Goal: Task Accomplishment & Management: Manage account settings

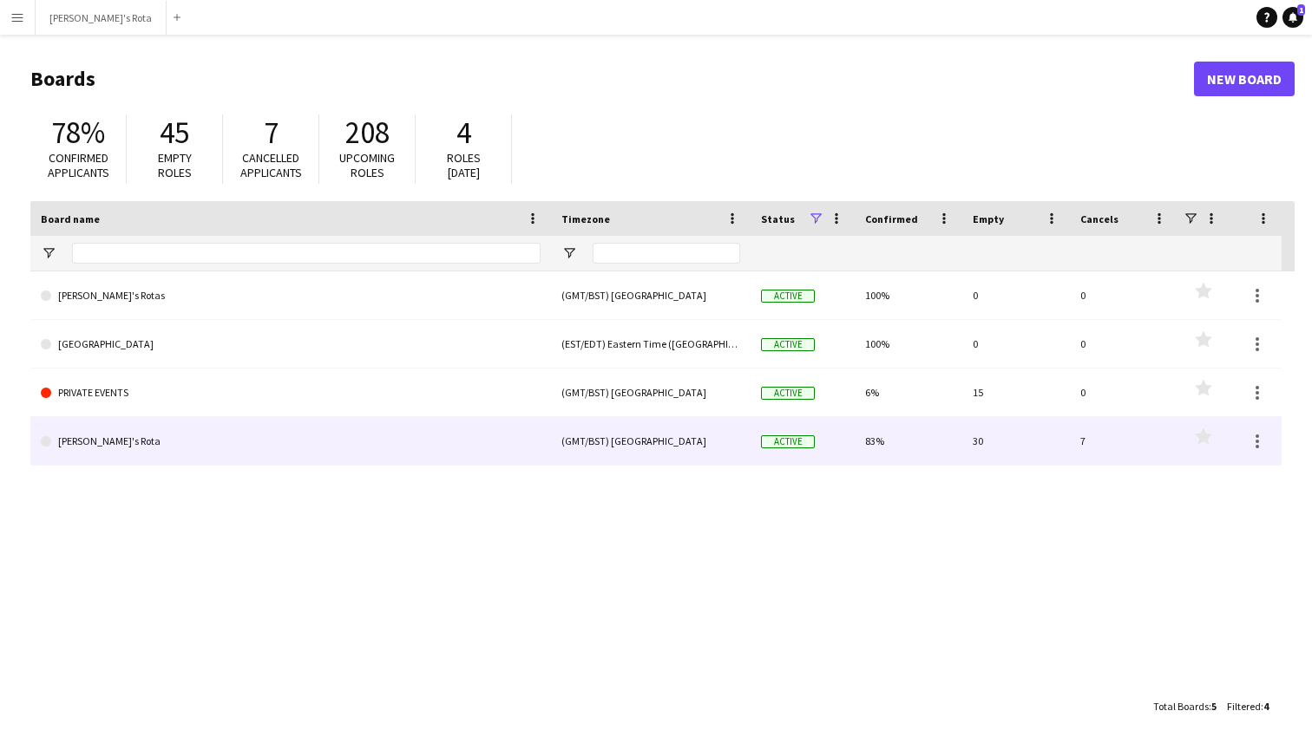
click at [67, 438] on link "[PERSON_NAME]'s Rota" at bounding box center [291, 441] width 500 height 49
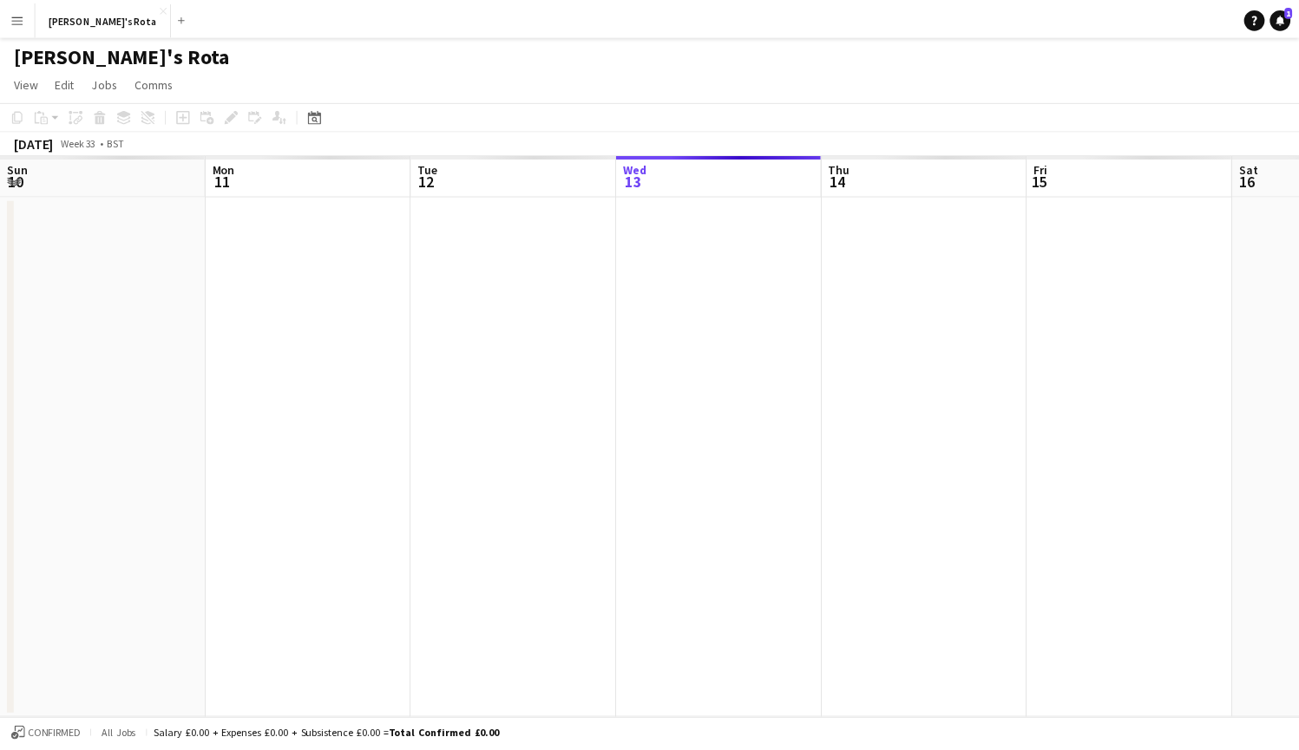
scroll to position [0, 415]
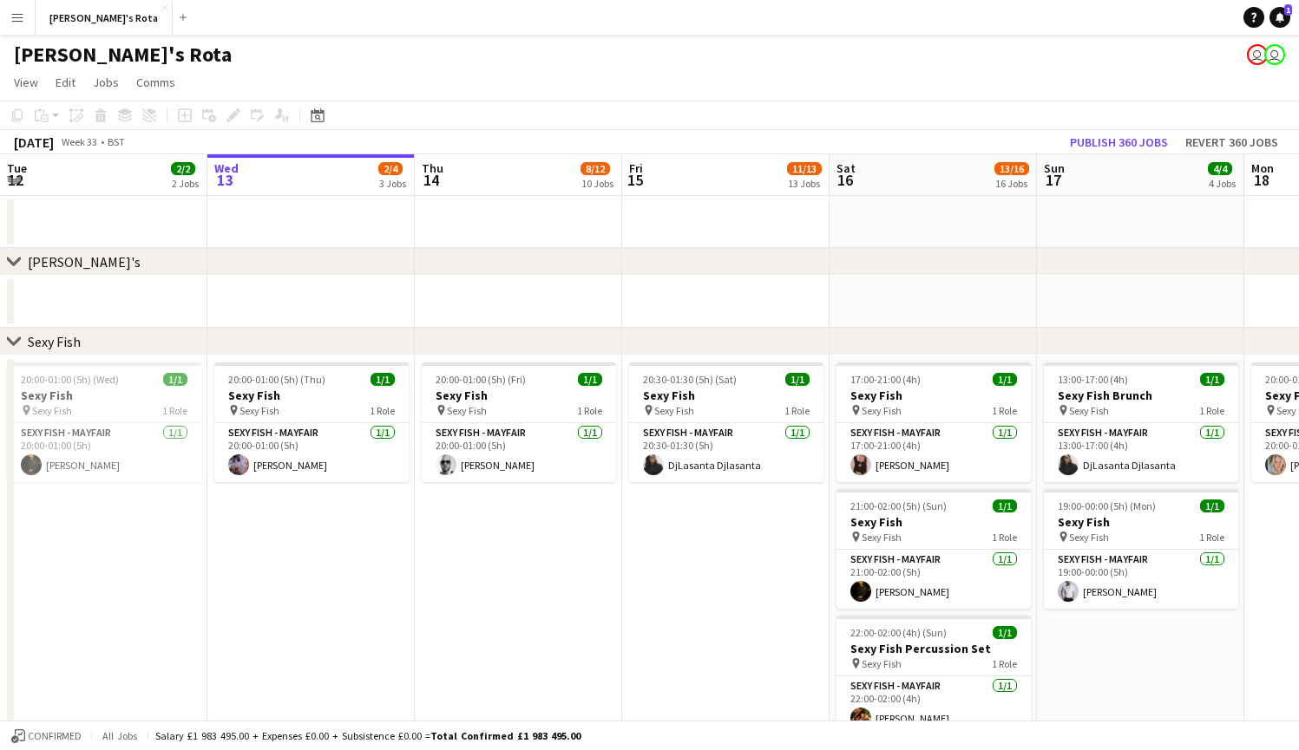
click at [14, 180] on app-icon "Expand/collapse" at bounding box center [14, 179] width 14 height 16
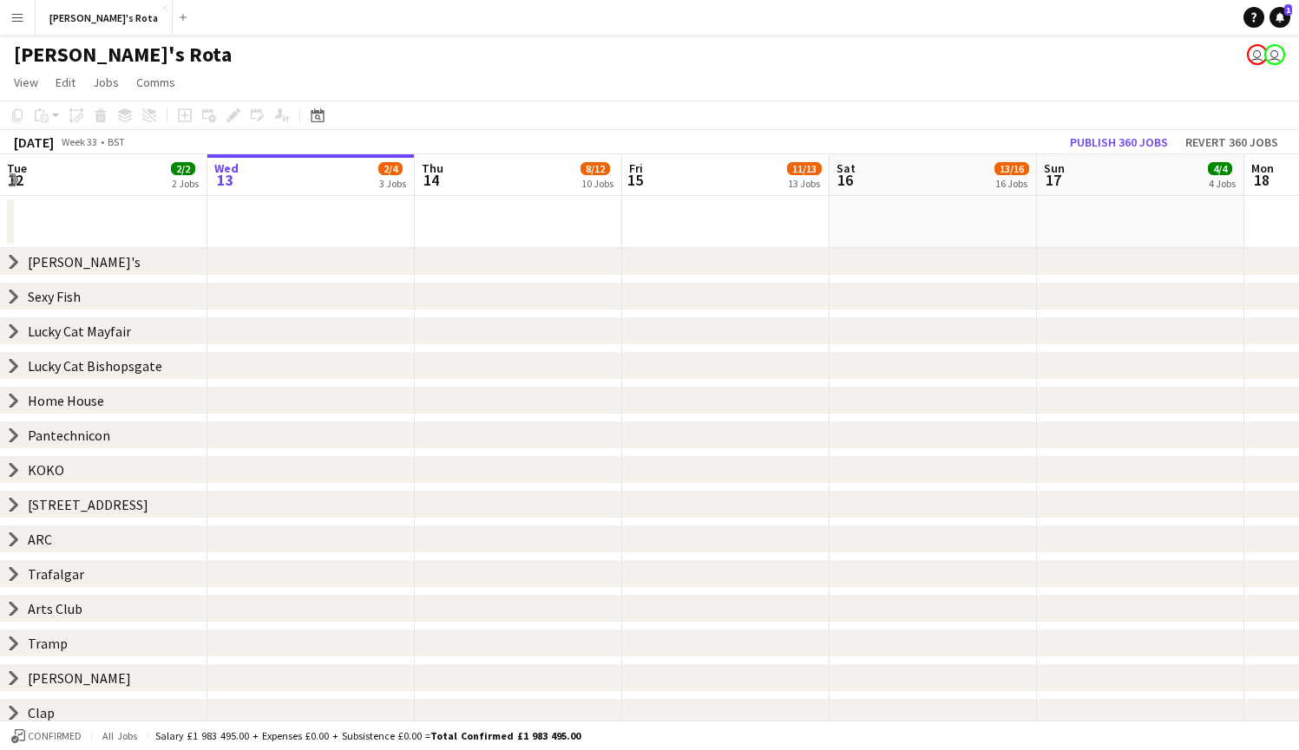
click at [14, 180] on app-icon "Expand/collapse" at bounding box center [12, 181] width 16 height 14
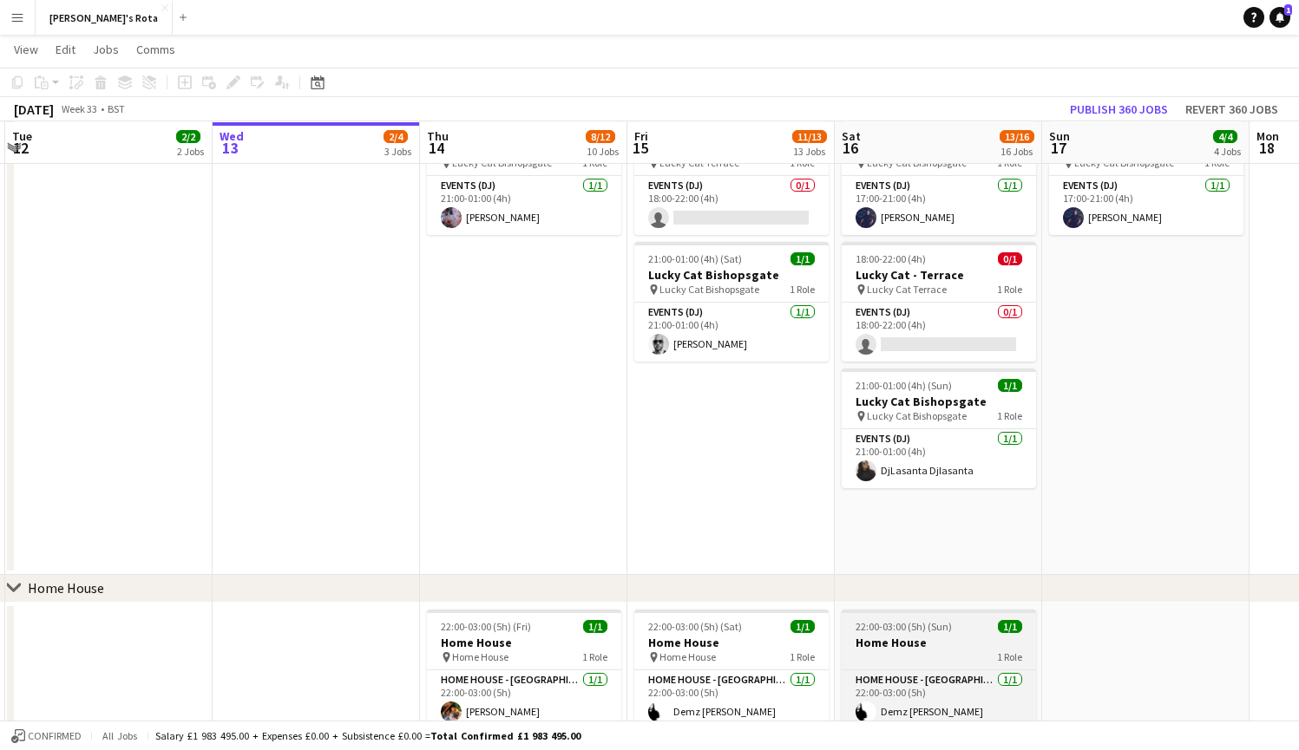
scroll to position [1150, 0]
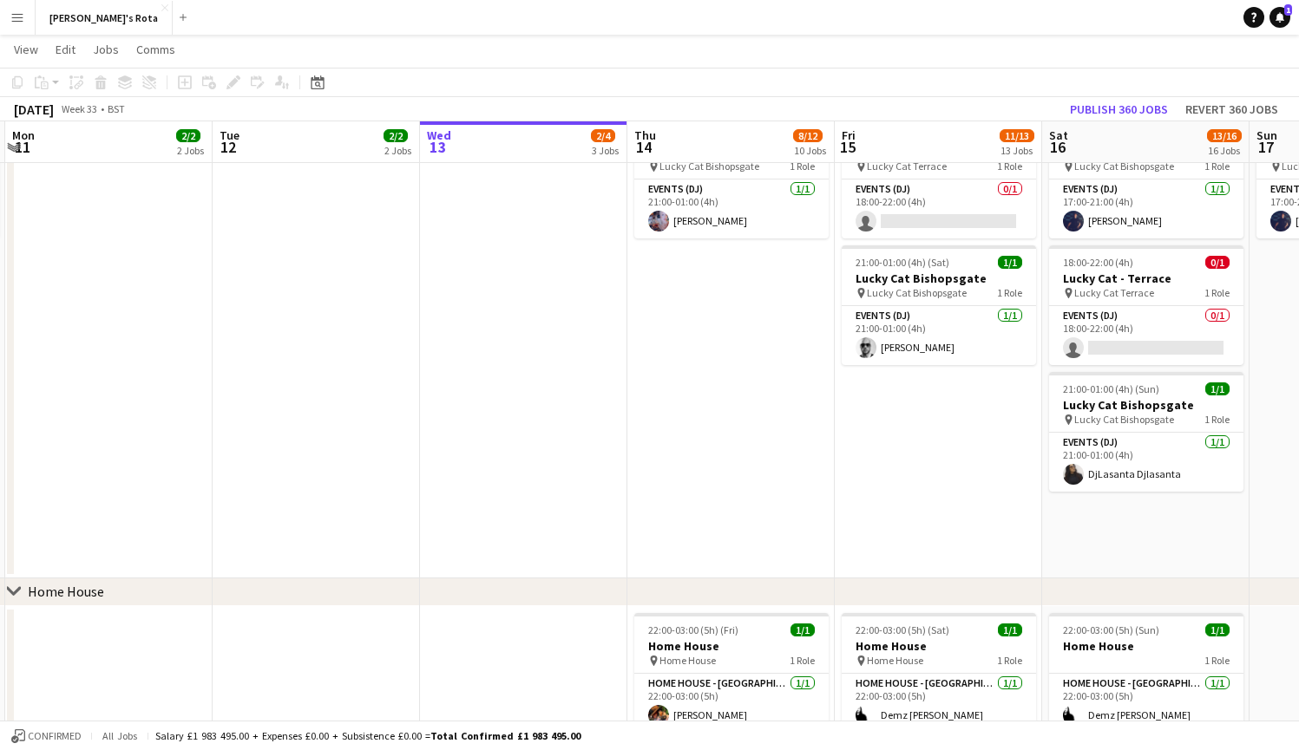
click at [16, 147] on app-icon "Expand/collapse" at bounding box center [14, 146] width 14 height 16
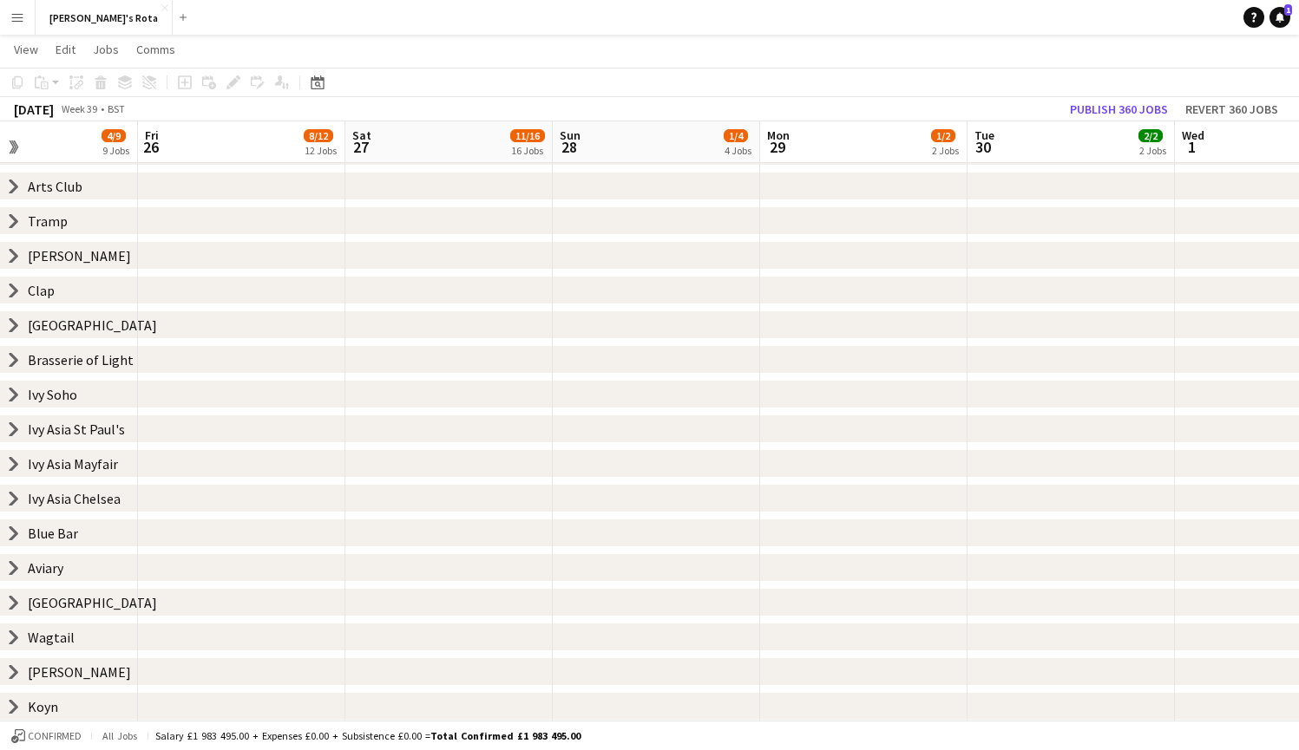
scroll to position [0, 692]
click at [25, 14] on button "Menu" at bounding box center [17, 17] width 35 height 35
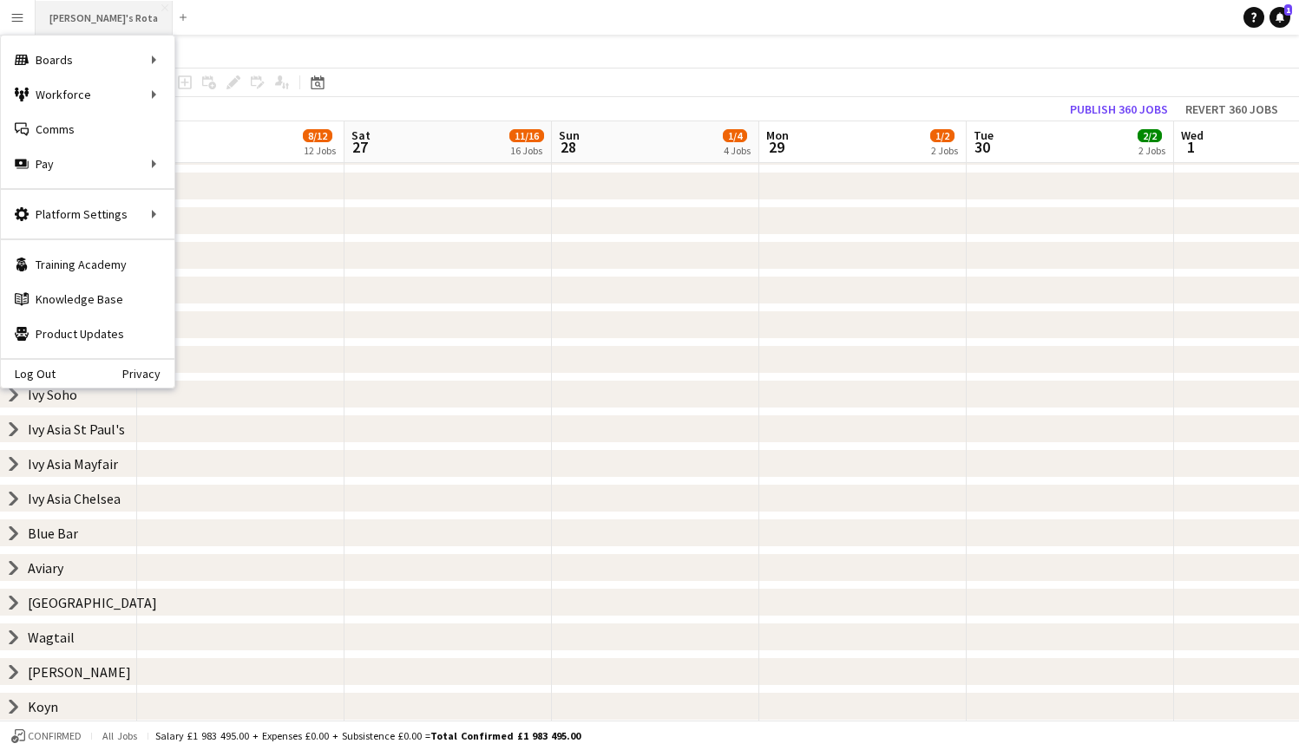
click at [77, 20] on button "[PERSON_NAME]'s Rota Close" at bounding box center [104, 18] width 137 height 34
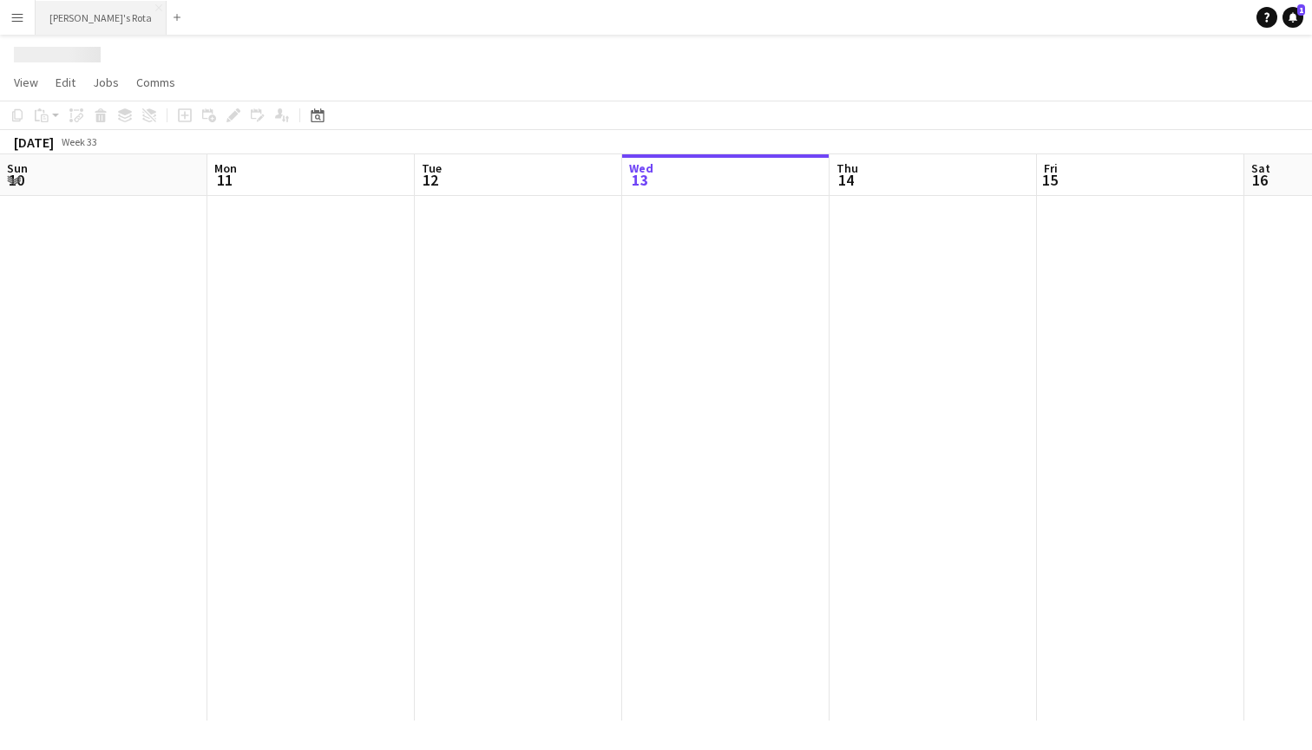
scroll to position [0, 415]
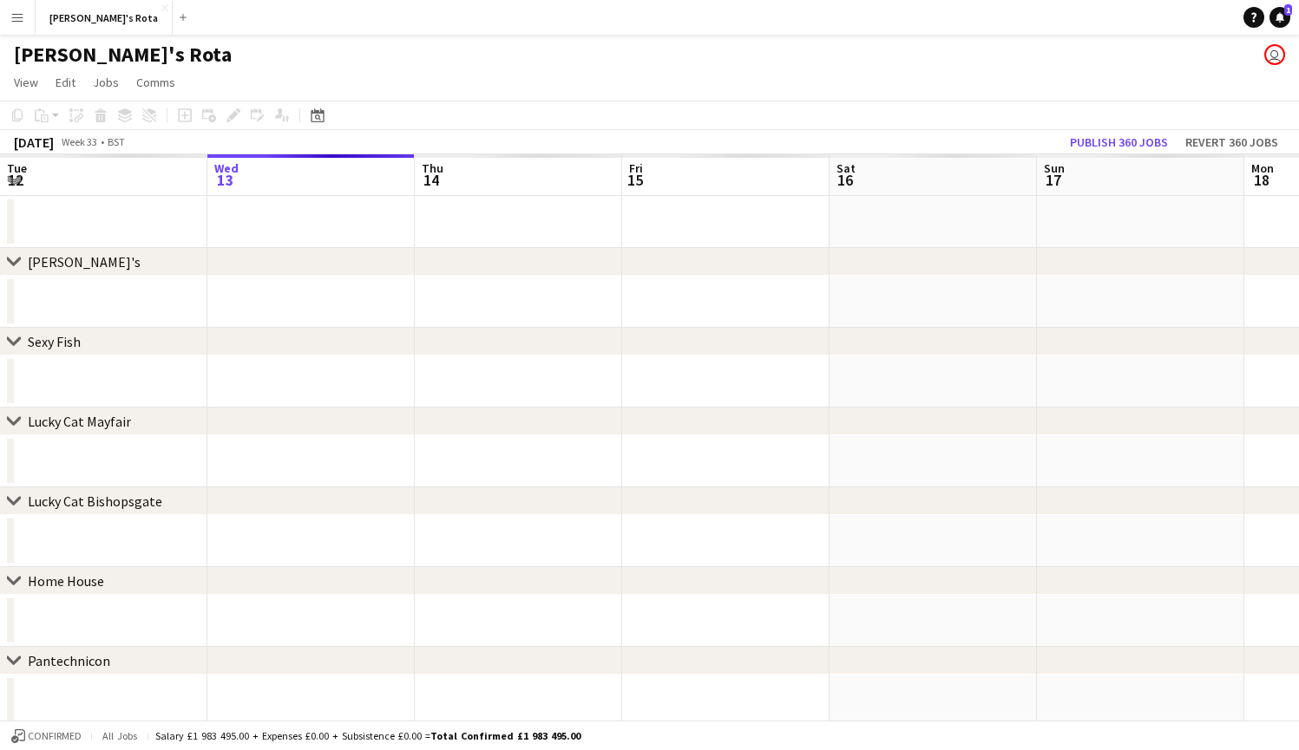
click at [3, 23] on button "Menu" at bounding box center [17, 17] width 35 height 35
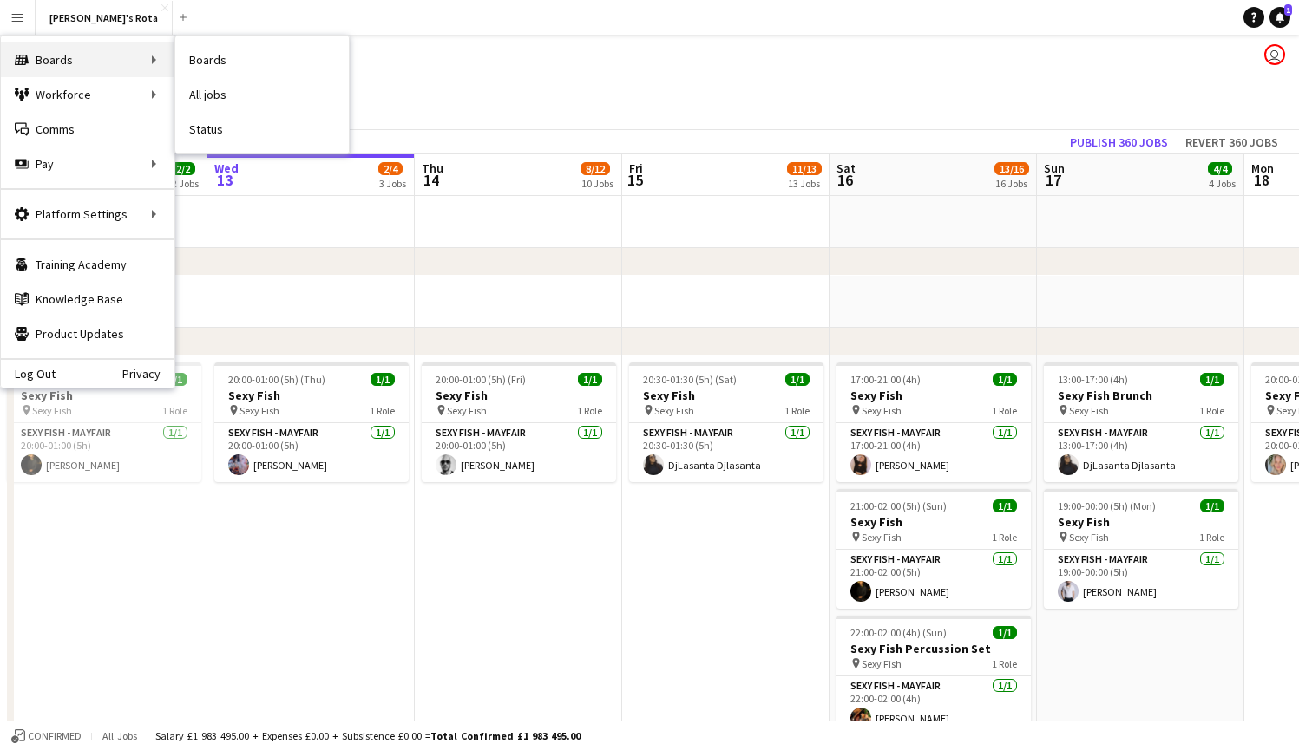
click at [28, 56] on icon "Boards" at bounding box center [22, 60] width 14 height 14
click at [230, 57] on link "Boards" at bounding box center [262, 60] width 174 height 35
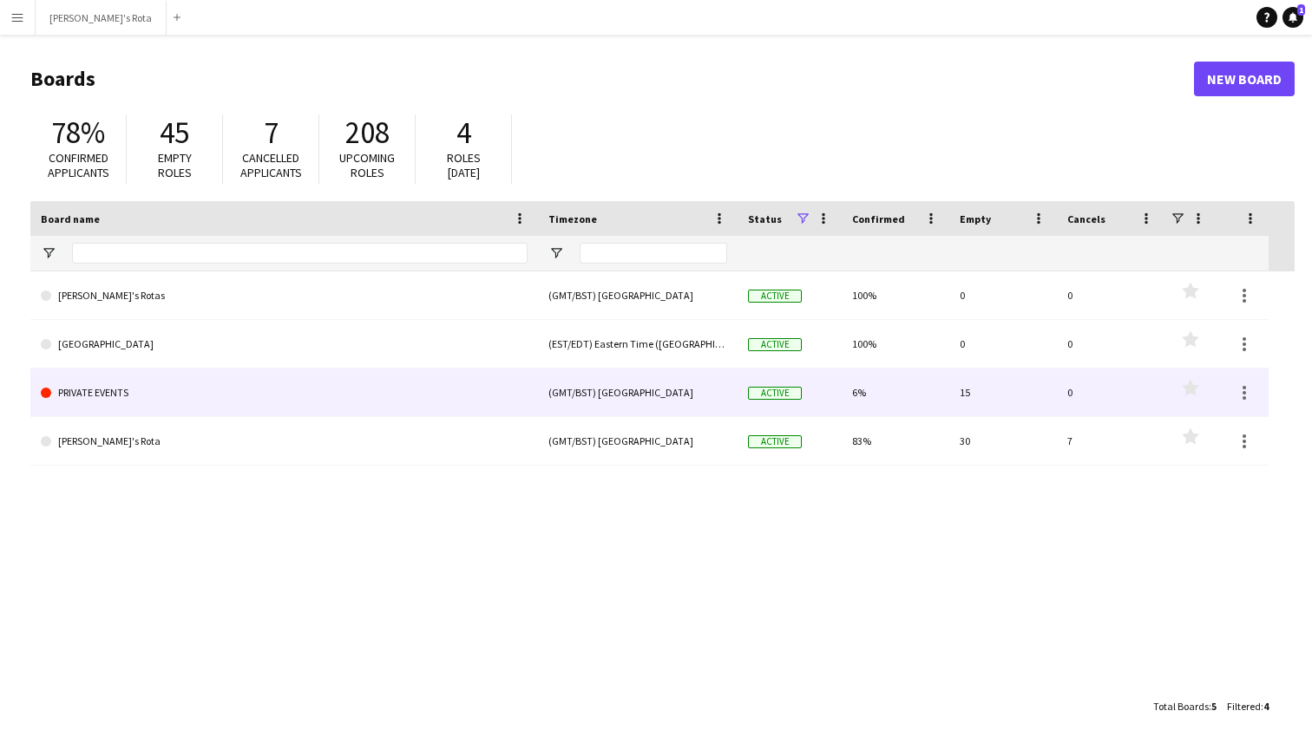
click at [112, 387] on link "PRIVATE EVENTS" at bounding box center [284, 393] width 487 height 49
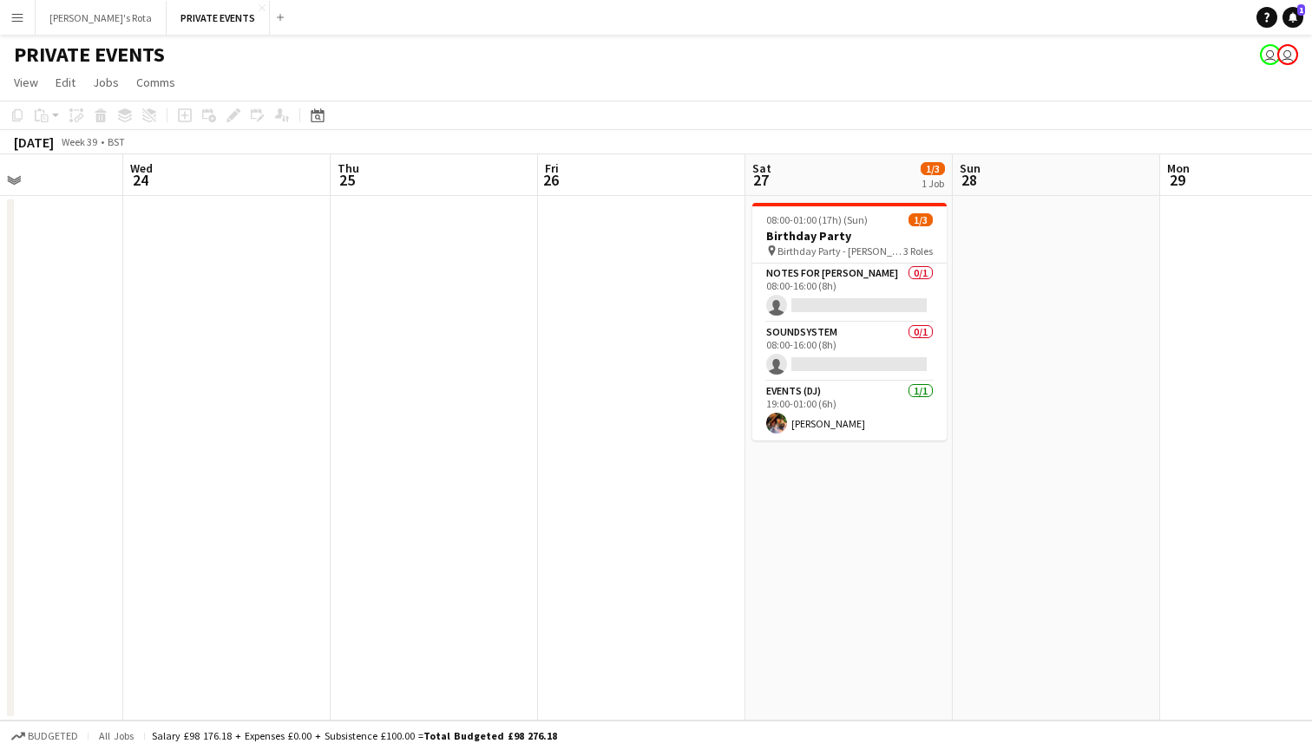
scroll to position [0, 713]
click at [582, 181] on app-board-header-date "Fri 26" at bounding box center [634, 175] width 207 height 42
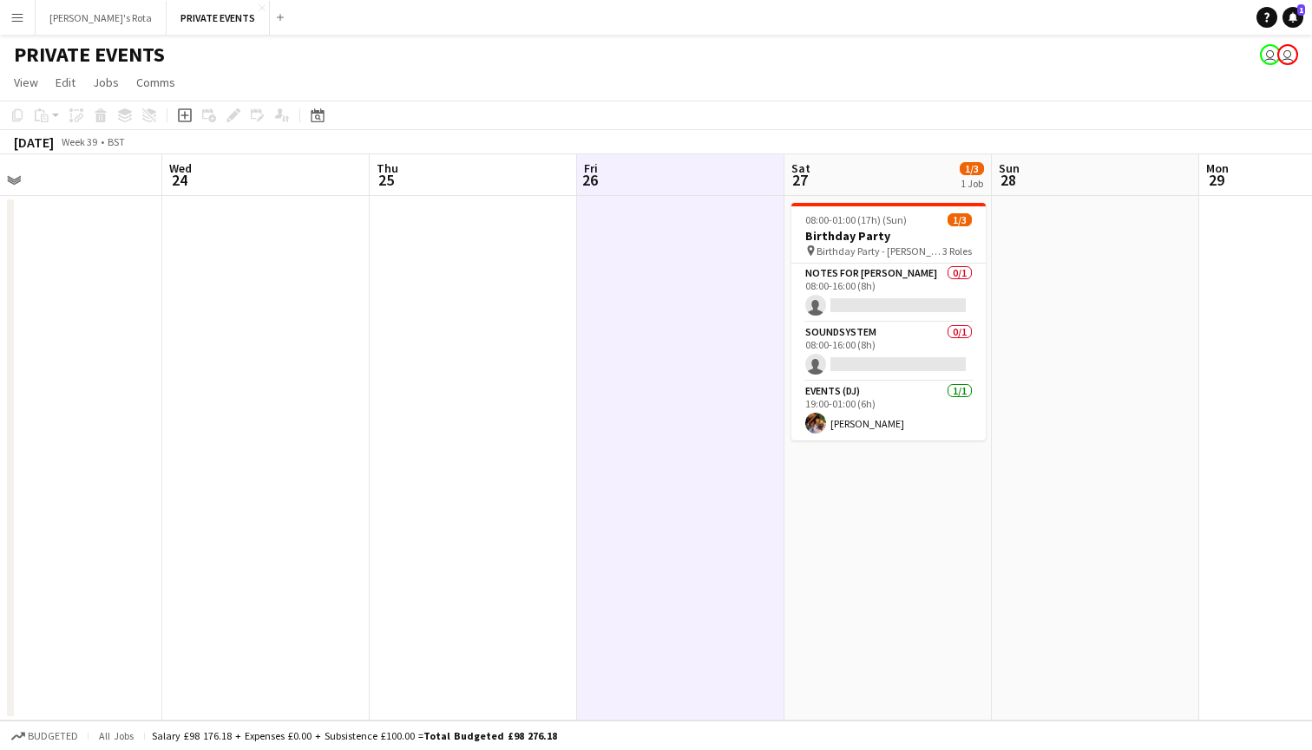
scroll to position [0, 664]
click at [480, 180] on app-board-header-date "Thu 25" at bounding box center [476, 175] width 207 height 42
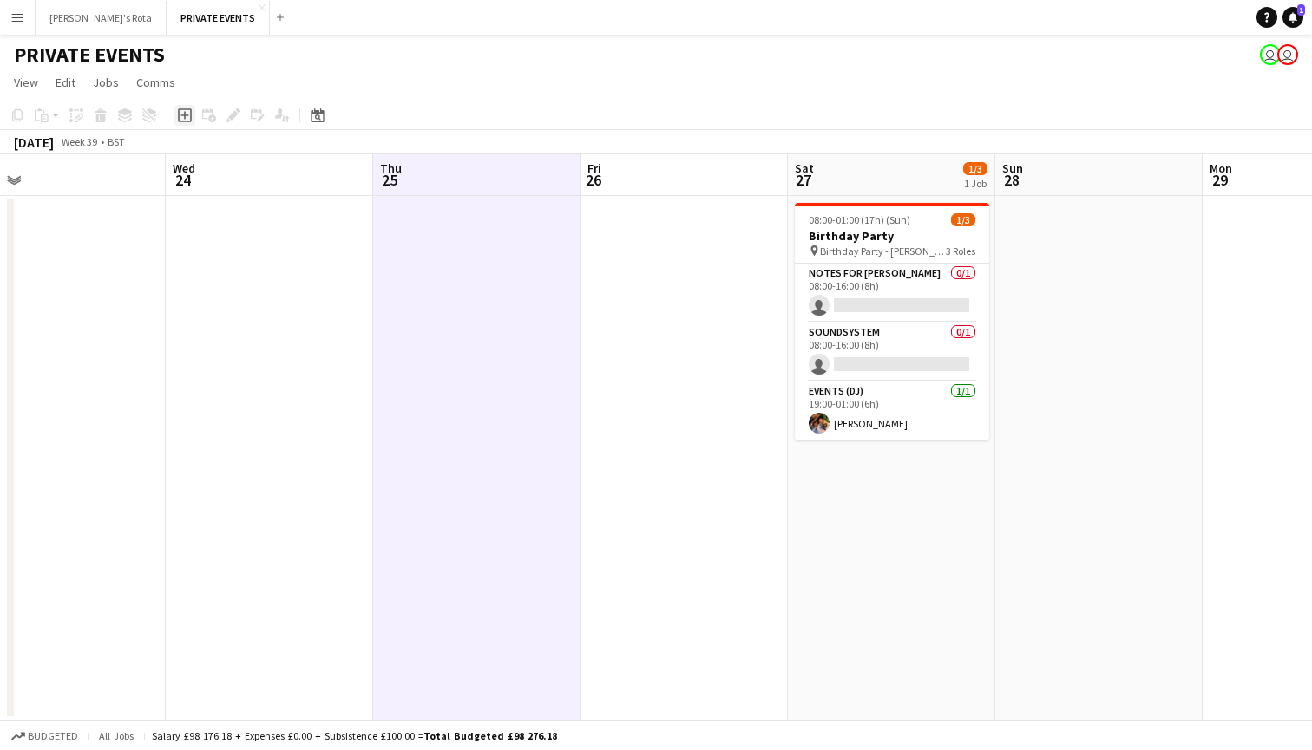
click at [184, 116] on icon "Add job" at bounding box center [185, 115] width 14 height 14
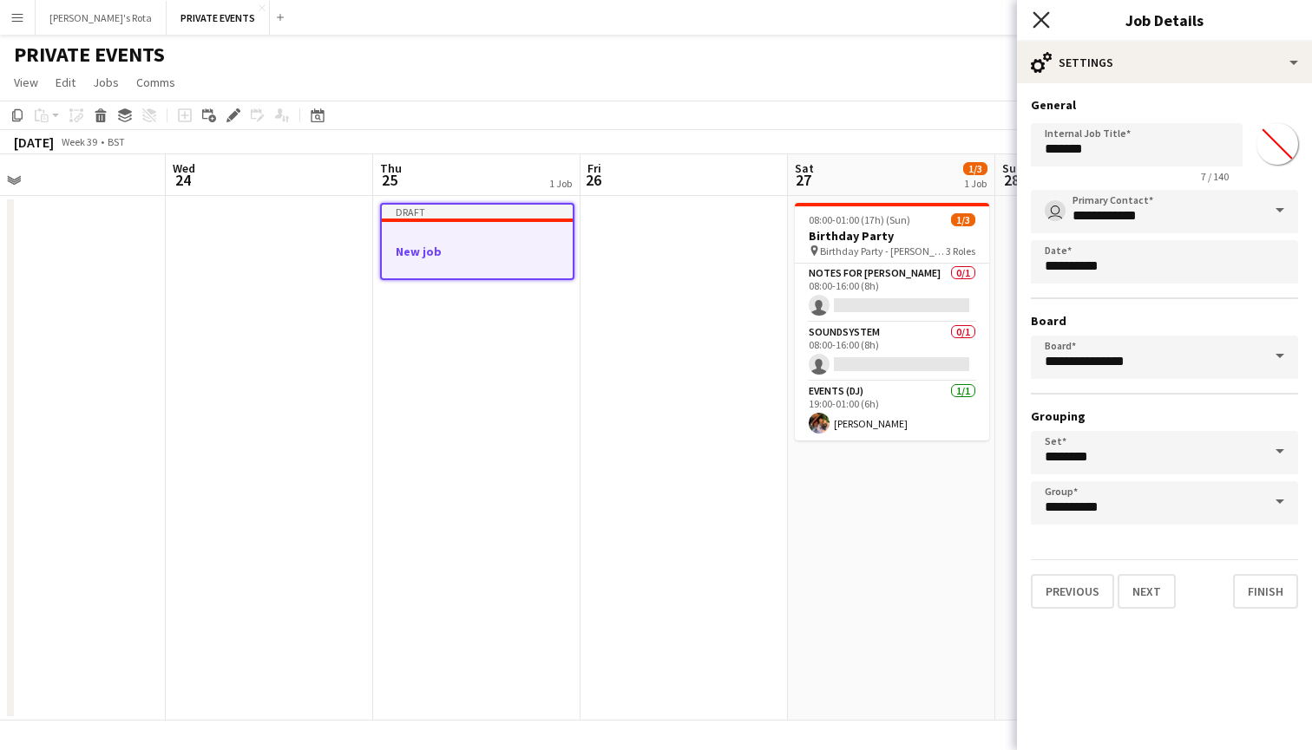
click at [1034, 19] on icon "Close pop-in" at bounding box center [1040, 19] width 16 height 16
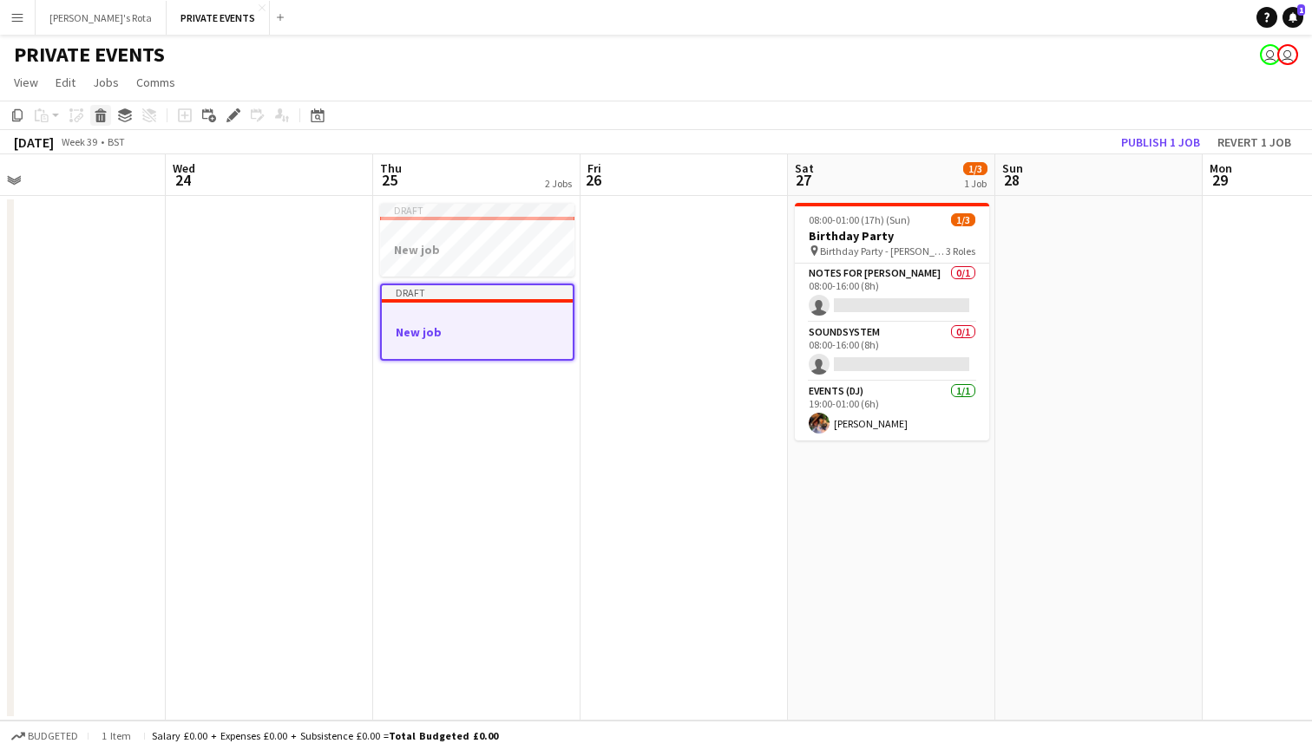
click at [101, 120] on icon at bounding box center [101, 118] width 10 height 9
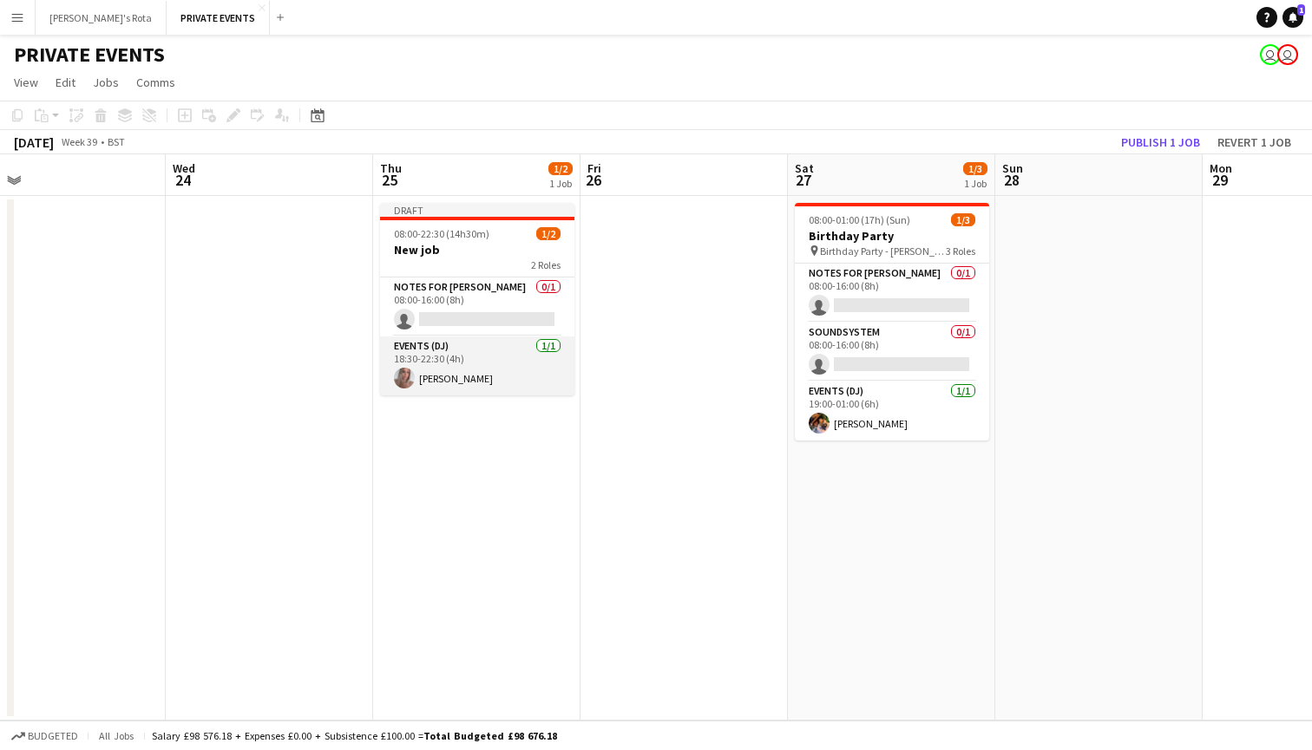
click at [511, 358] on app-card-role "Events (DJ) [DATE] 18:30-22:30 (4h) [PERSON_NAME]" at bounding box center [477, 366] width 194 height 59
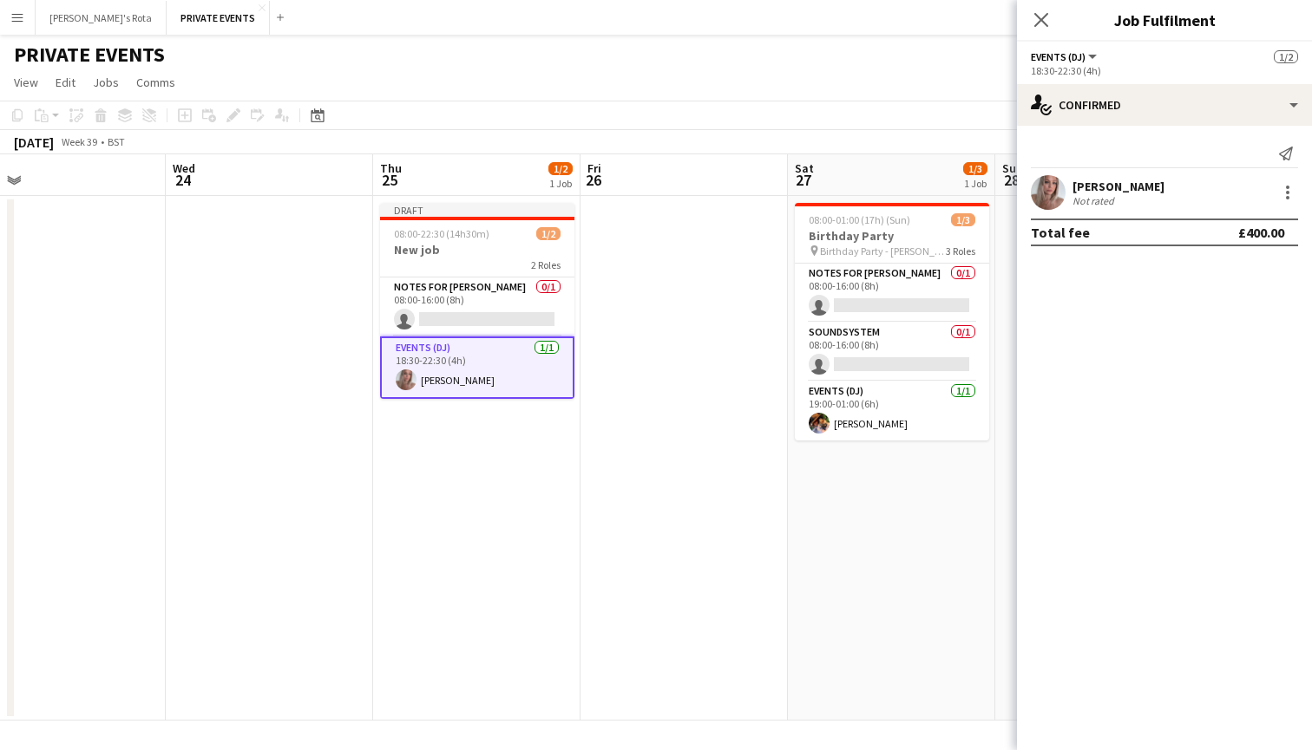
click at [1130, 187] on div "[PERSON_NAME]" at bounding box center [1118, 187] width 92 height 16
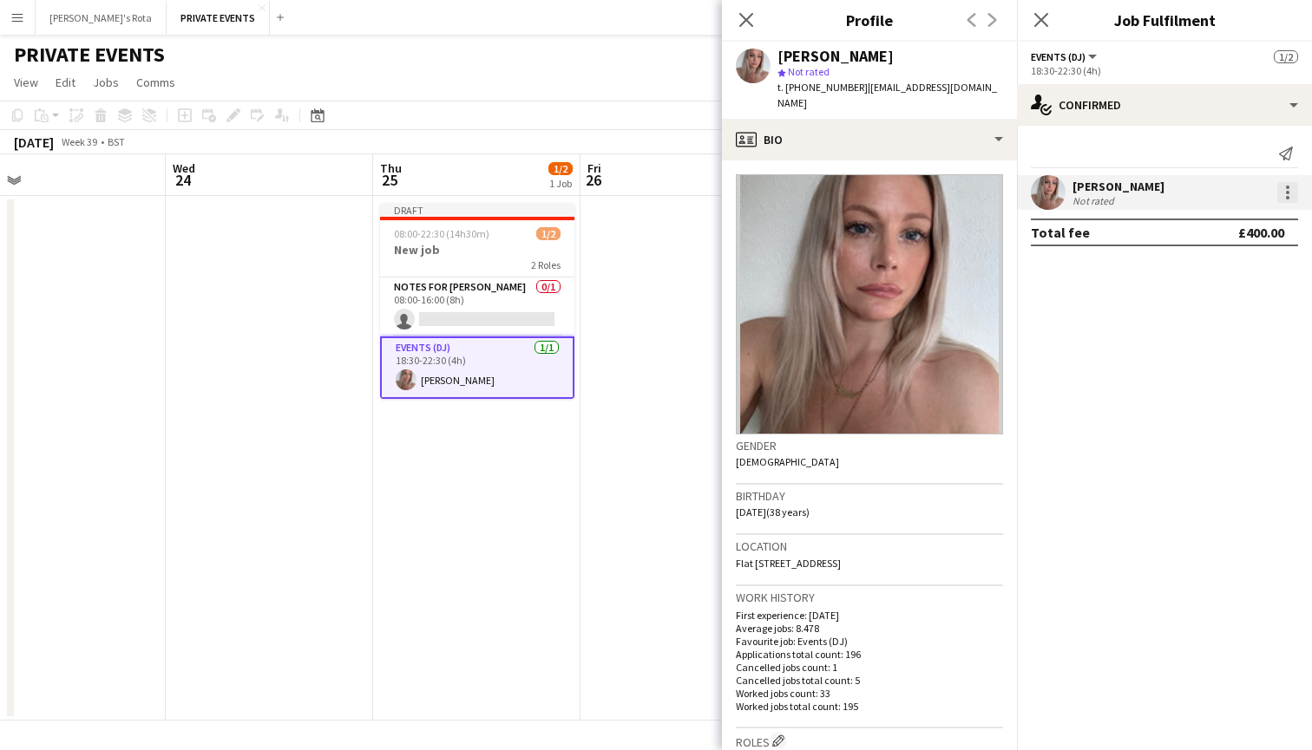
click at [1288, 193] on div at bounding box center [1287, 192] width 3 height 3
click at [1075, 401] on div at bounding box center [656, 375] width 1312 height 750
click at [746, 20] on icon at bounding box center [745, 19] width 16 height 16
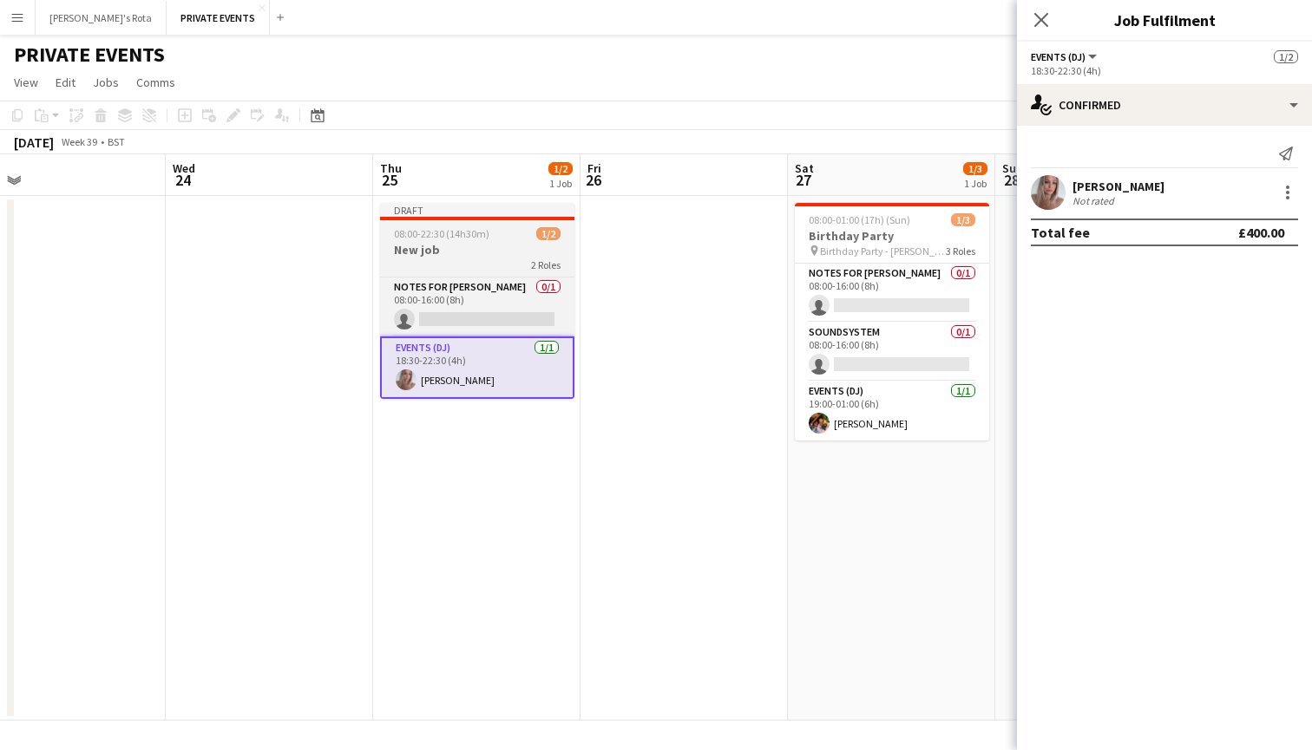
click at [435, 250] on h3 "New job" at bounding box center [477, 250] width 194 height 16
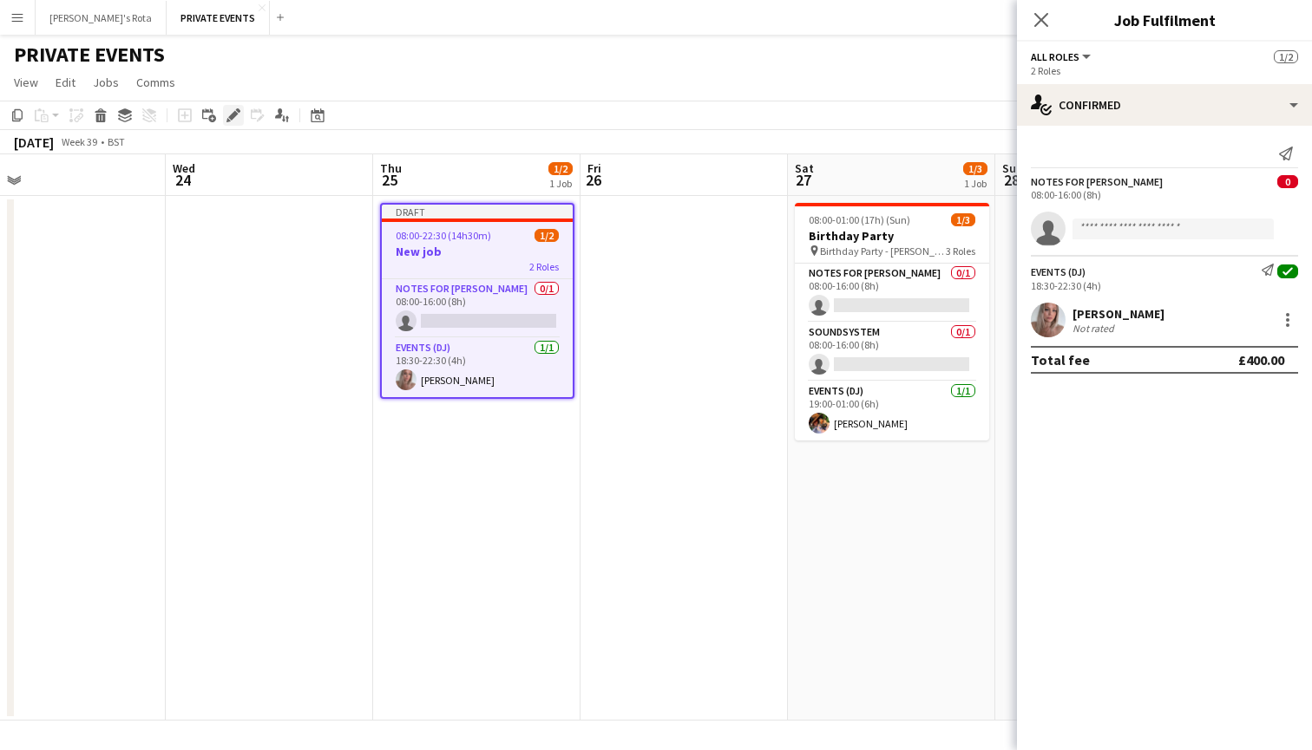
click at [228, 115] on icon "Edit" at bounding box center [233, 115] width 14 height 14
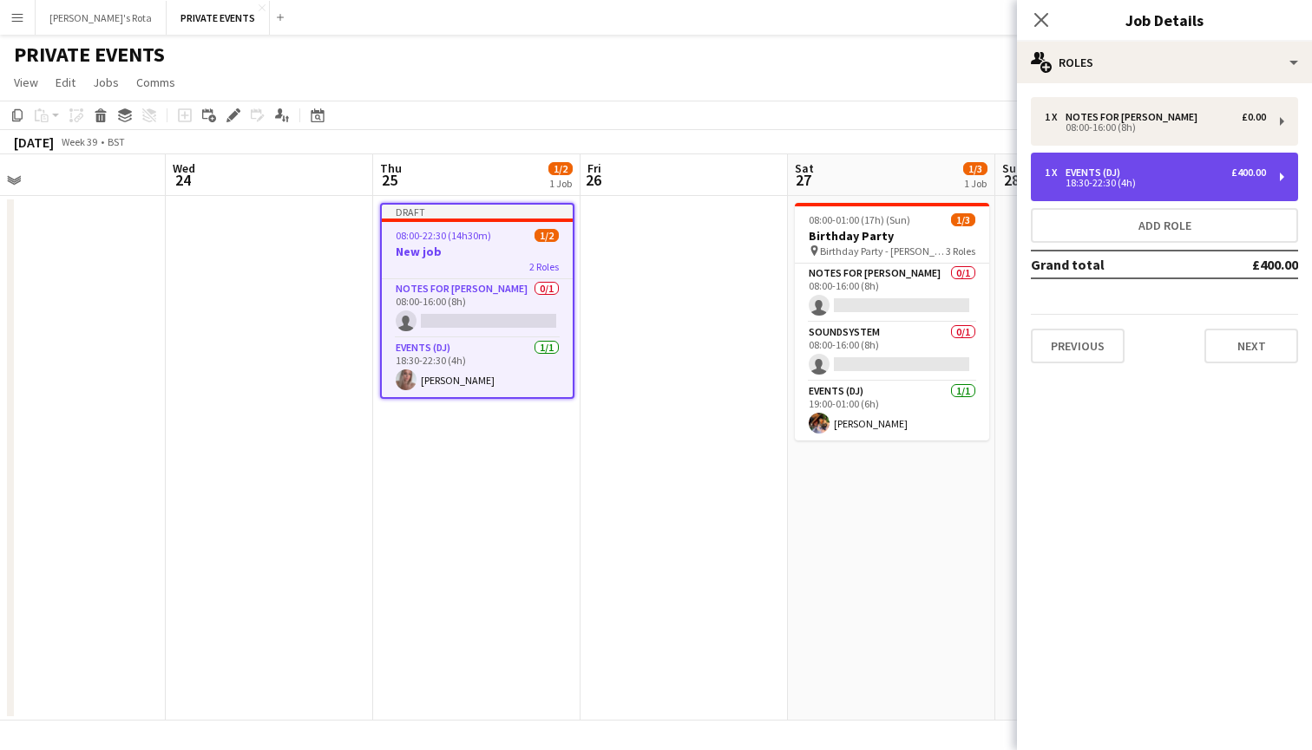
click at [1102, 174] on div "Events (DJ)" at bounding box center [1096, 173] width 62 height 12
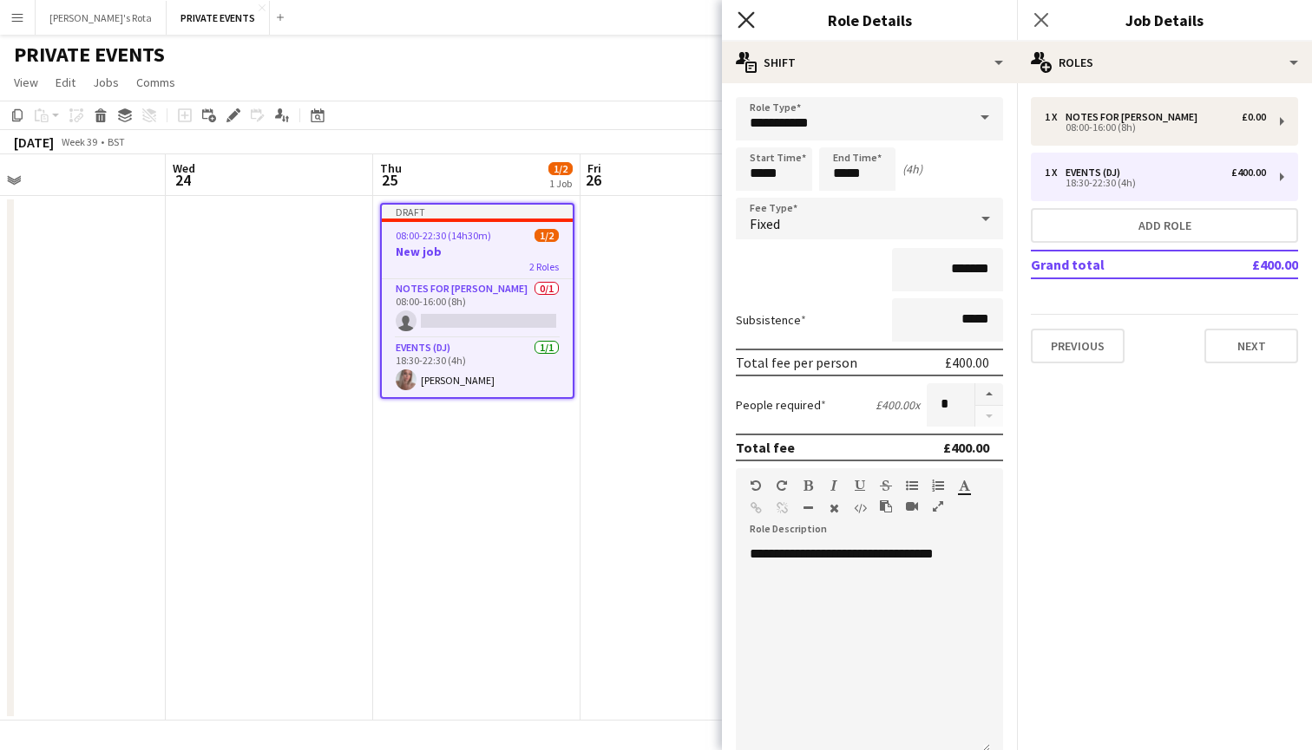
click at [747, 18] on icon at bounding box center [745, 19] width 16 height 16
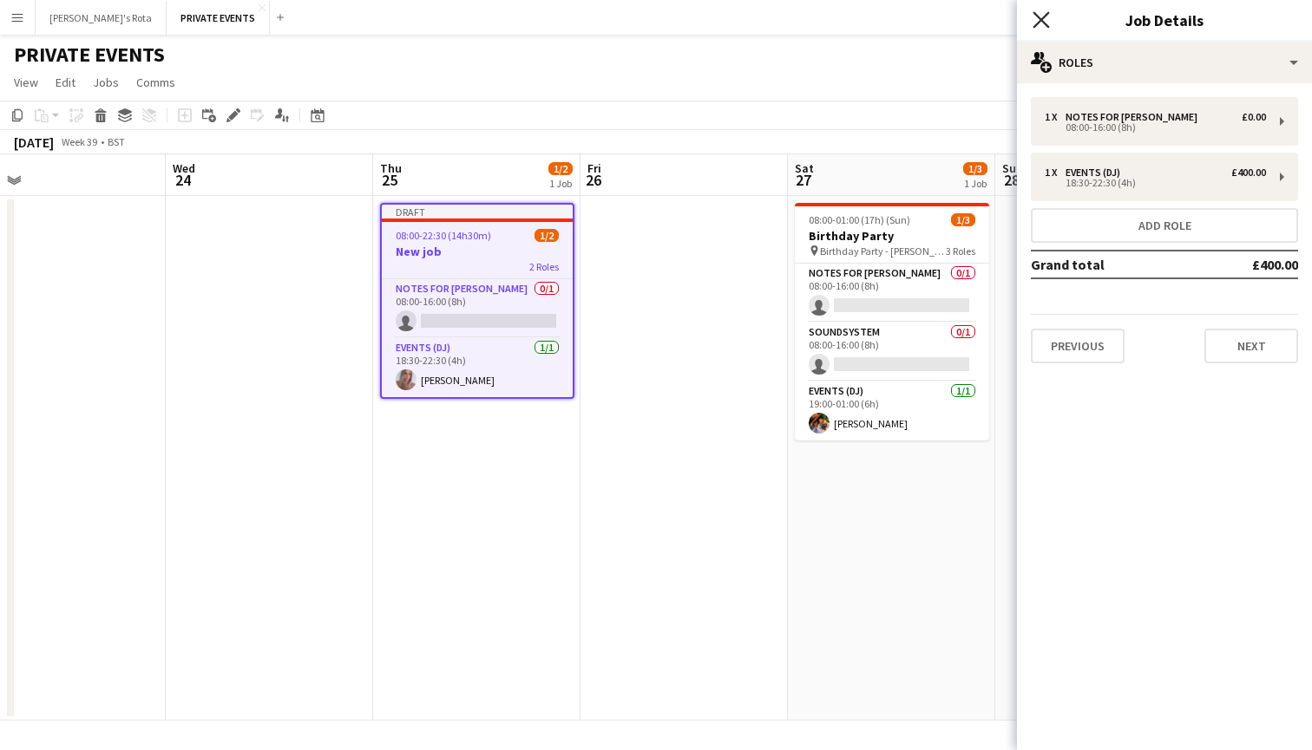
click at [1039, 18] on icon at bounding box center [1040, 19] width 16 height 16
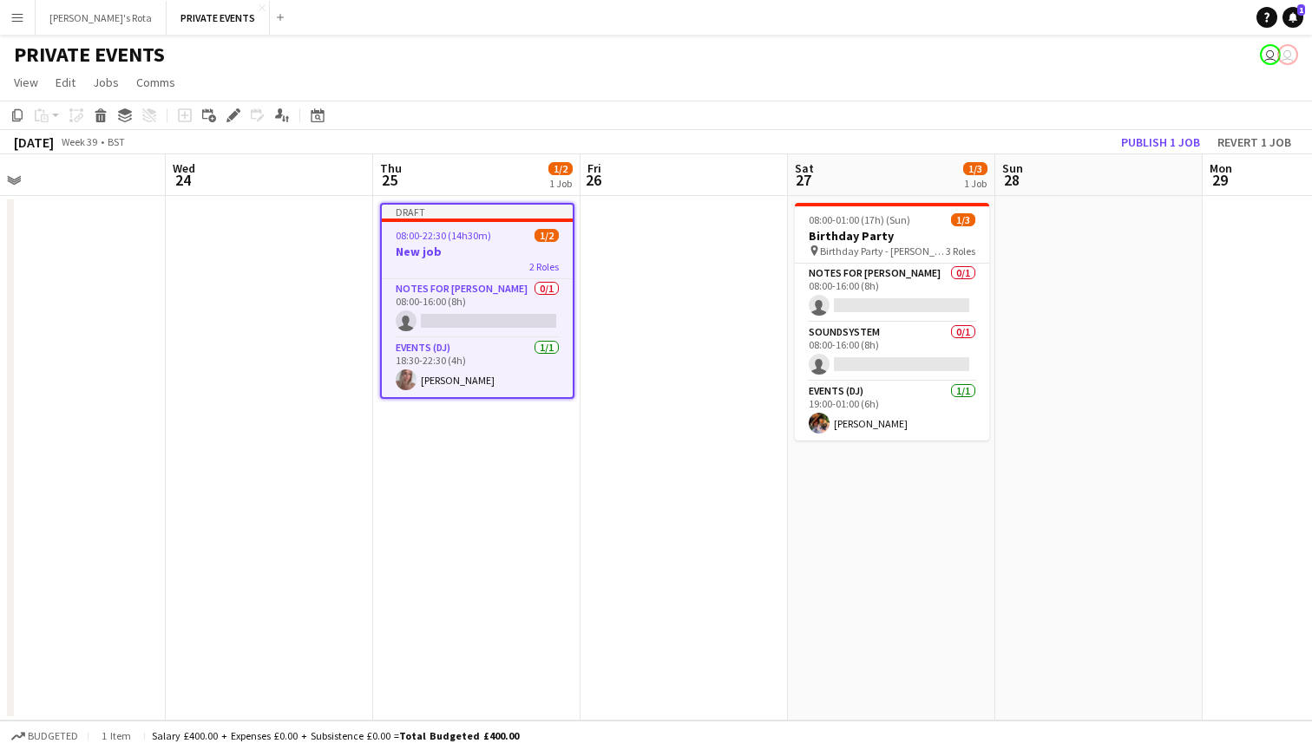
click at [436, 238] on span "08:00-22:30 (14h30m)" at bounding box center [443, 235] width 95 height 13
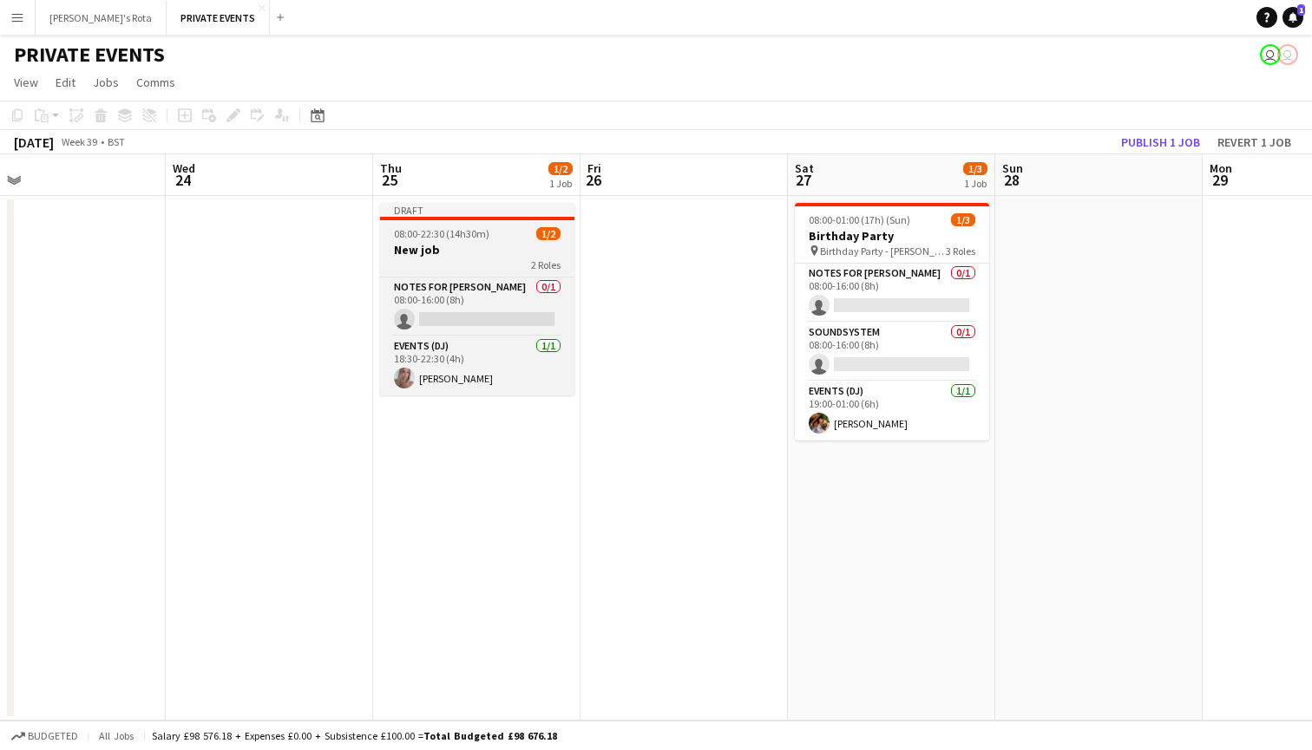
click at [436, 238] on span "08:00-22:30 (14h30m)" at bounding box center [441, 233] width 95 height 13
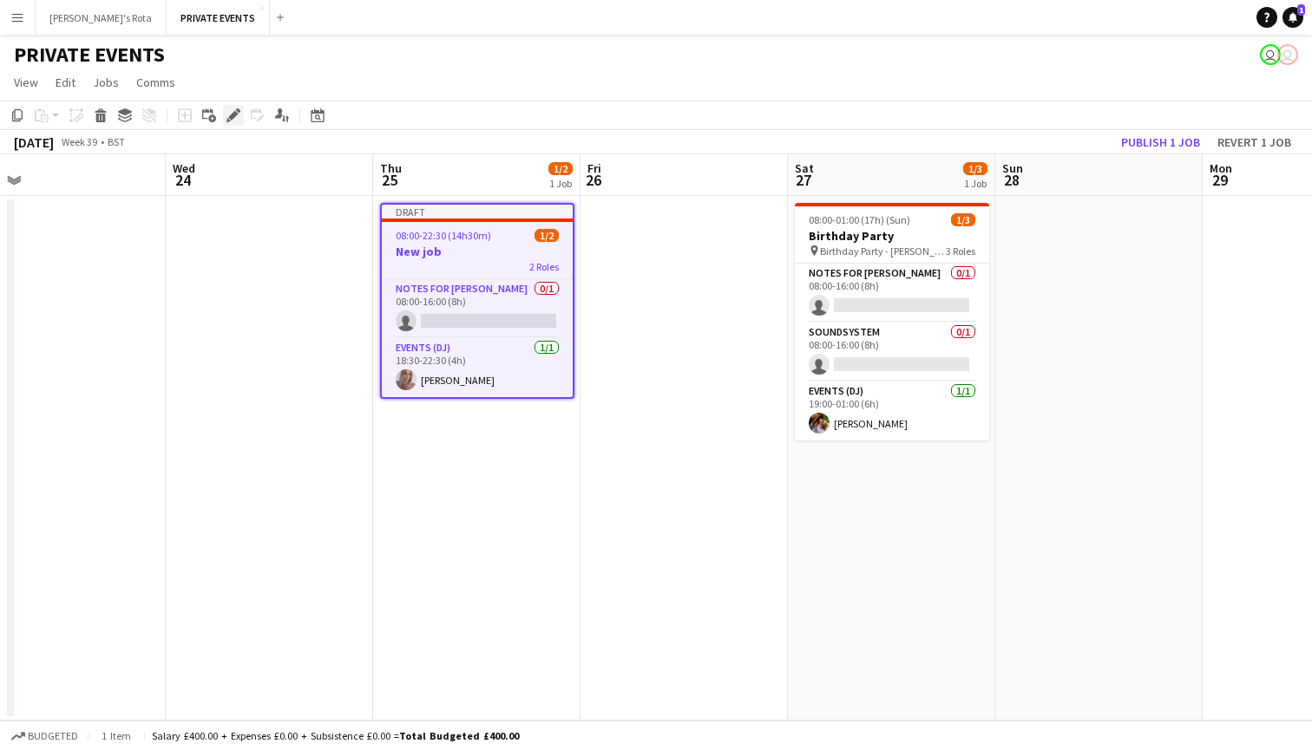
click at [235, 114] on icon at bounding box center [233, 116] width 10 height 10
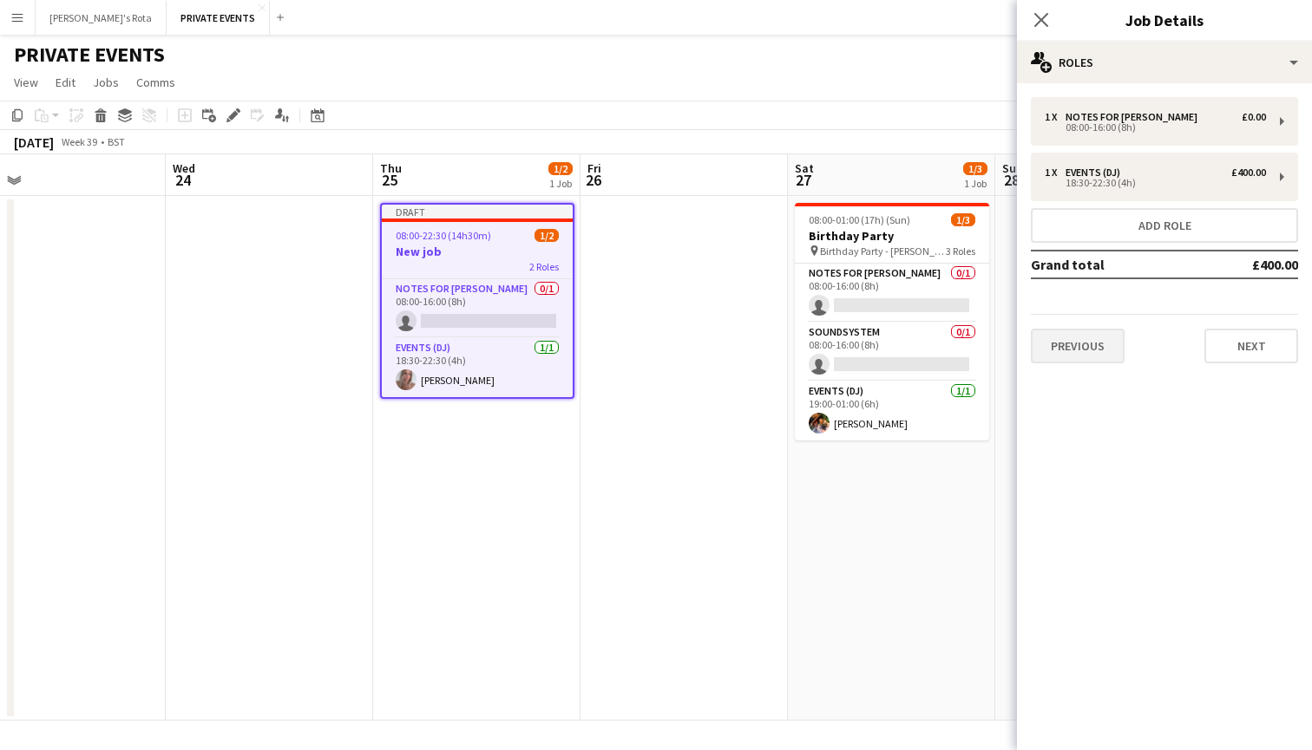
click at [1093, 351] on button "Previous" at bounding box center [1078, 346] width 94 height 35
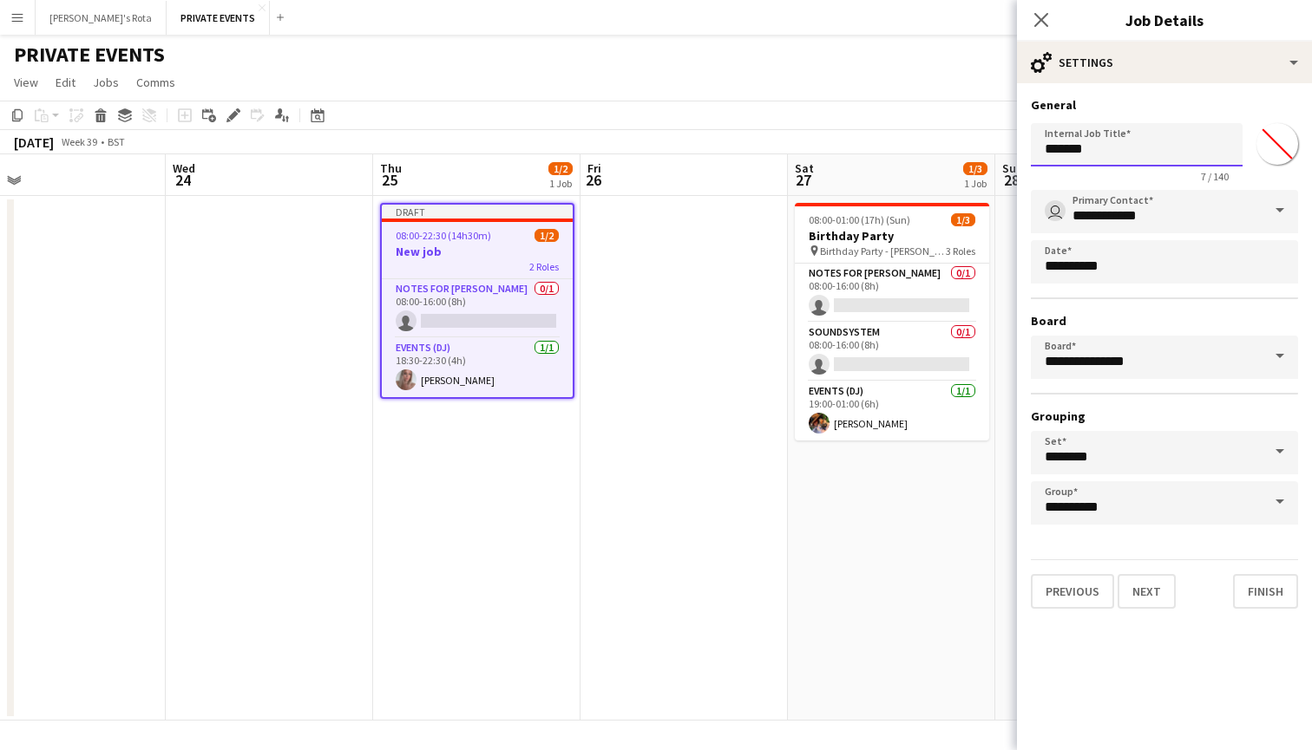
click at [1124, 154] on input "*******" at bounding box center [1137, 144] width 212 height 43
click at [1166, 580] on button "Next" at bounding box center [1146, 591] width 58 height 35
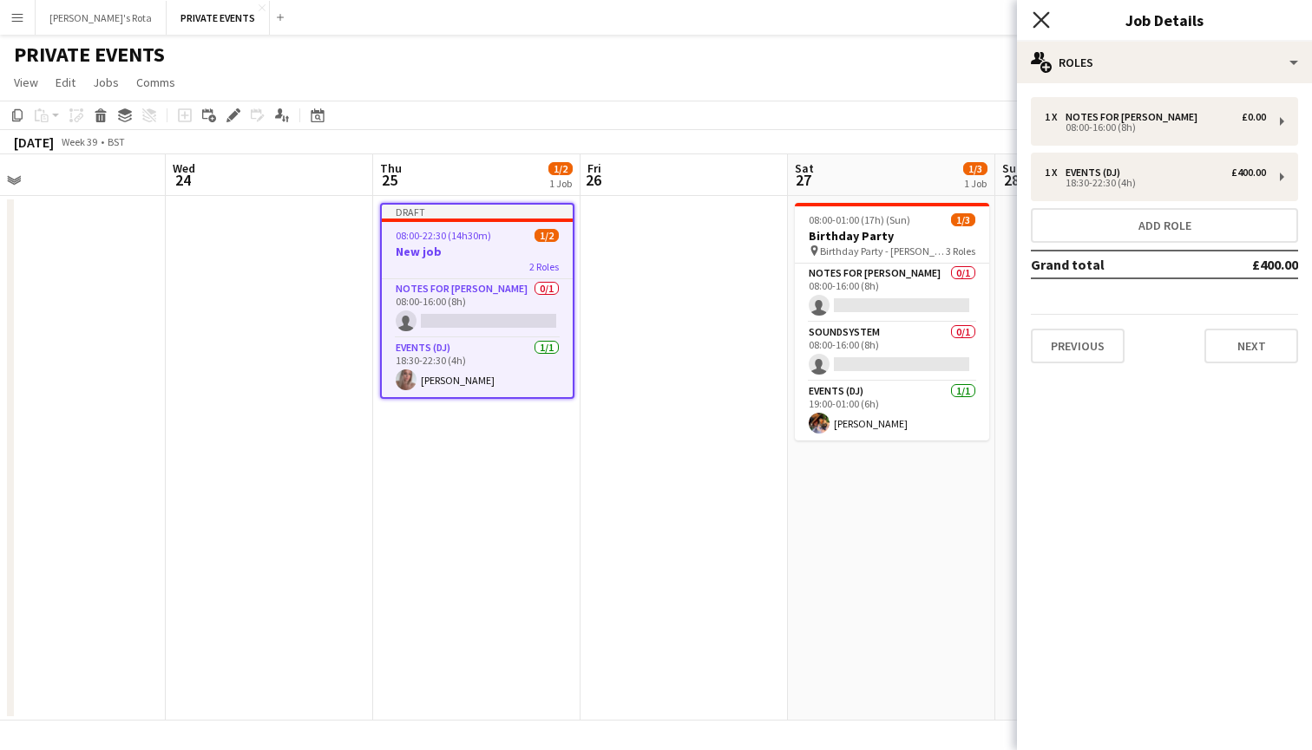
click at [1044, 12] on icon "Close pop-in" at bounding box center [1040, 19] width 16 height 16
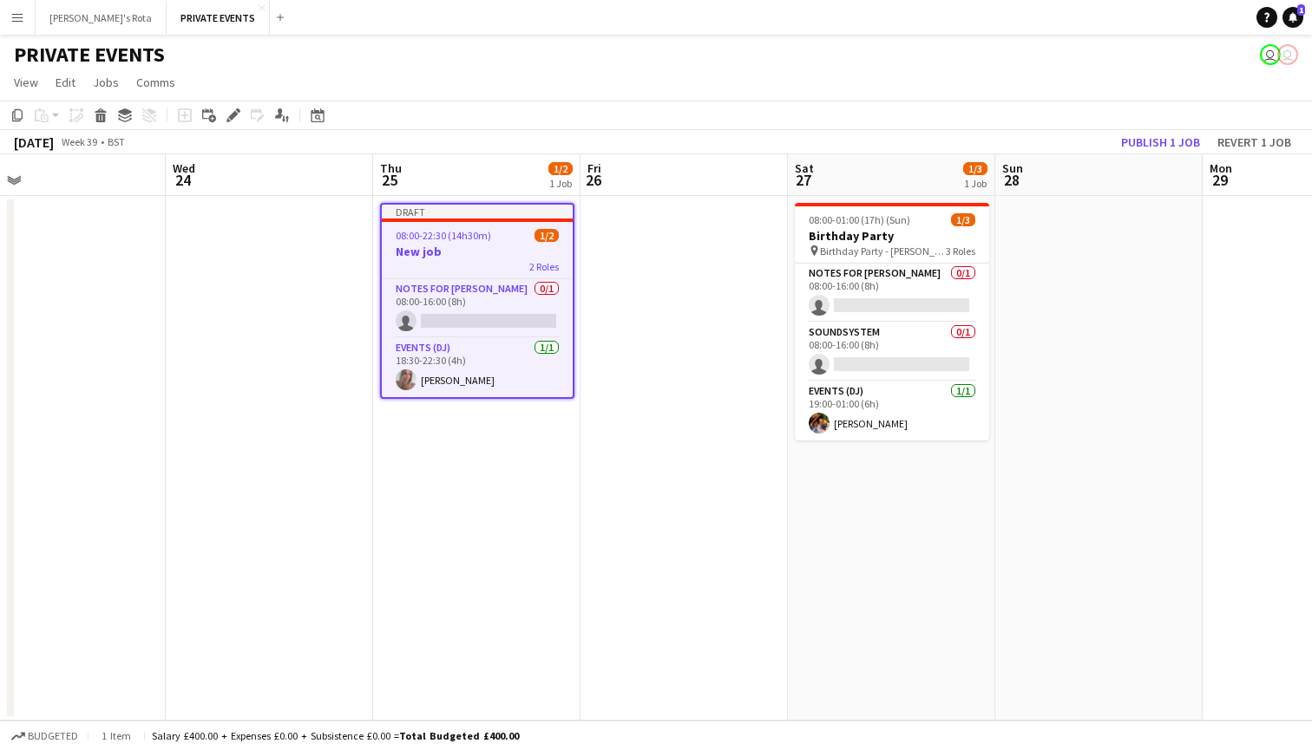
click at [446, 233] on span "08:00-22:30 (14h30m)" at bounding box center [443, 235] width 95 height 13
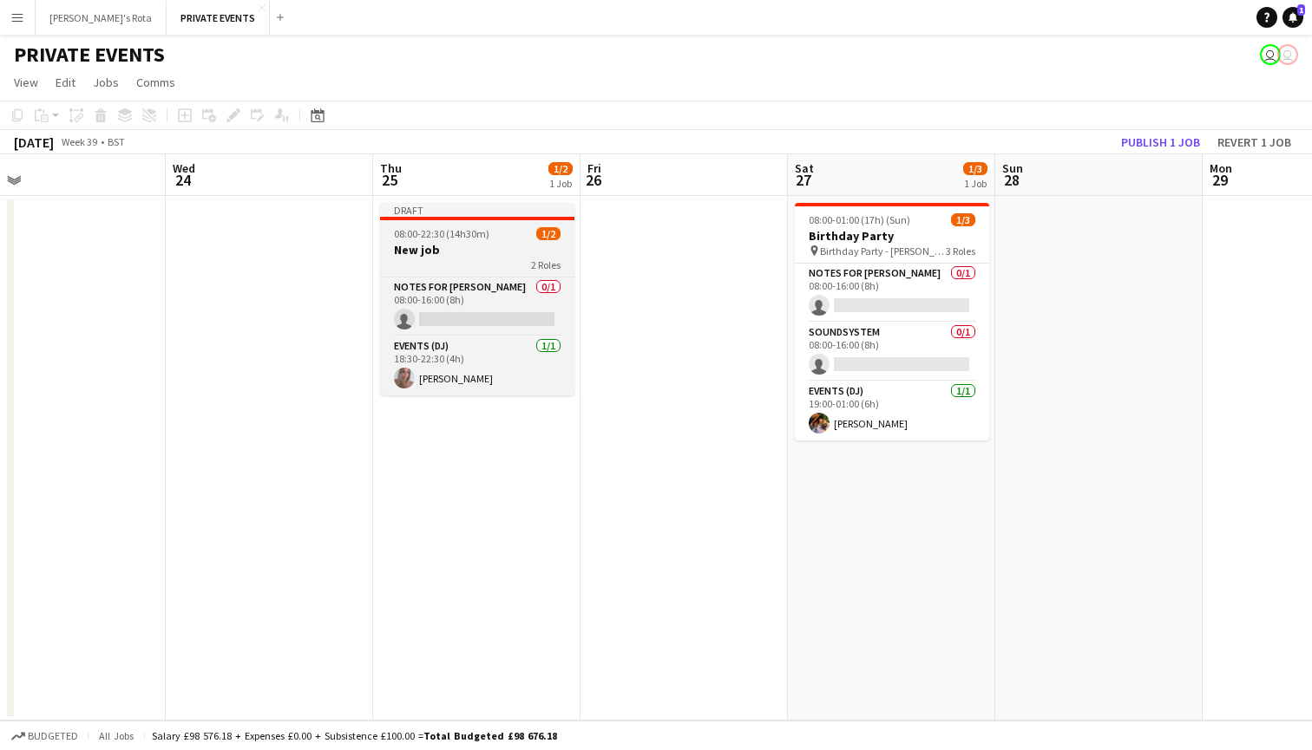
click at [457, 219] on div at bounding box center [477, 218] width 194 height 3
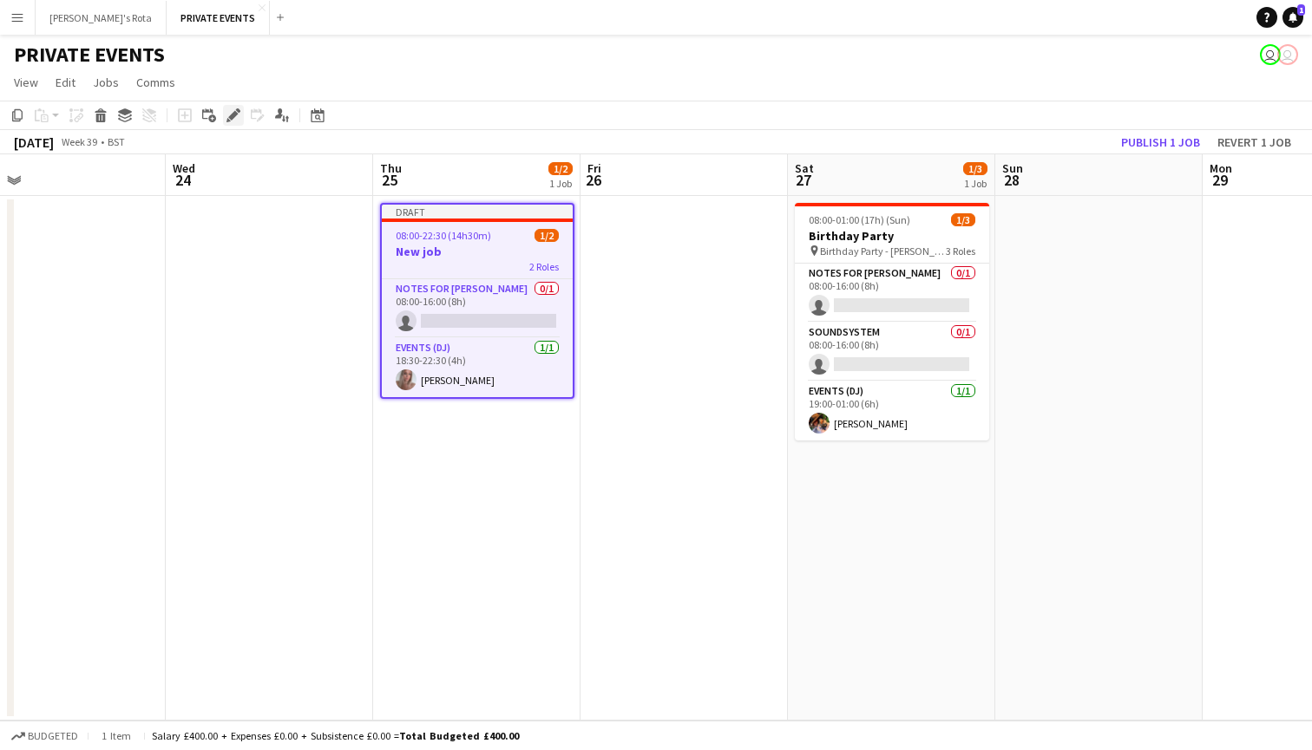
click at [233, 115] on icon at bounding box center [233, 116] width 10 height 10
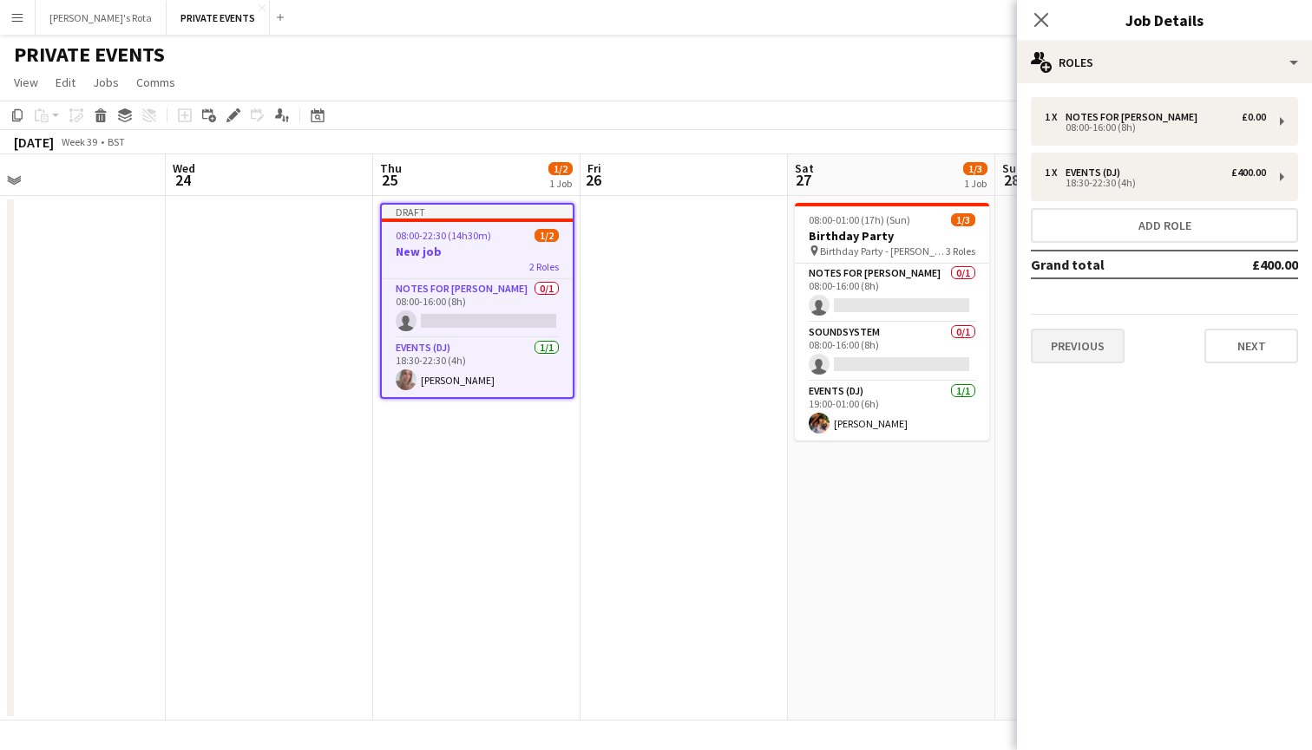
click at [1073, 343] on button "Previous" at bounding box center [1078, 346] width 94 height 35
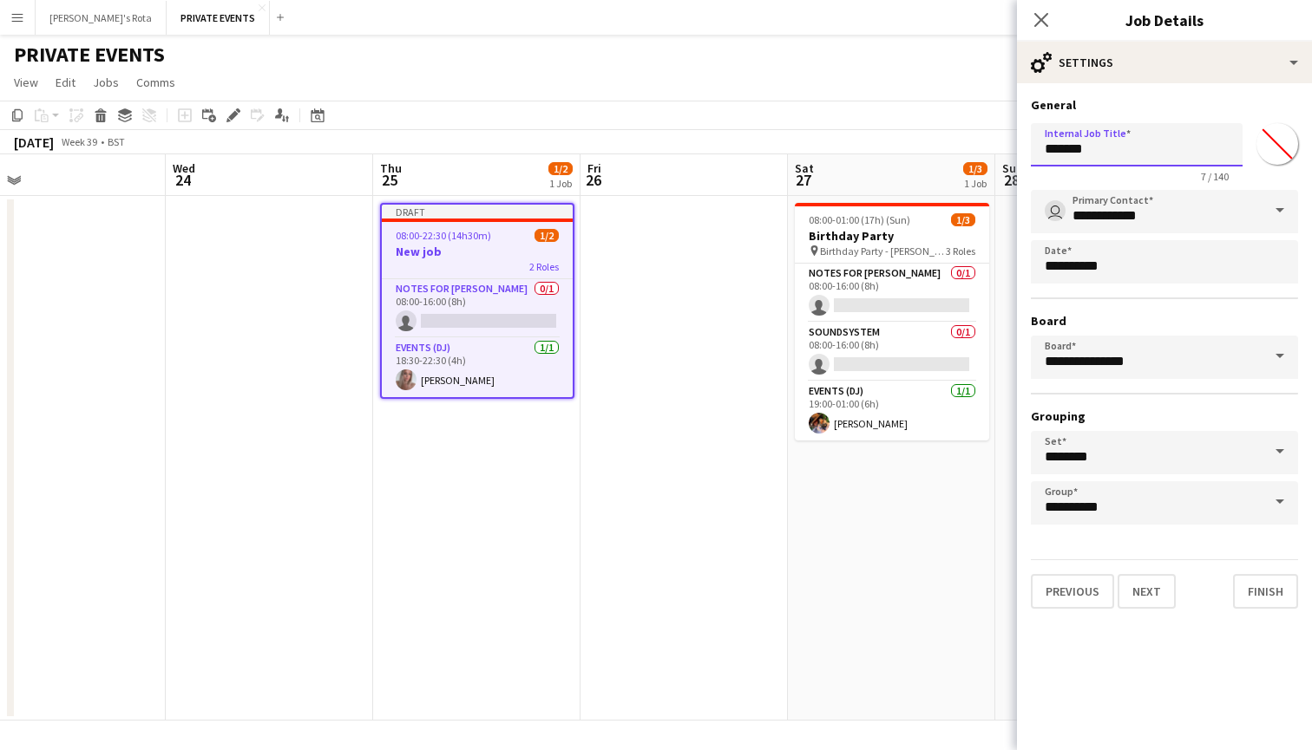
click at [1125, 154] on input "*******" at bounding box center [1137, 144] width 212 height 43
type input "*"
type input "******"
click at [1262, 594] on button "Finish" at bounding box center [1265, 591] width 65 height 35
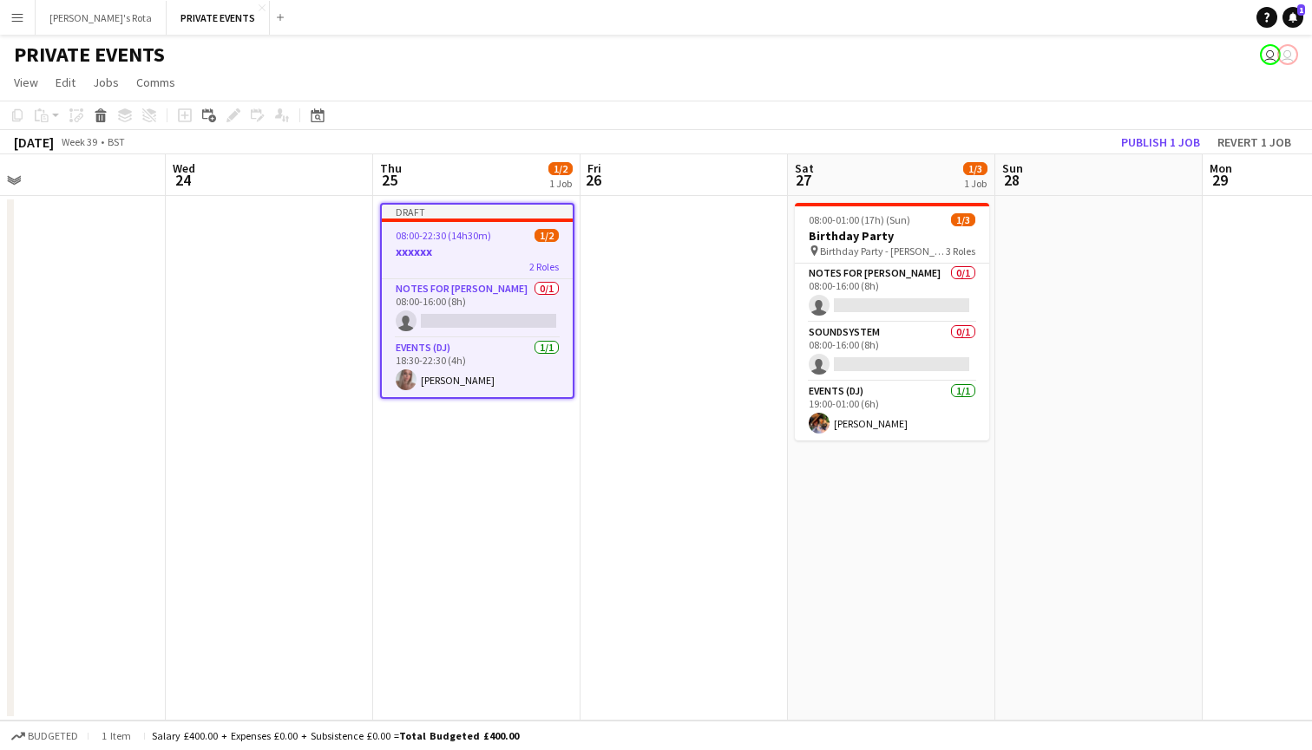
click at [462, 234] on span "08:00-22:30 (14h30m)" at bounding box center [443, 235] width 95 height 13
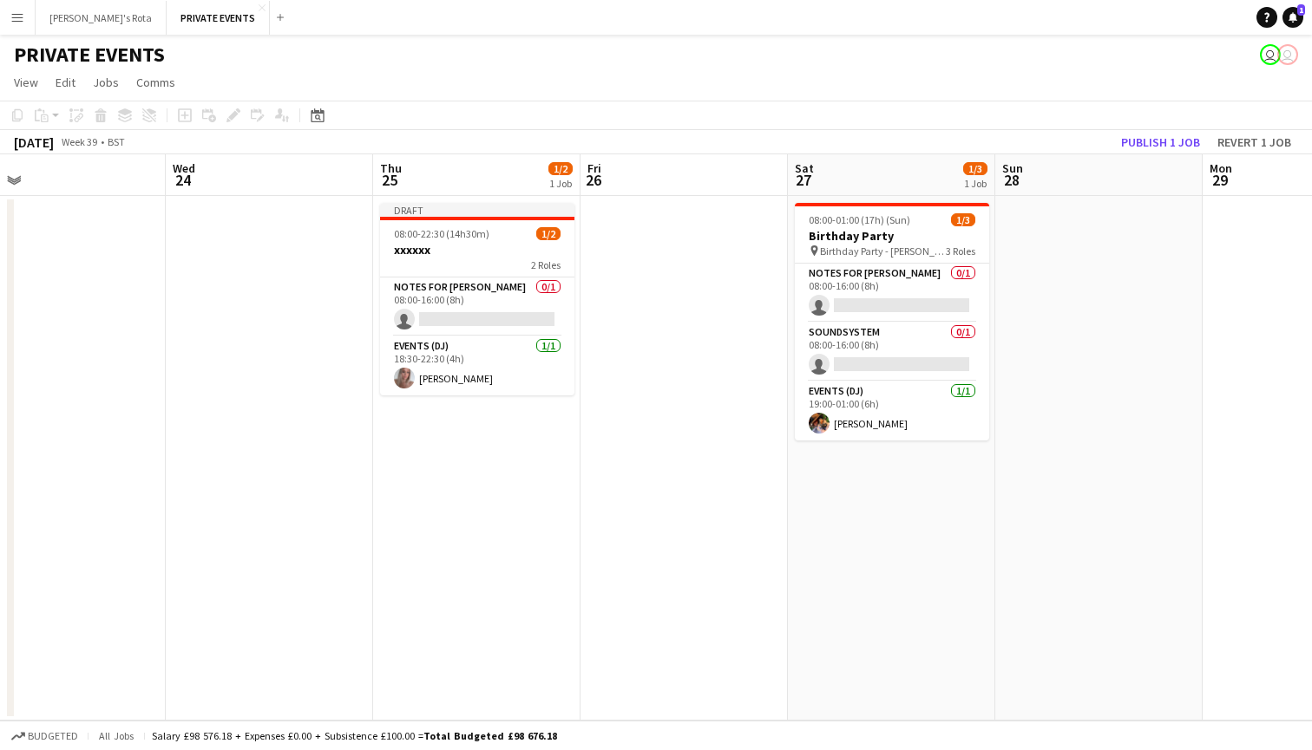
click at [432, 201] on app-date-cell "Draft 08:00-22:30 (14h30m) 1/2 xxxxxx 2 Roles Notes for [PERSON_NAME] 0/1 08:00…" at bounding box center [476, 458] width 207 height 525
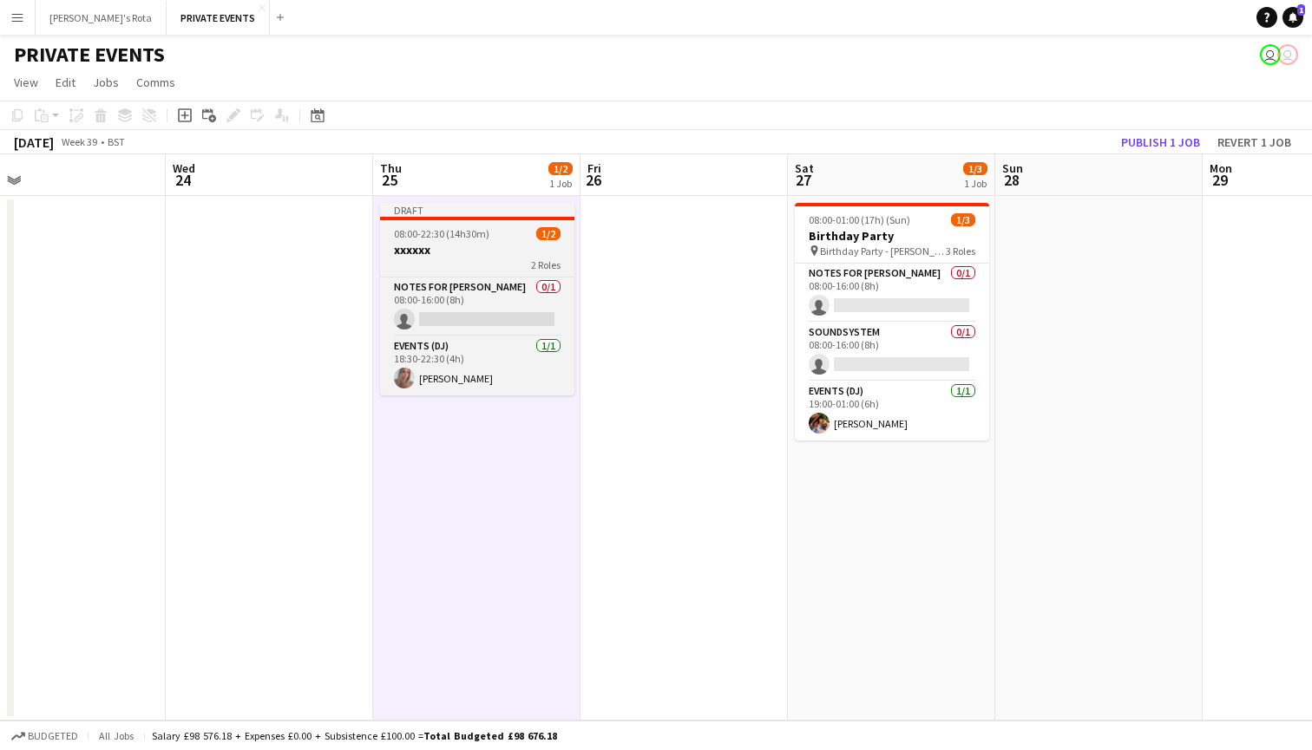
click at [436, 217] on div at bounding box center [477, 218] width 194 height 3
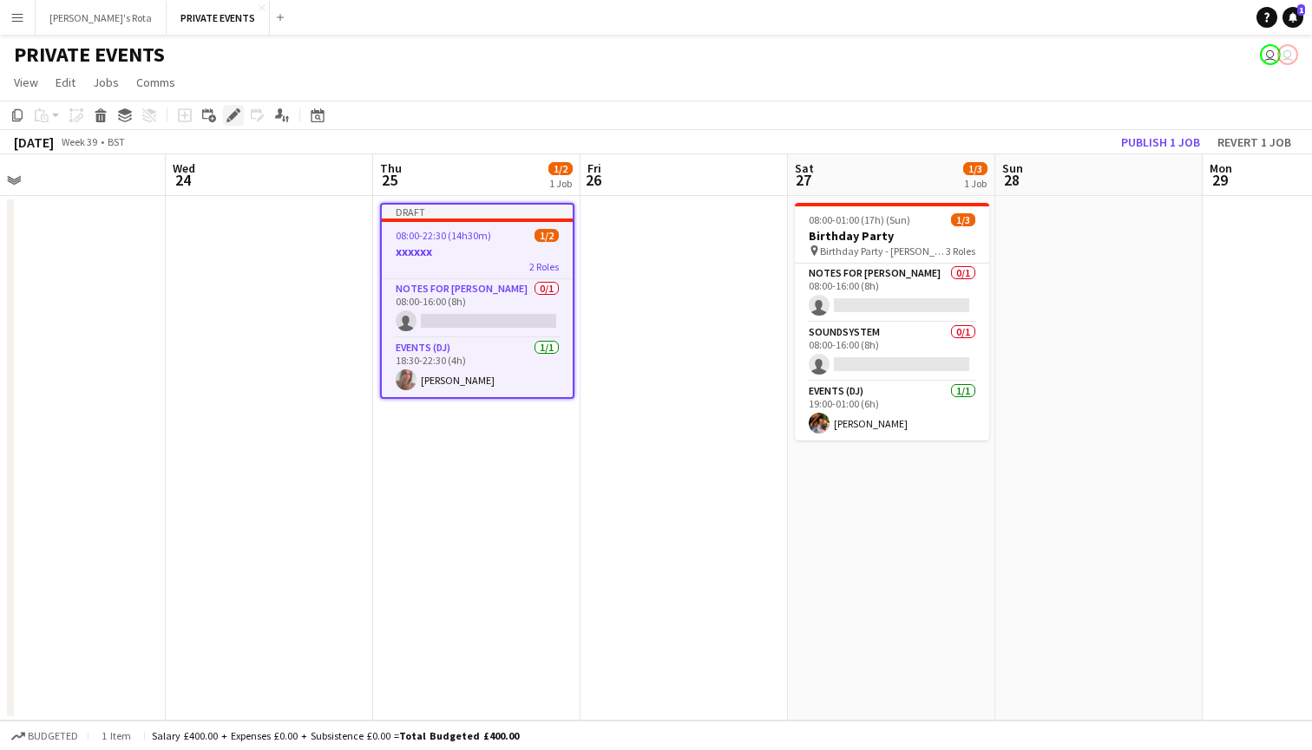
click at [234, 111] on icon "Edit" at bounding box center [233, 115] width 14 height 14
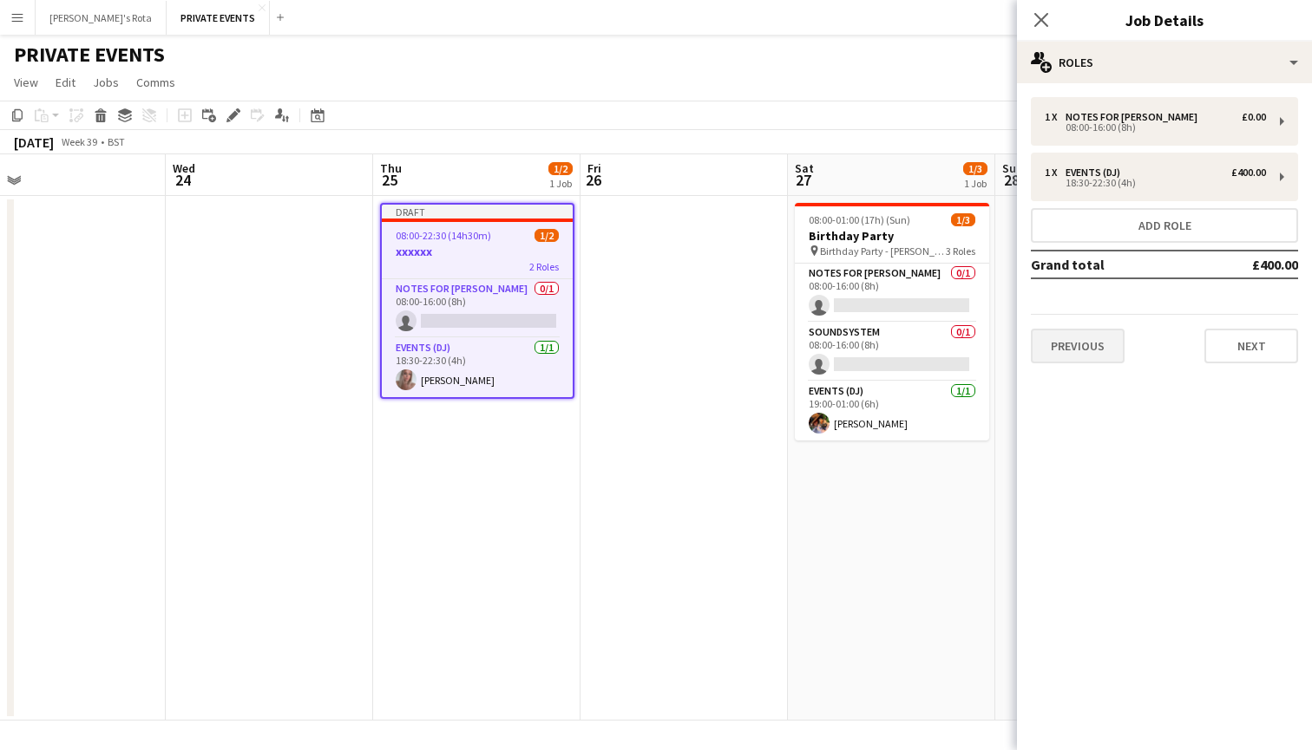
click at [1091, 342] on button "Previous" at bounding box center [1078, 346] width 94 height 35
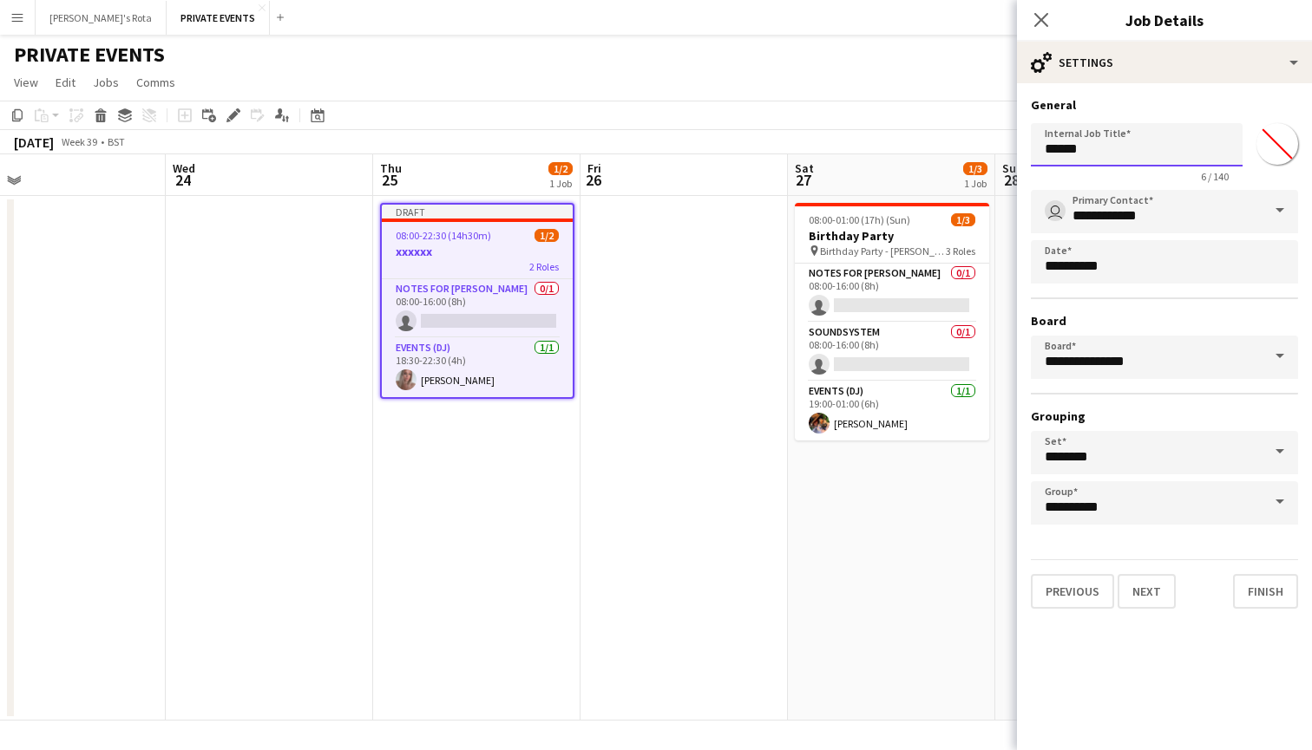
click at [1090, 142] on input "******" at bounding box center [1137, 144] width 212 height 43
type input "*"
type input "**********"
click at [1274, 589] on button "Finish" at bounding box center [1265, 591] width 65 height 35
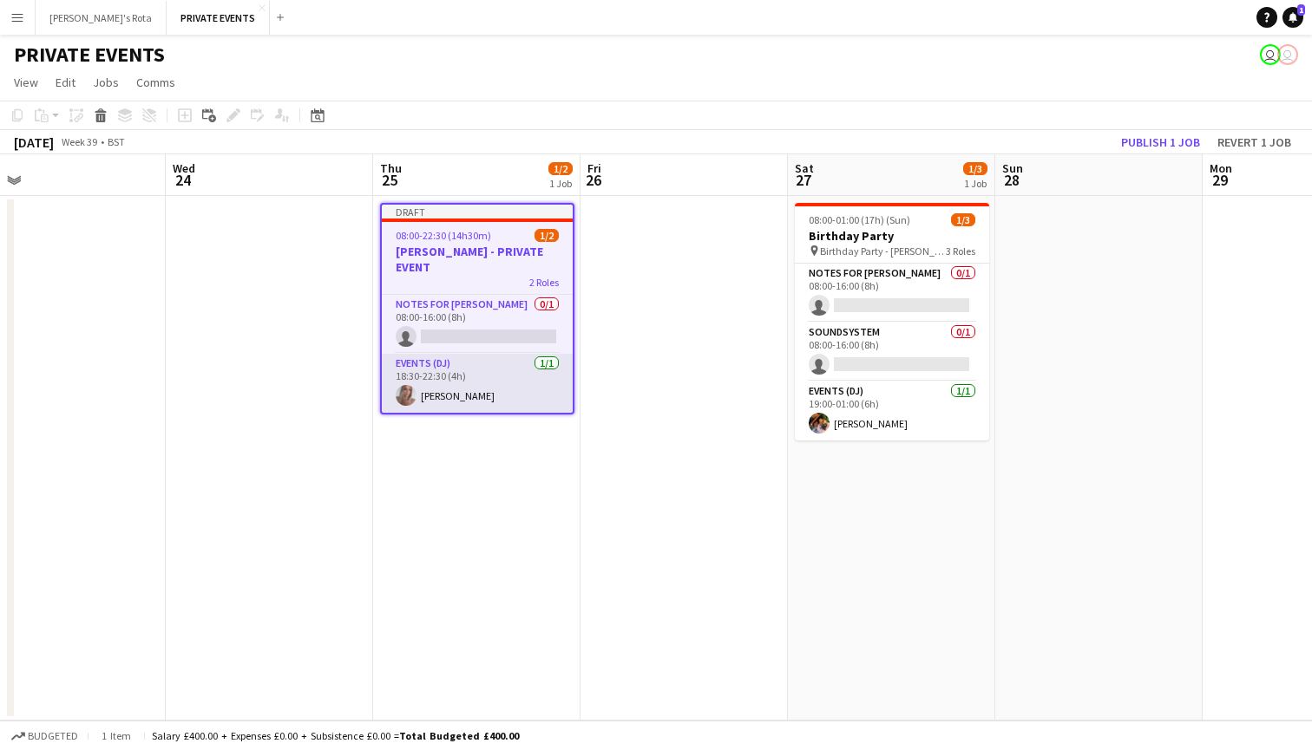
click at [471, 394] on app-card-role "Events (DJ) [DATE] 18:30-22:30 (4h) [PERSON_NAME]" at bounding box center [477, 383] width 191 height 59
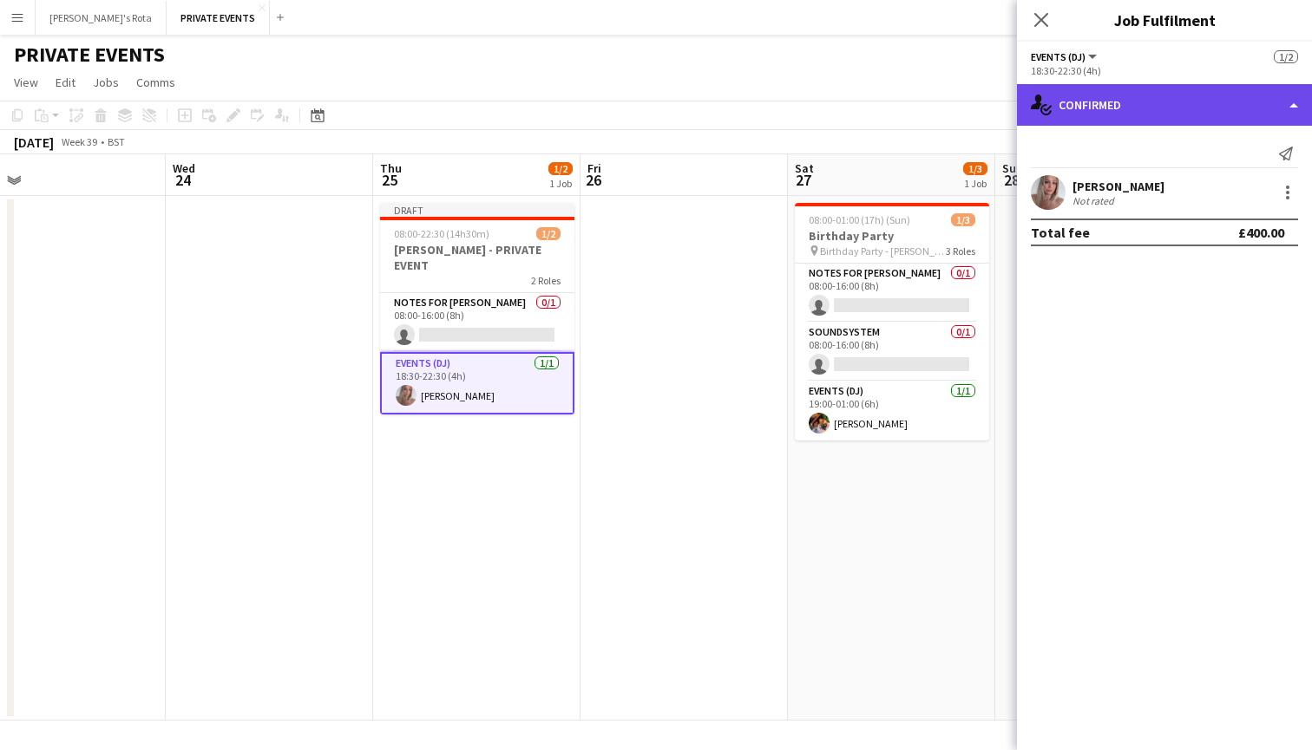
click at [1192, 102] on div "single-neutral-actions-check-2 Confirmed" at bounding box center [1164, 105] width 295 height 42
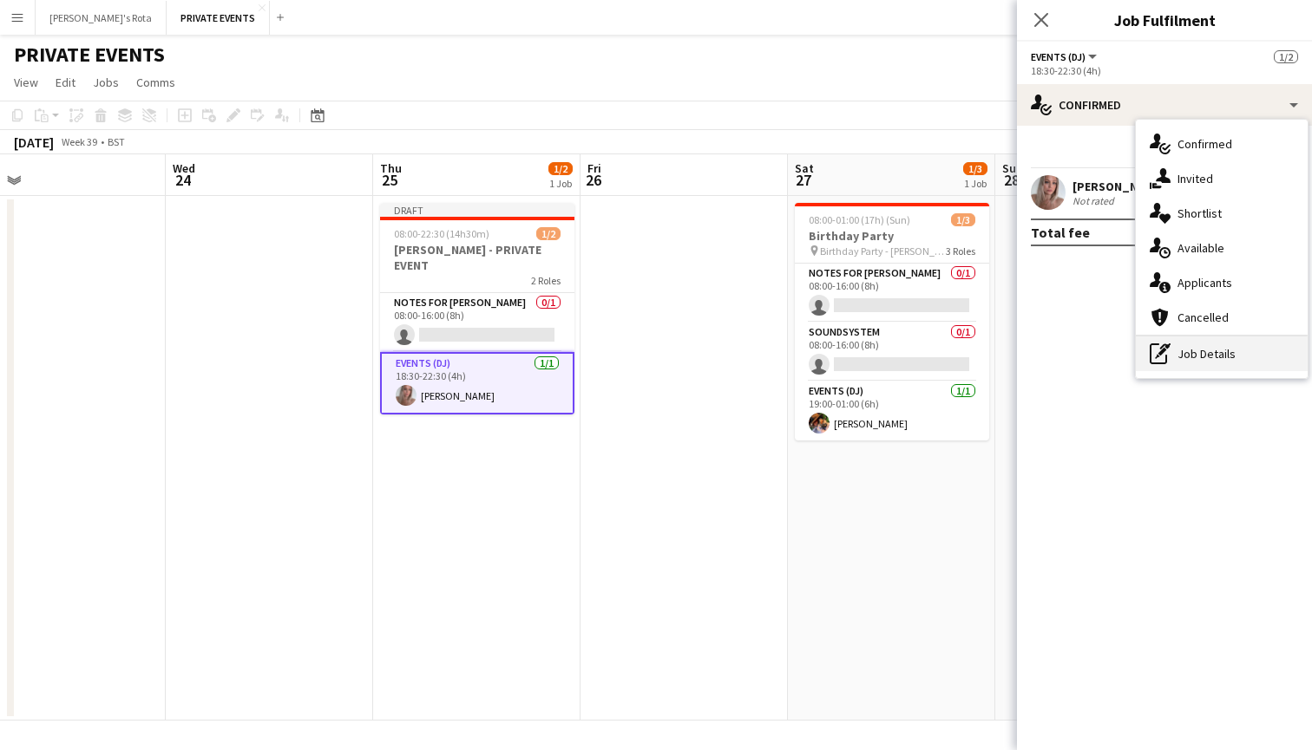
click at [1234, 359] on div "pen-write Job Details" at bounding box center [1222, 354] width 172 height 35
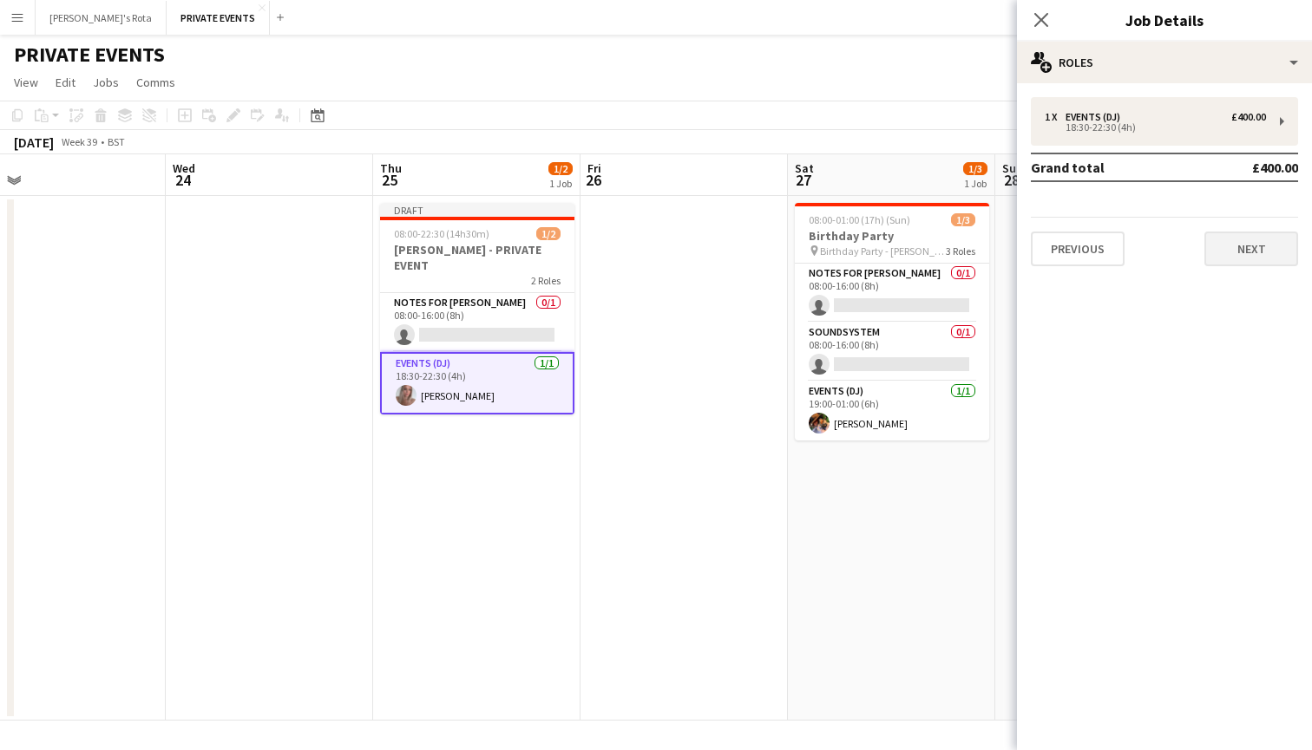
click at [1234, 240] on button "Next" at bounding box center [1251, 249] width 94 height 35
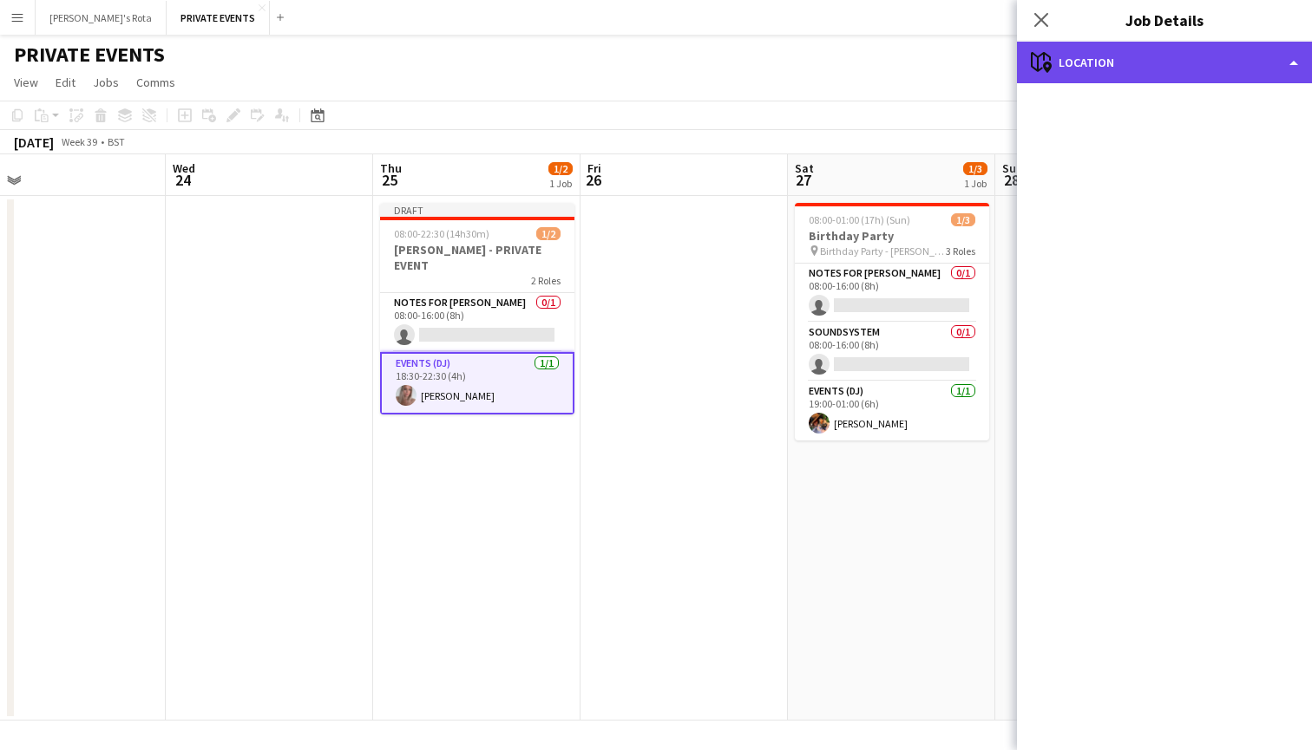
click at [1120, 70] on div "maps-pin-1 Location" at bounding box center [1164, 63] width 295 height 42
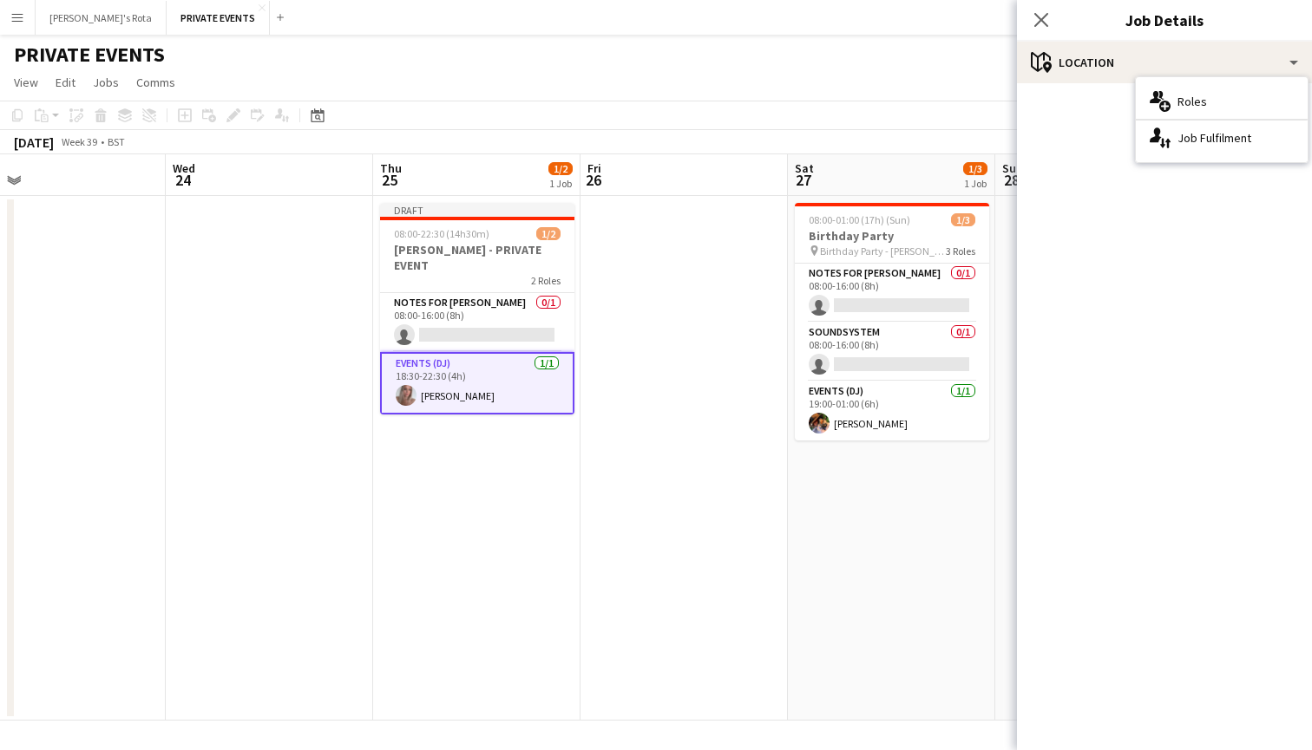
click at [1061, 124] on mat-accordion "pencil3 General details 1 x Events (DJ) £400.00 18:30-22:30 (4h) Grand total £4…" at bounding box center [1164, 416] width 295 height 667
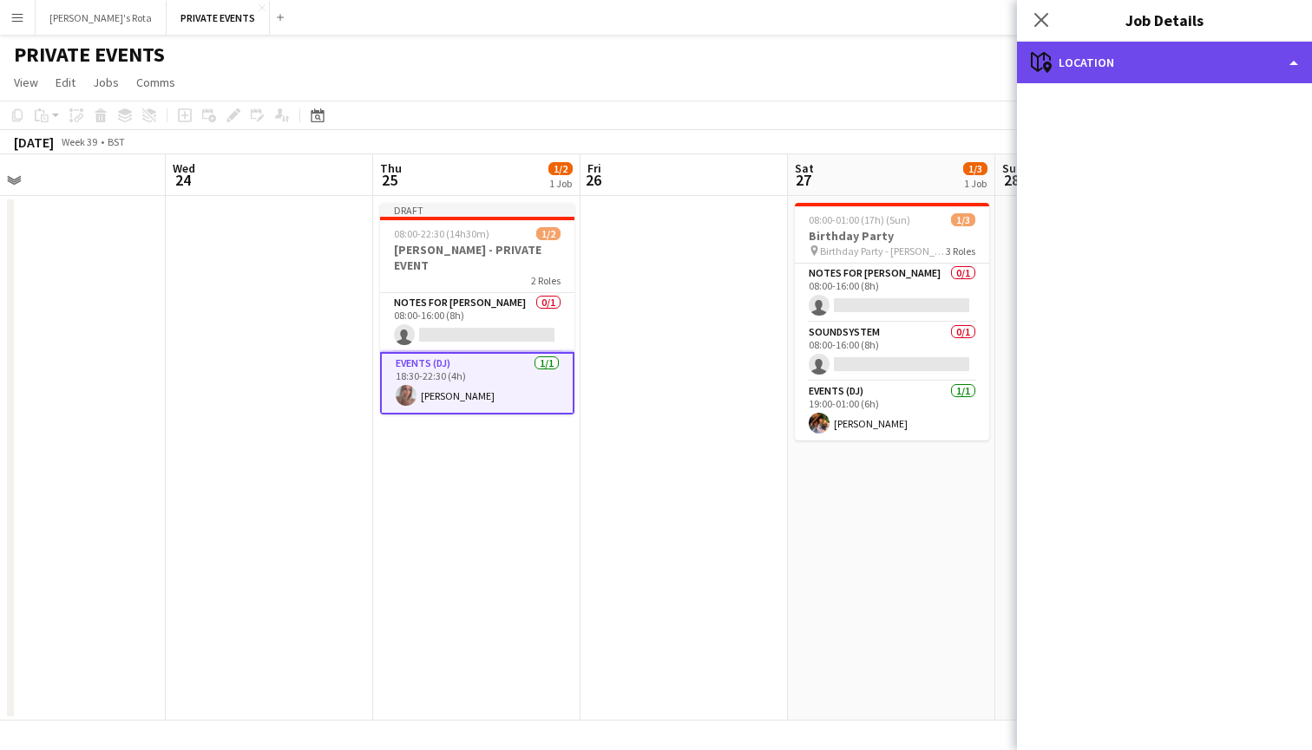
click at [1060, 73] on div "maps-pin-1 Location" at bounding box center [1164, 63] width 295 height 42
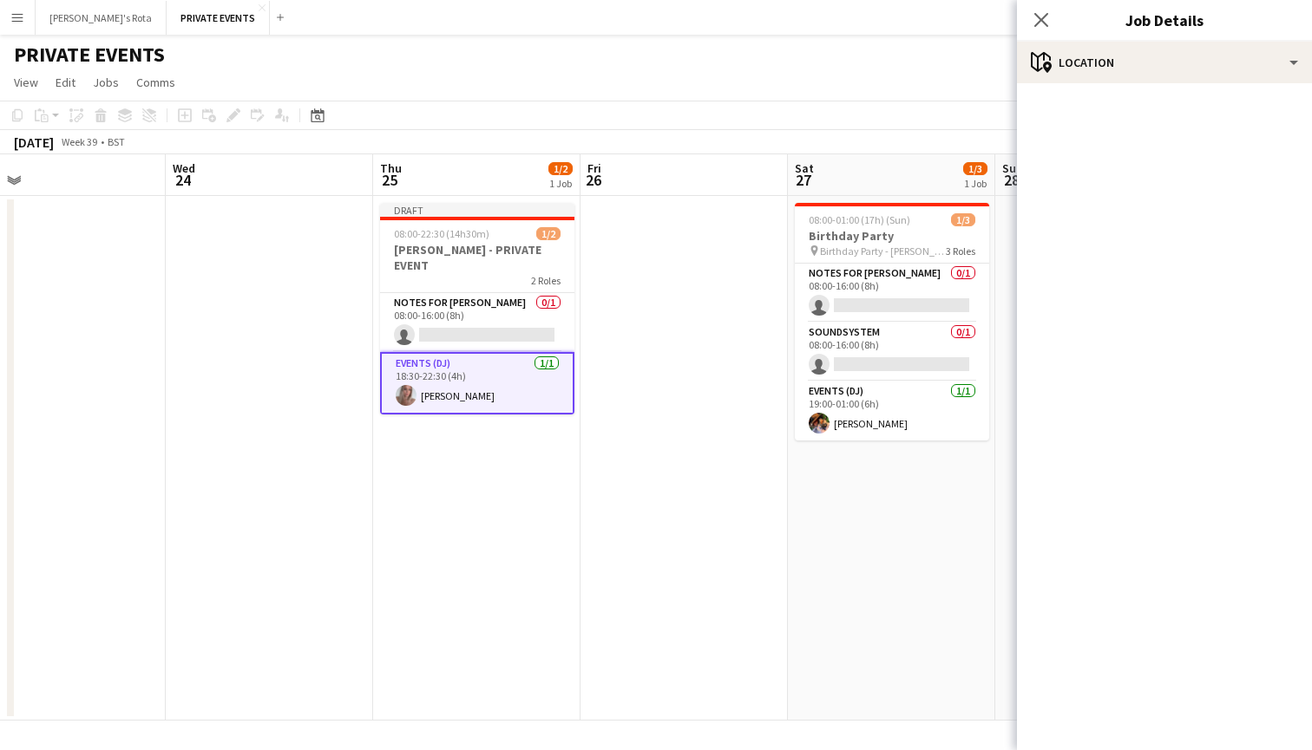
click at [1113, 248] on mat-accordion "pencil3 General details 1 x Events (DJ) £400.00 18:30-22:30 (4h) Grand total £4…" at bounding box center [1164, 416] width 295 height 667
click at [1045, 16] on icon at bounding box center [1040, 19] width 16 height 16
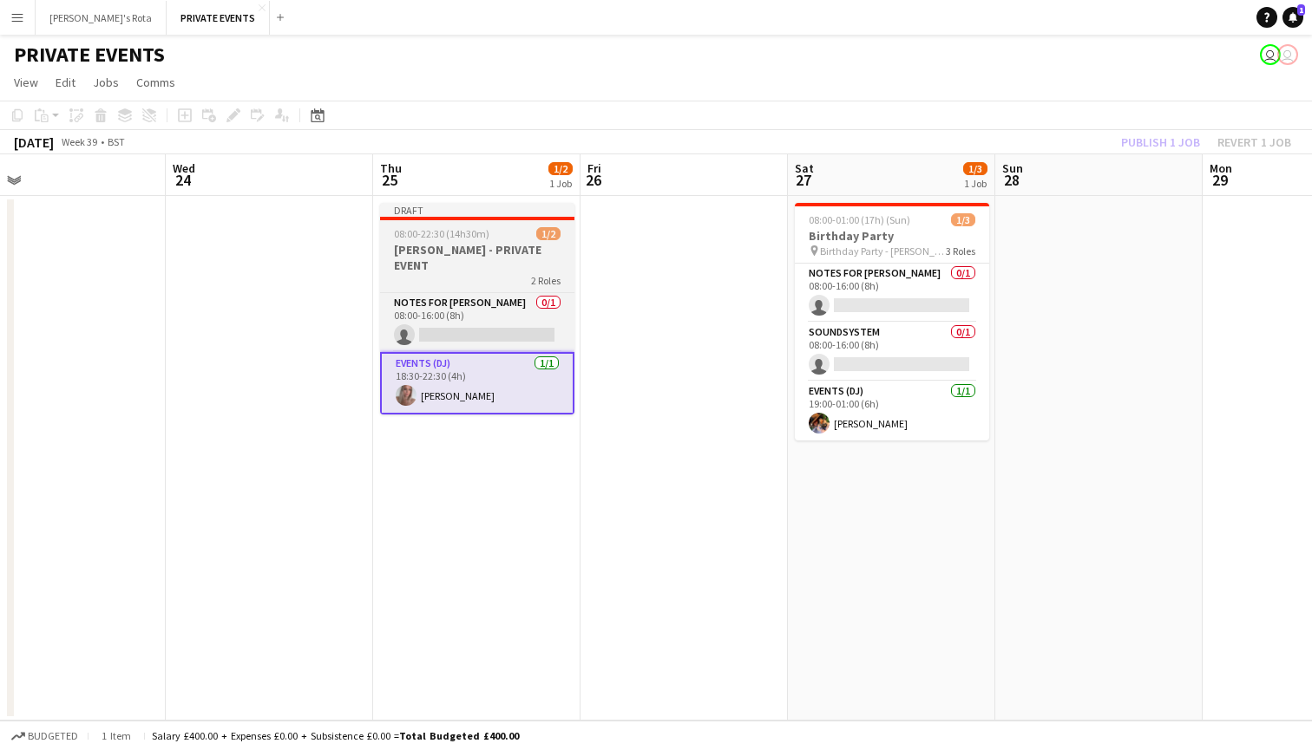
click at [441, 239] on span "08:00-22:30 (14h30m)" at bounding box center [441, 233] width 95 height 13
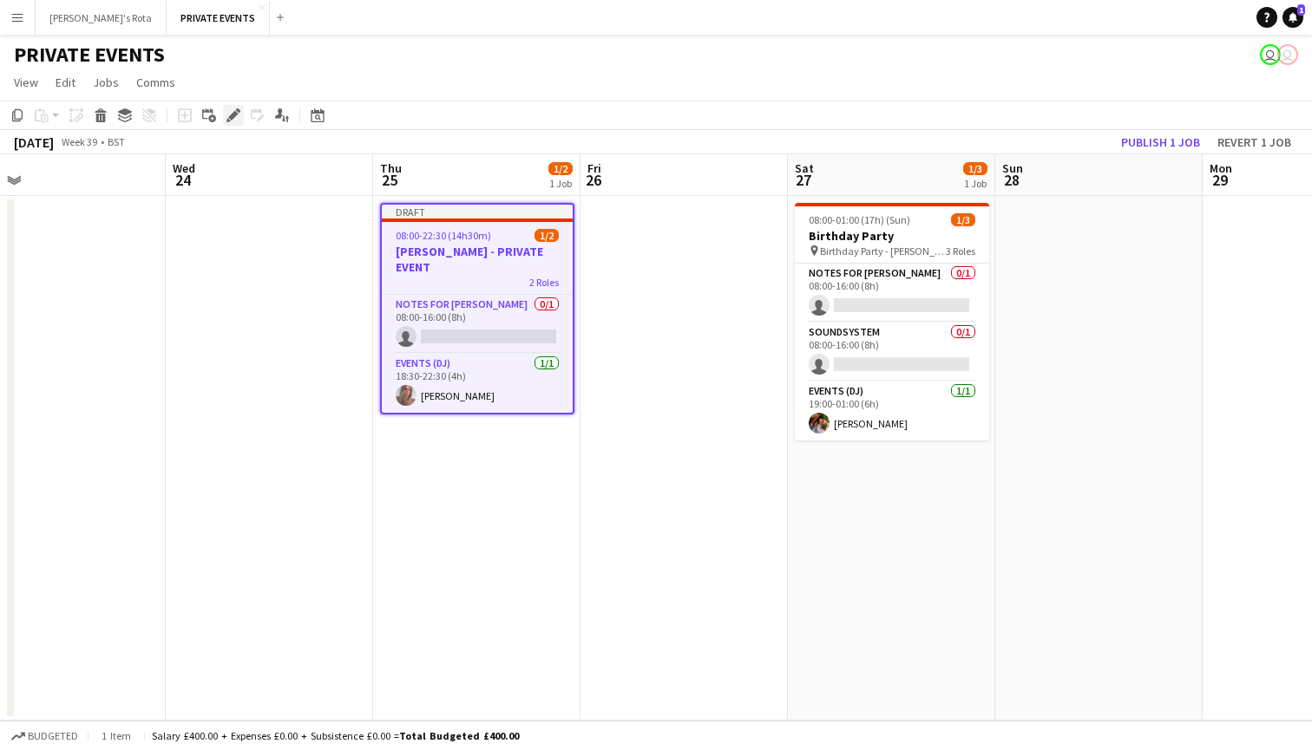
click at [229, 112] on icon "Edit" at bounding box center [233, 115] width 14 height 14
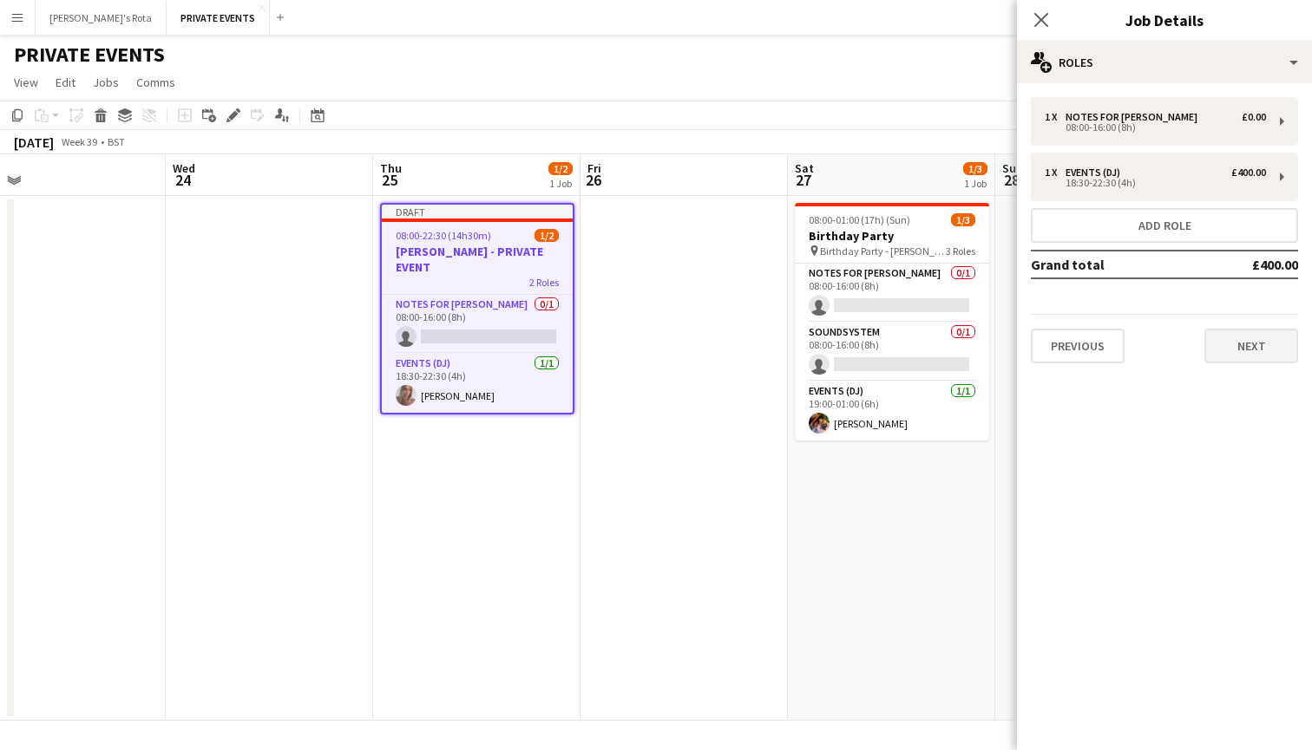
click at [1269, 336] on button "Next" at bounding box center [1251, 346] width 94 height 35
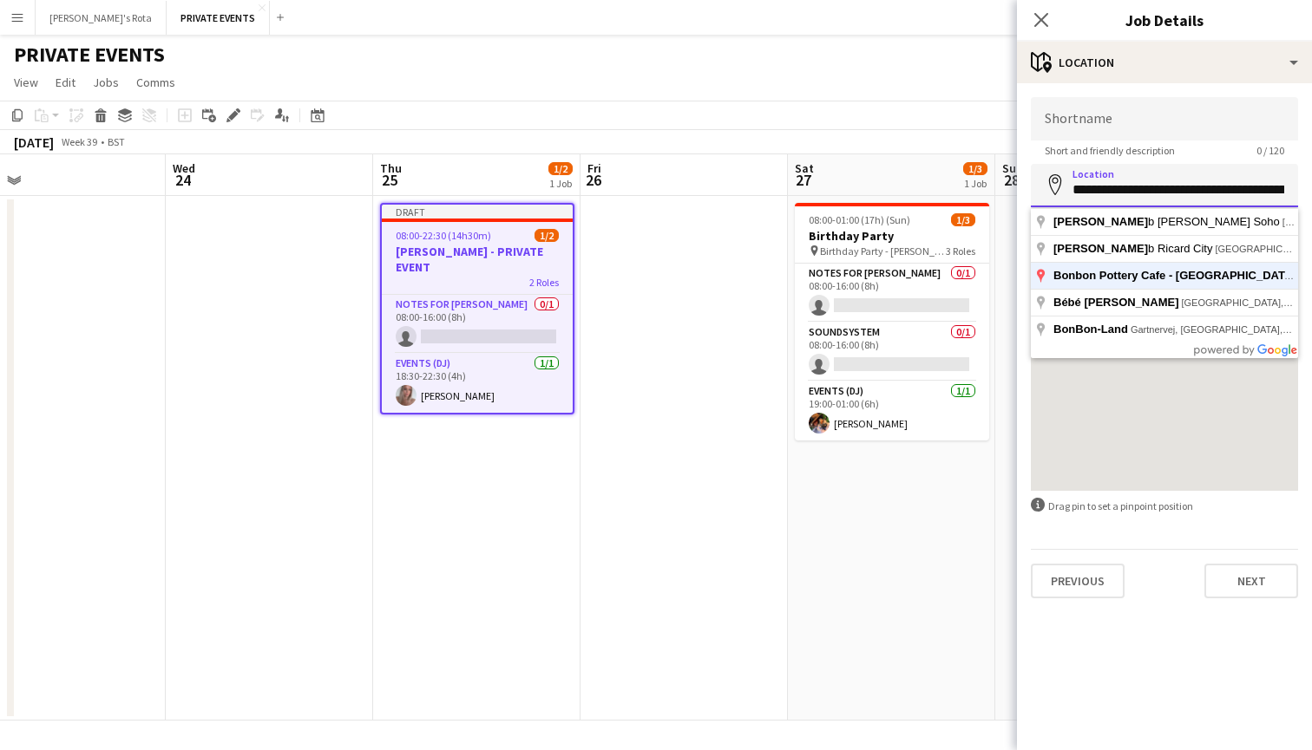
type input "**********"
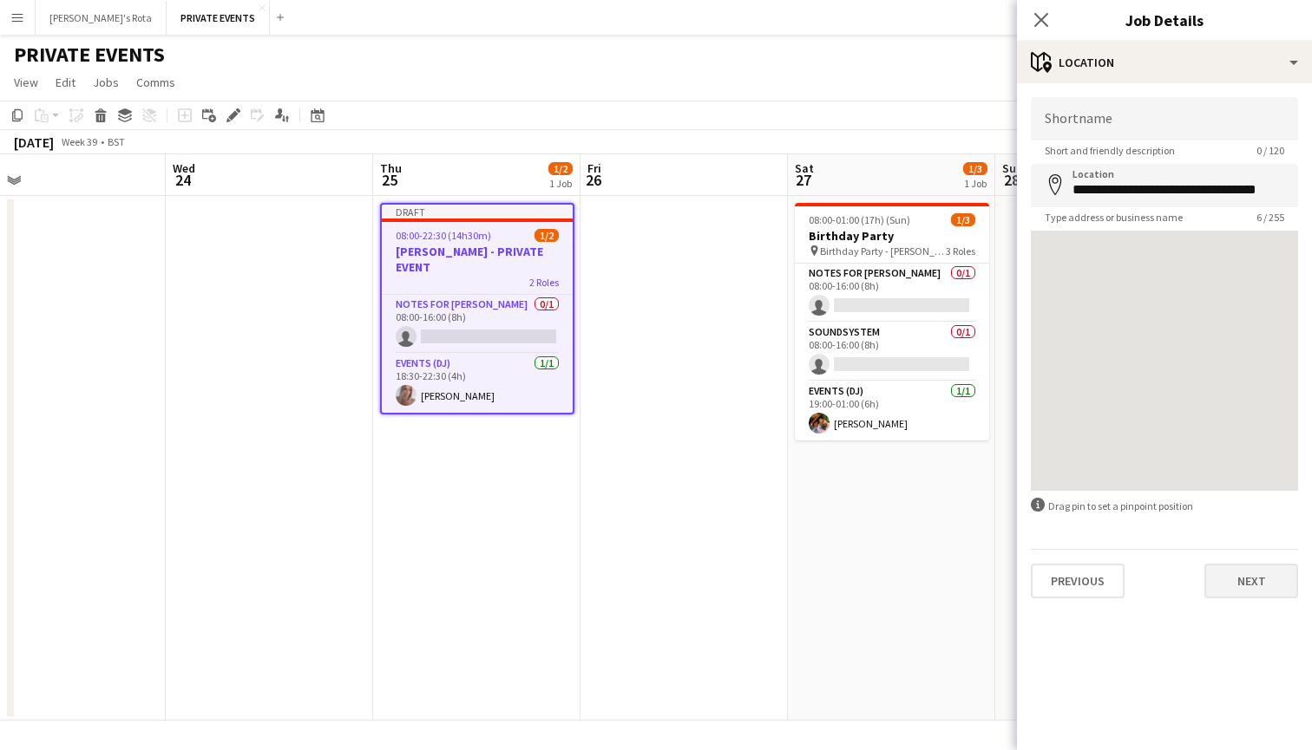
click at [1255, 588] on button "Next" at bounding box center [1251, 581] width 94 height 35
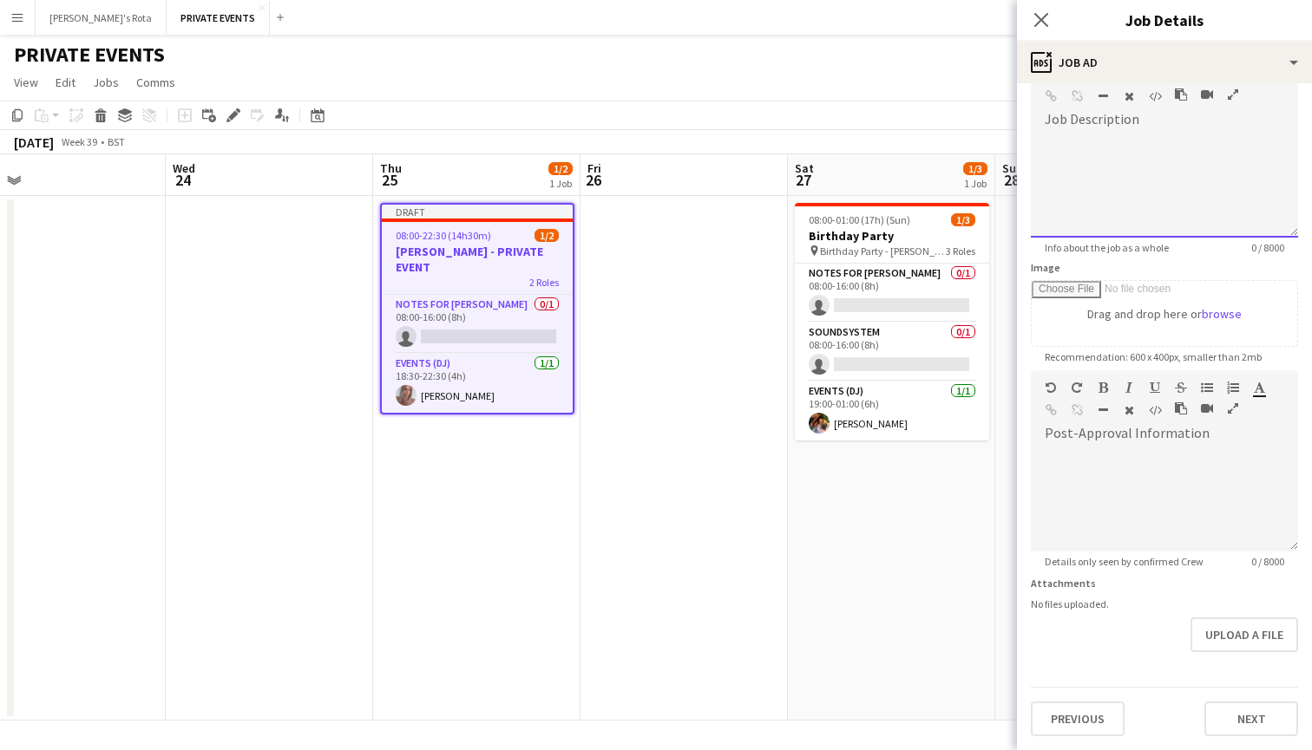
click at [1103, 174] on div at bounding box center [1164, 186] width 267 height 104
click at [1244, 719] on button "Next" at bounding box center [1251, 719] width 94 height 35
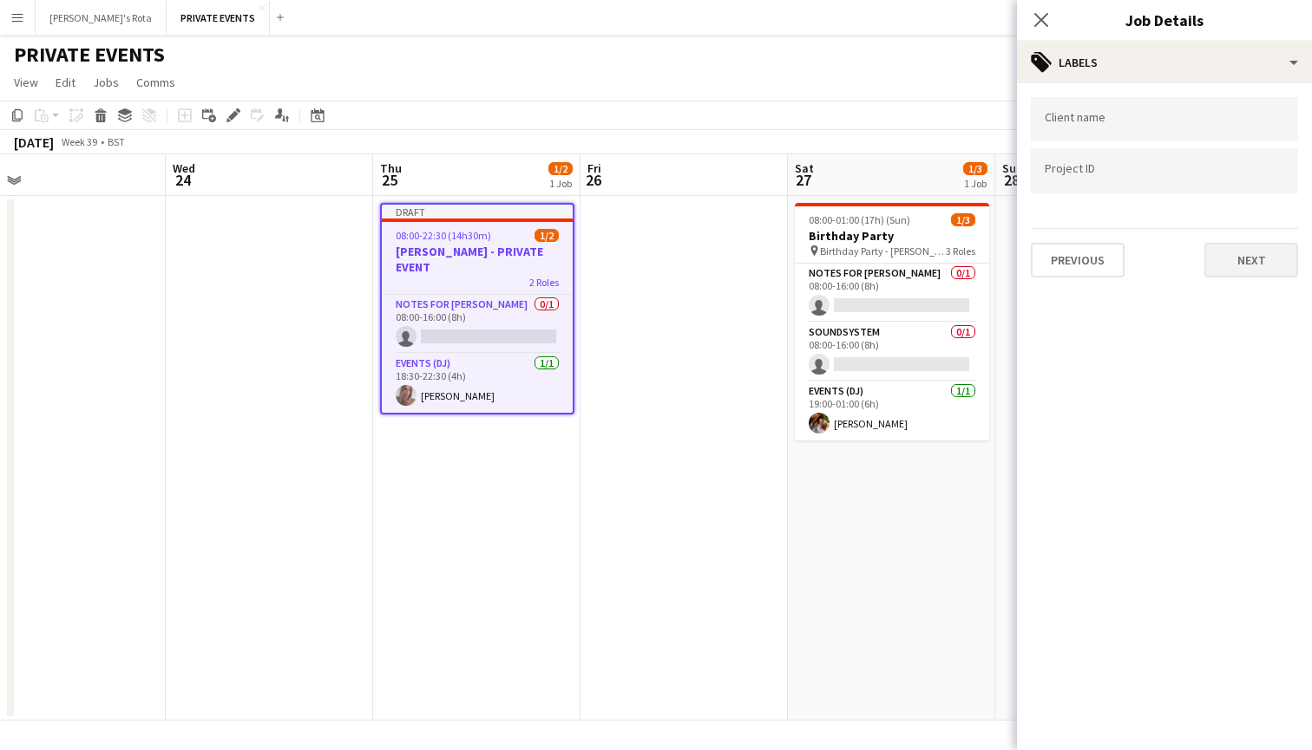
click at [1262, 262] on button "Next" at bounding box center [1251, 260] width 94 height 35
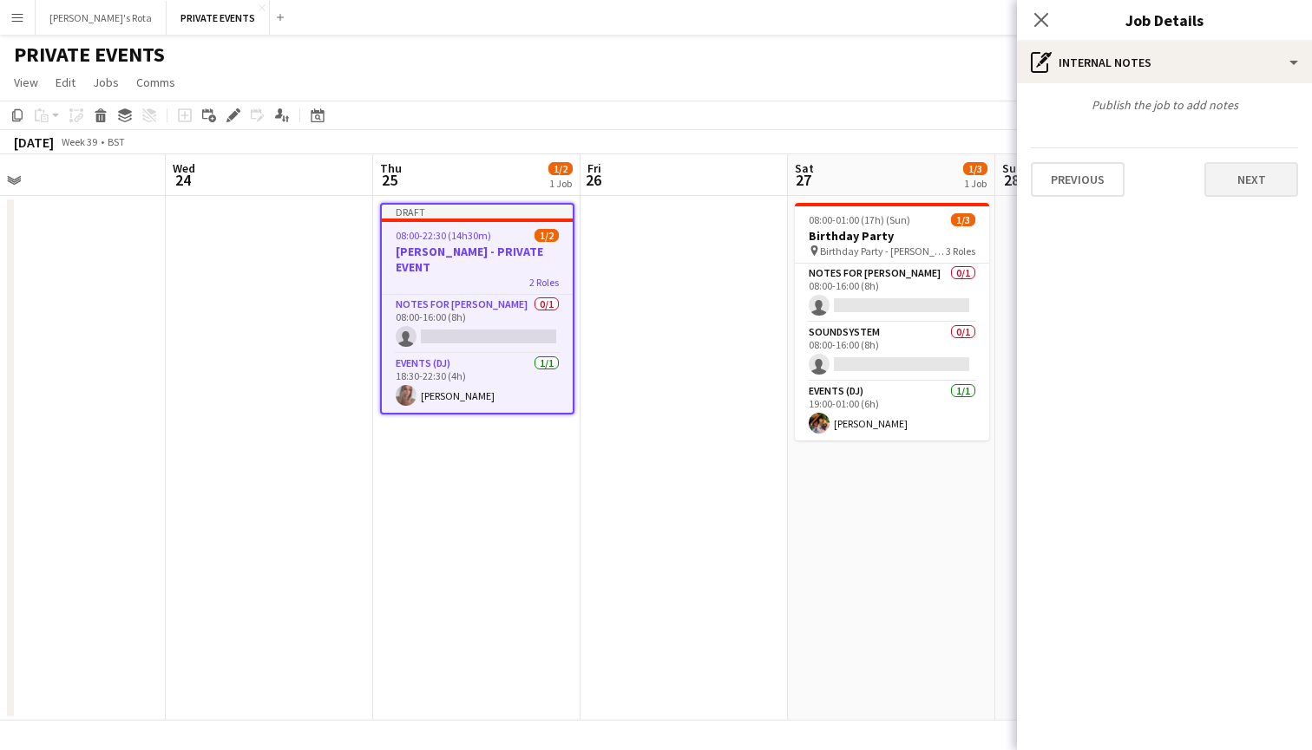
click at [1244, 170] on button "Next" at bounding box center [1251, 179] width 94 height 35
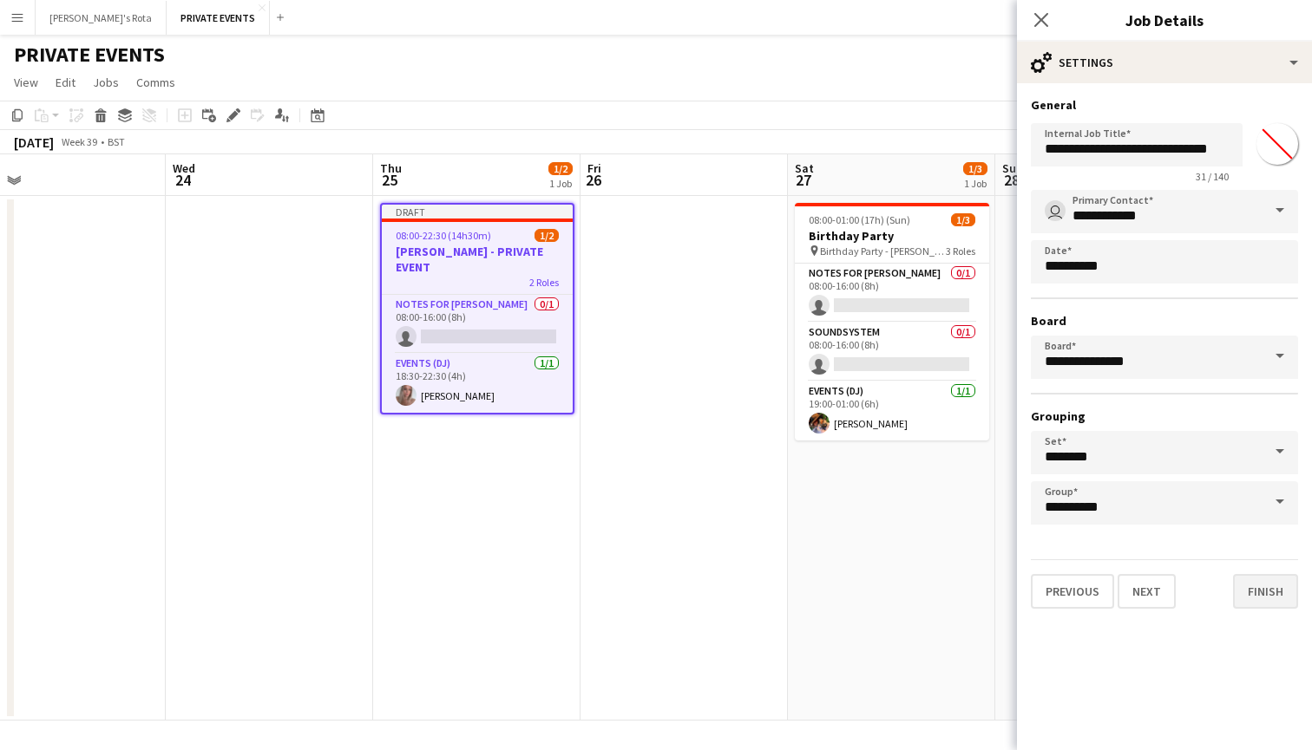
click at [1253, 592] on button "Finish" at bounding box center [1265, 591] width 65 height 35
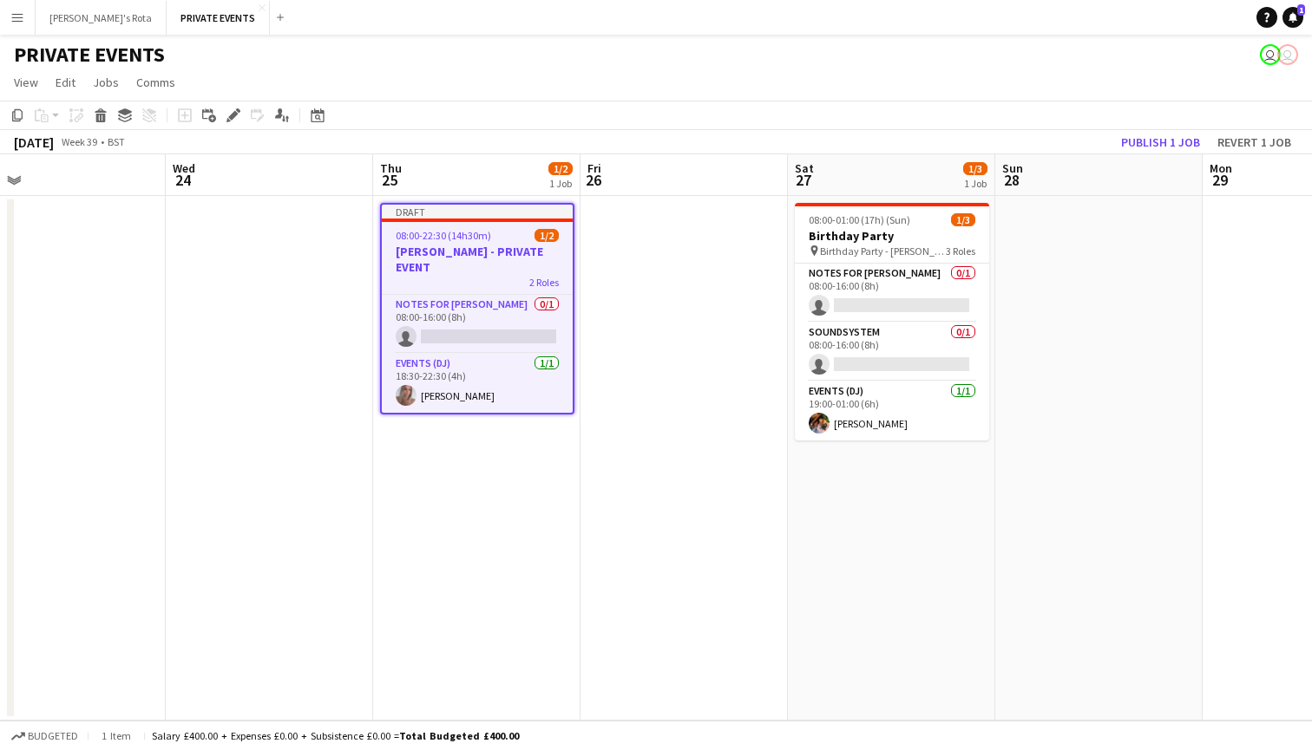
click at [447, 225] on app-job-card "Draft 08:00-22:30 (14h30m) 1/2 [PERSON_NAME] - PRIVATE EVENT 2 Roles Notes for …" at bounding box center [477, 309] width 194 height 212
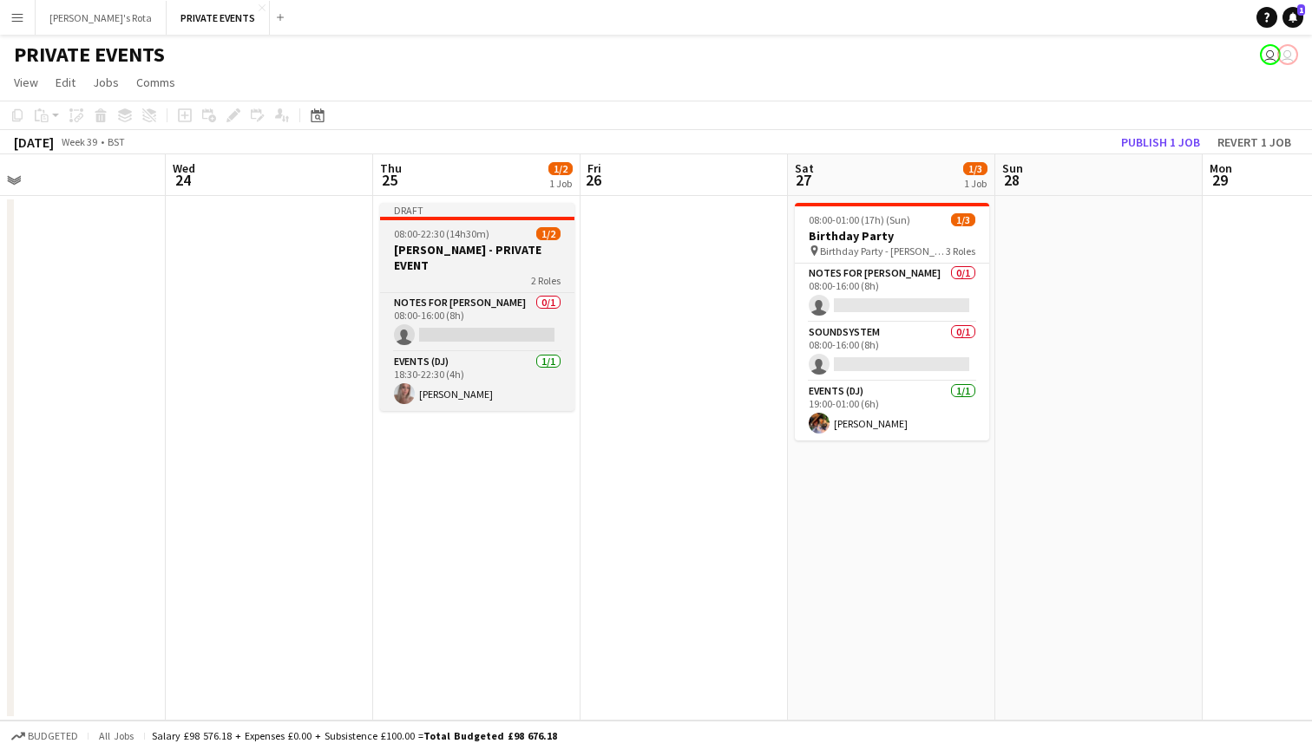
click at [482, 226] on app-job-card "Draft 08:00-22:30 (14h30m) 1/2 [PERSON_NAME] - PRIVATE EVENT 2 Roles Notes for …" at bounding box center [477, 307] width 194 height 208
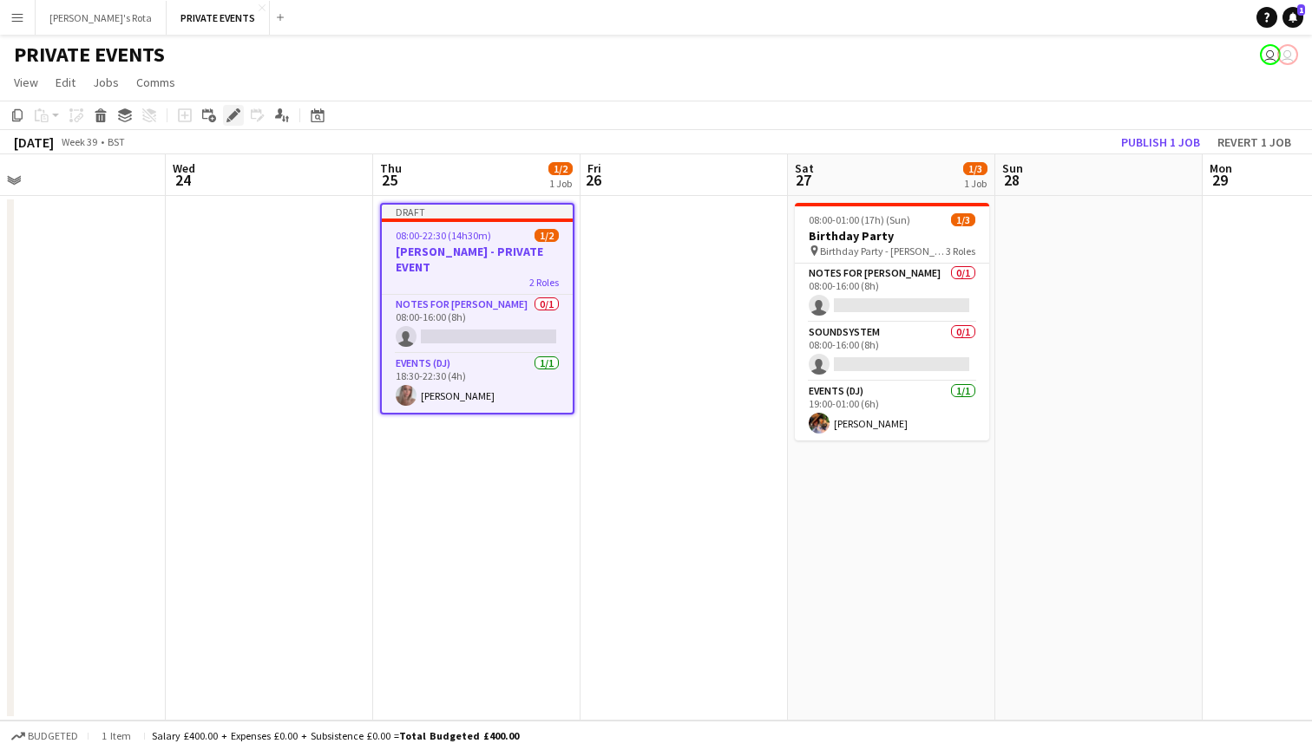
click at [233, 118] on icon at bounding box center [233, 116] width 10 height 10
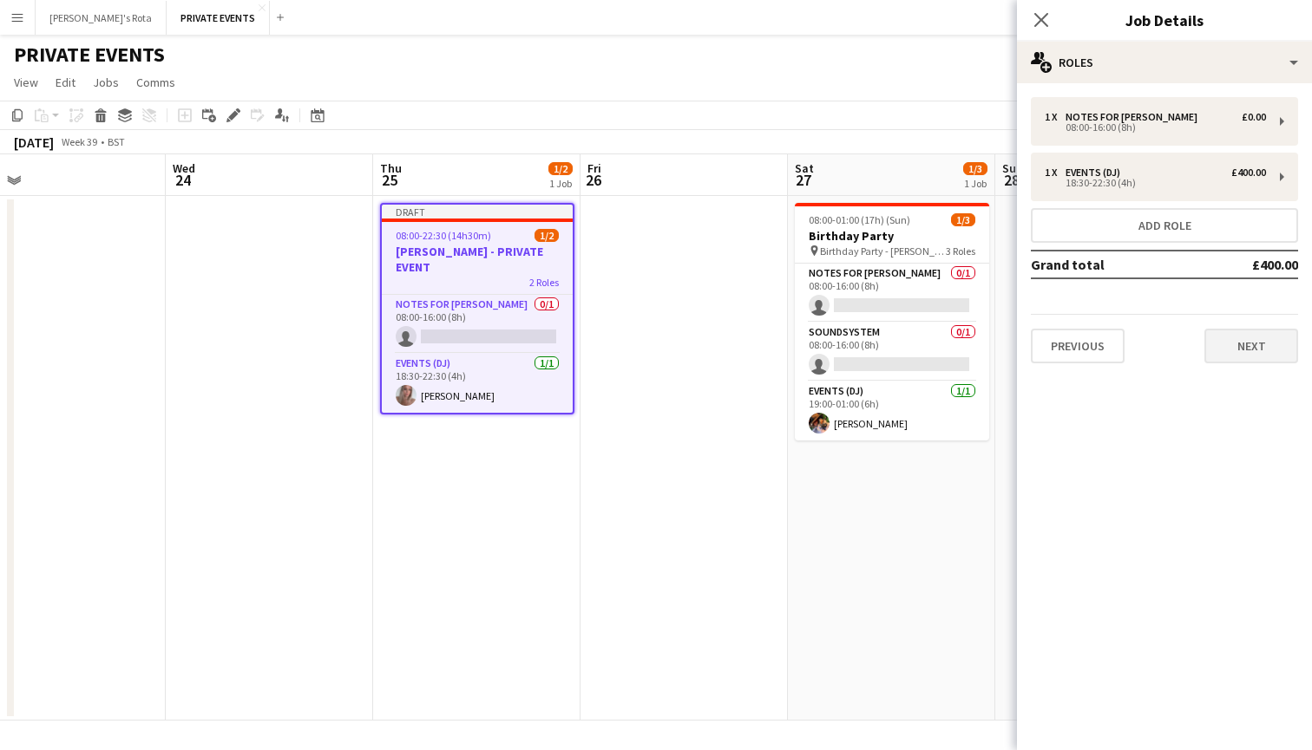
click at [1224, 346] on button "Next" at bounding box center [1251, 346] width 94 height 35
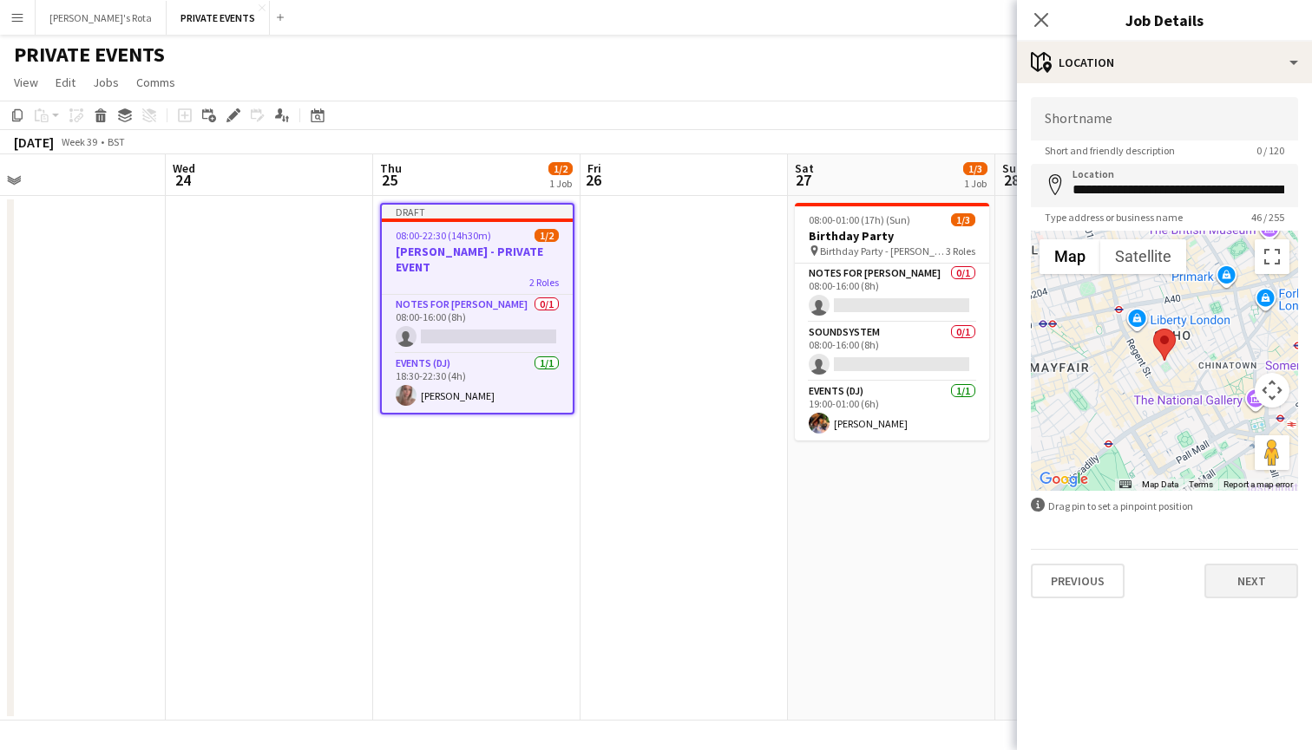
click at [1281, 587] on button "Next" at bounding box center [1251, 581] width 94 height 35
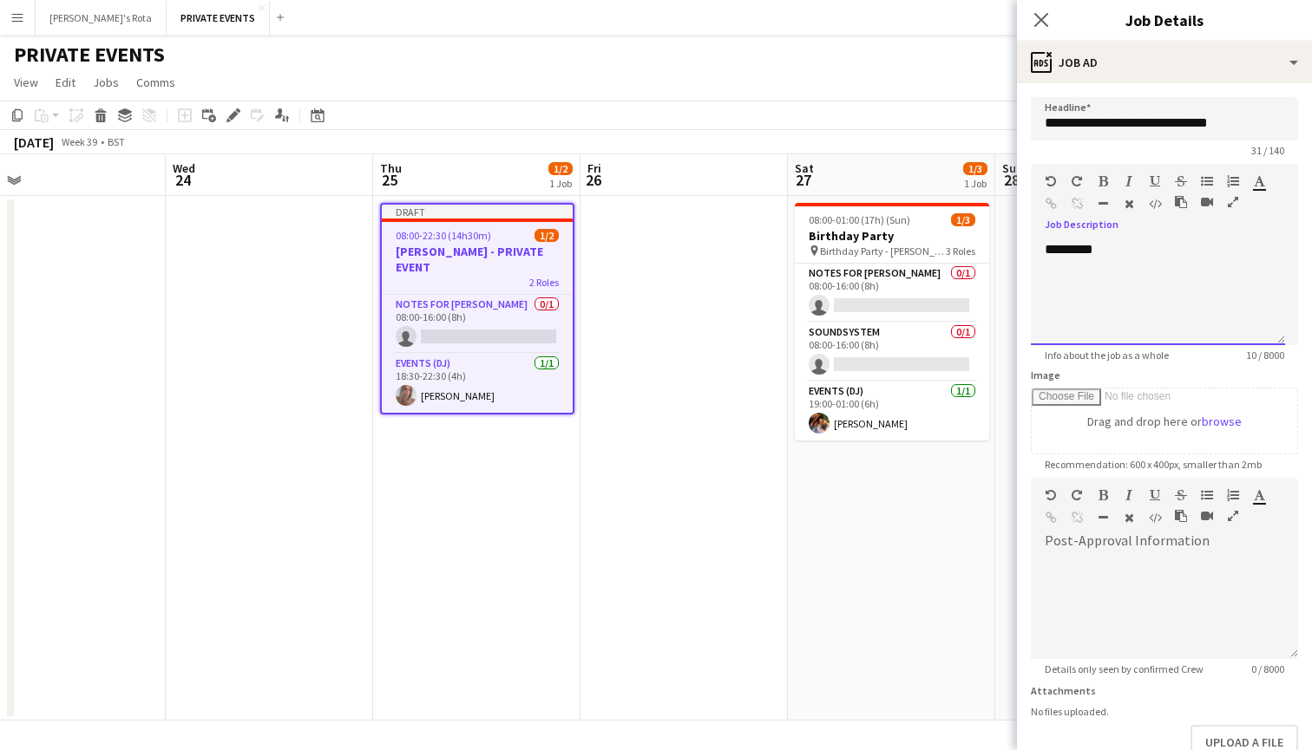
click at [1129, 253] on div "*********" at bounding box center [1158, 293] width 254 height 104
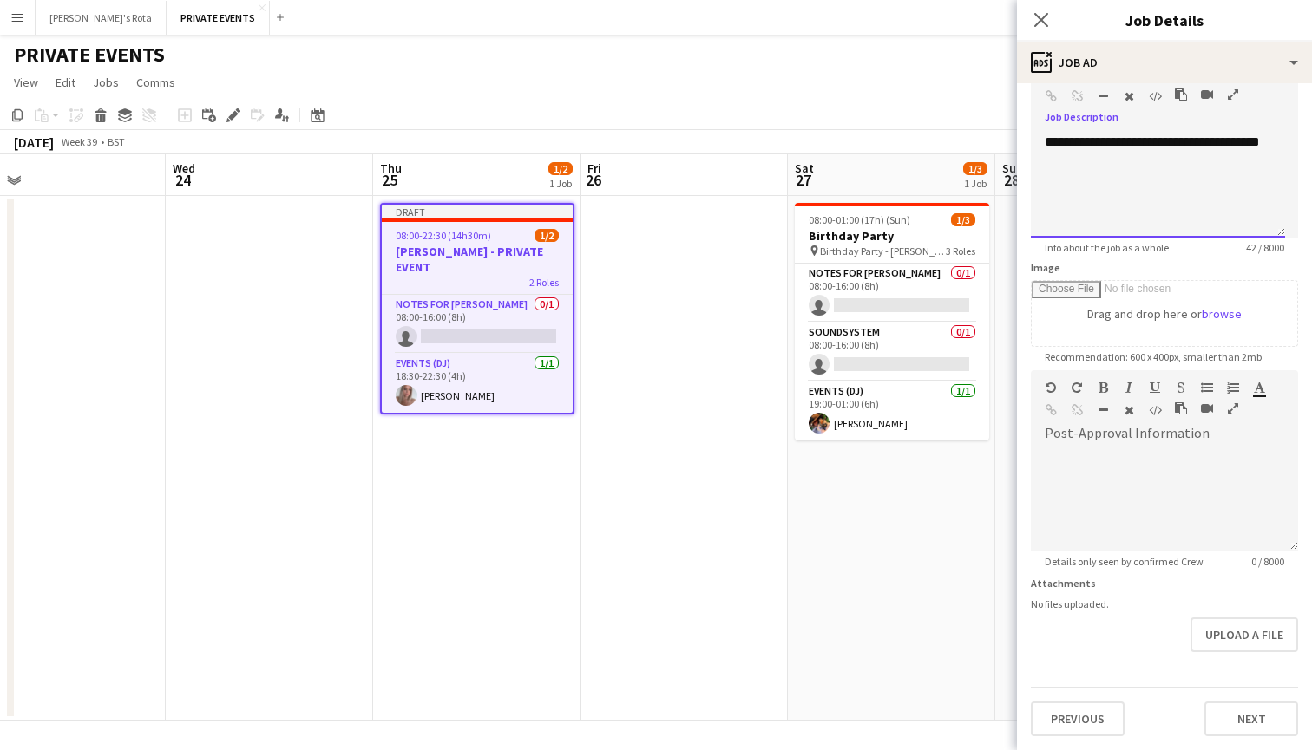
scroll to position [108, 0]
click at [1244, 714] on button "Next" at bounding box center [1251, 719] width 94 height 35
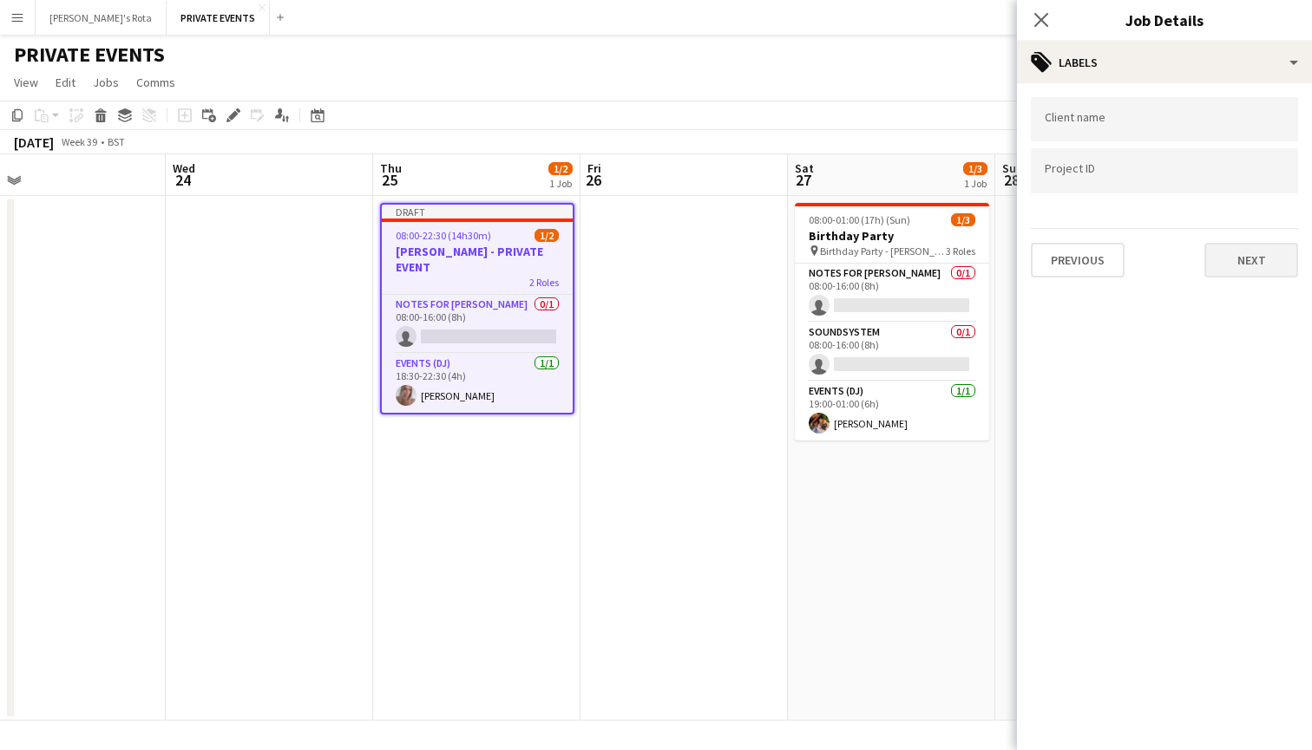
click at [1244, 257] on button "Next" at bounding box center [1251, 260] width 94 height 35
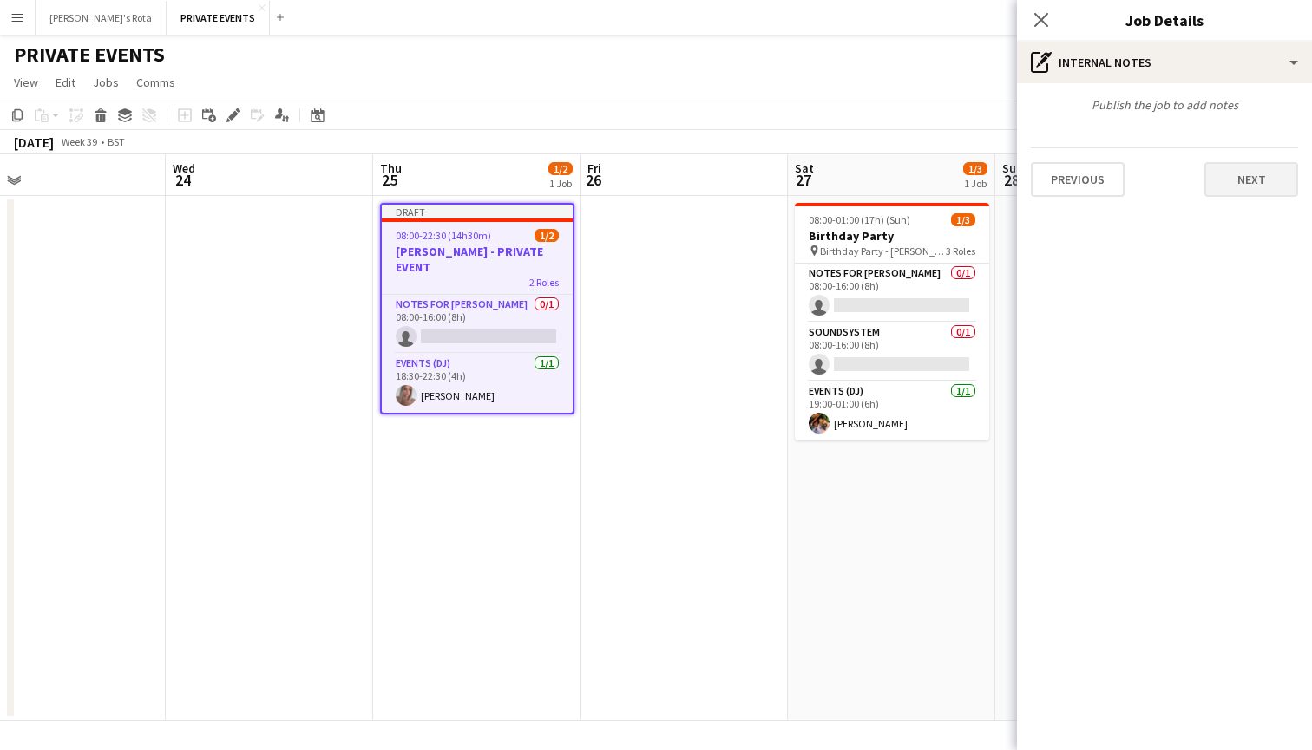
click at [1256, 179] on button "Next" at bounding box center [1251, 179] width 94 height 35
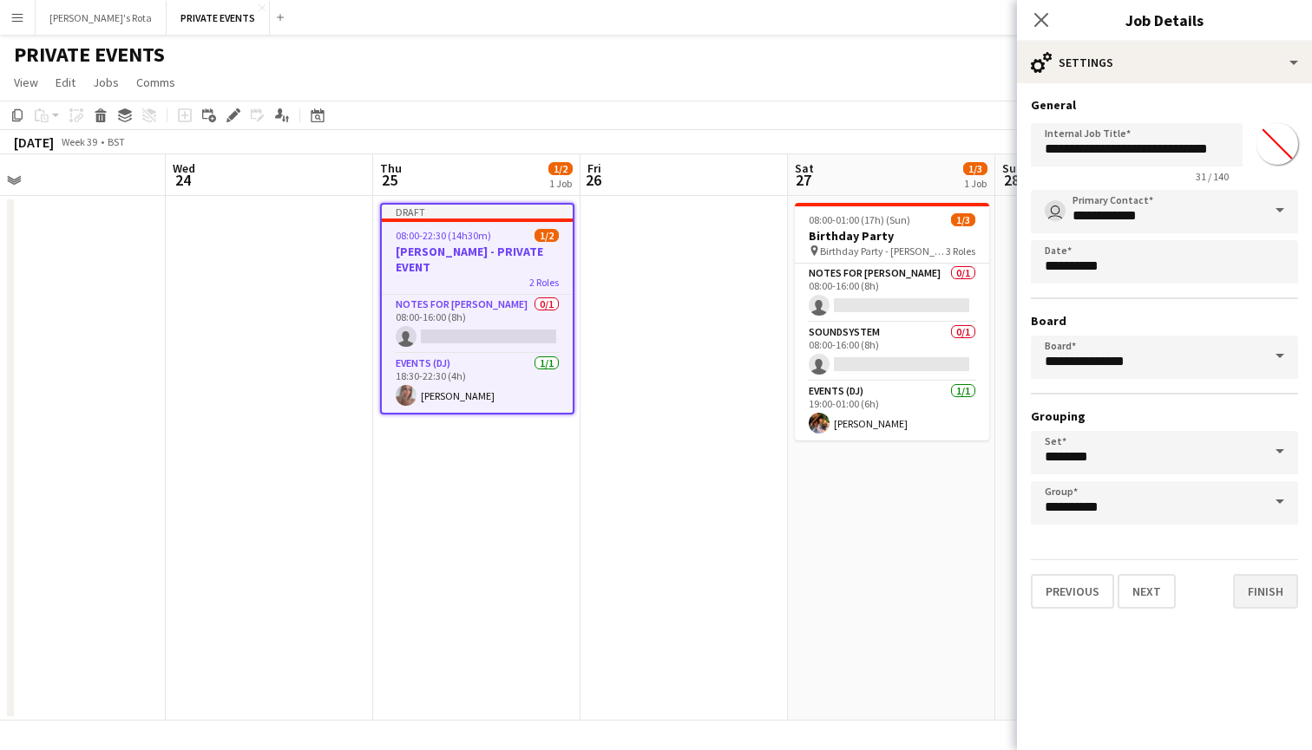
click at [1272, 593] on button "Finish" at bounding box center [1265, 591] width 65 height 35
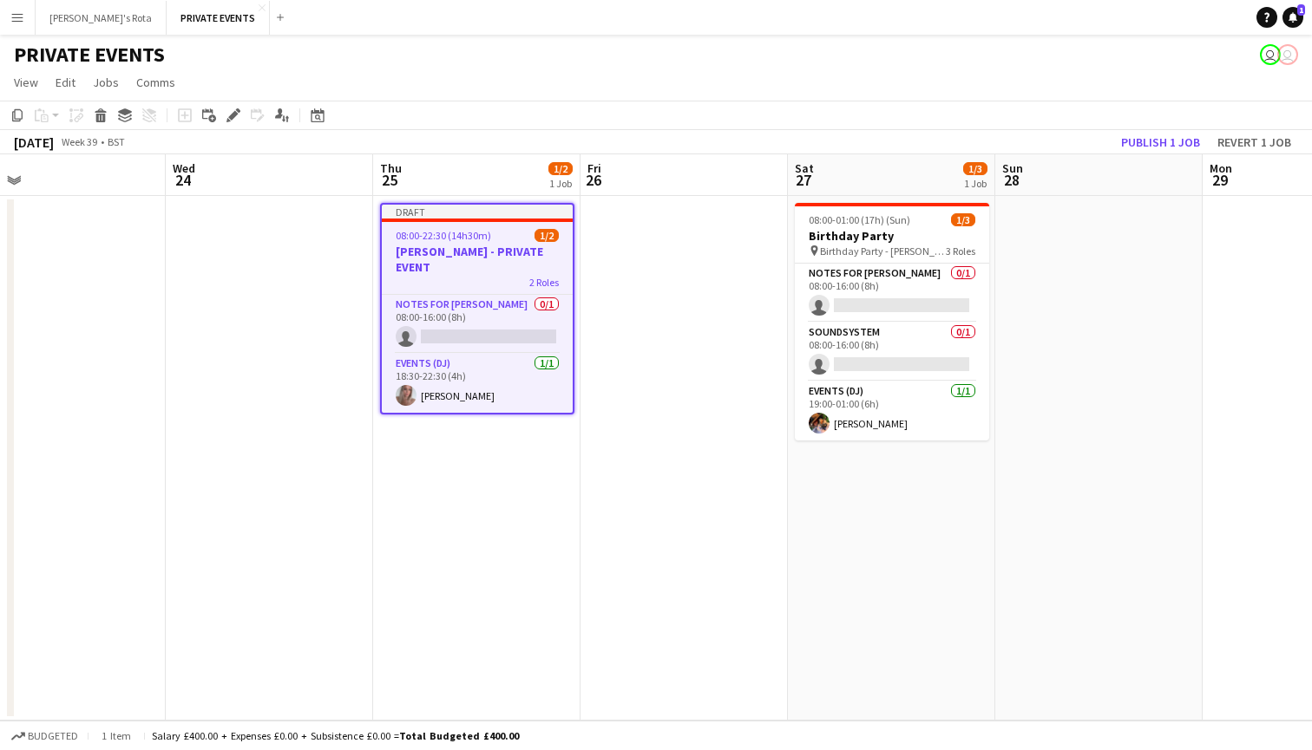
click at [473, 239] on span "08:00-22:30 (14h30m)" at bounding box center [443, 235] width 95 height 13
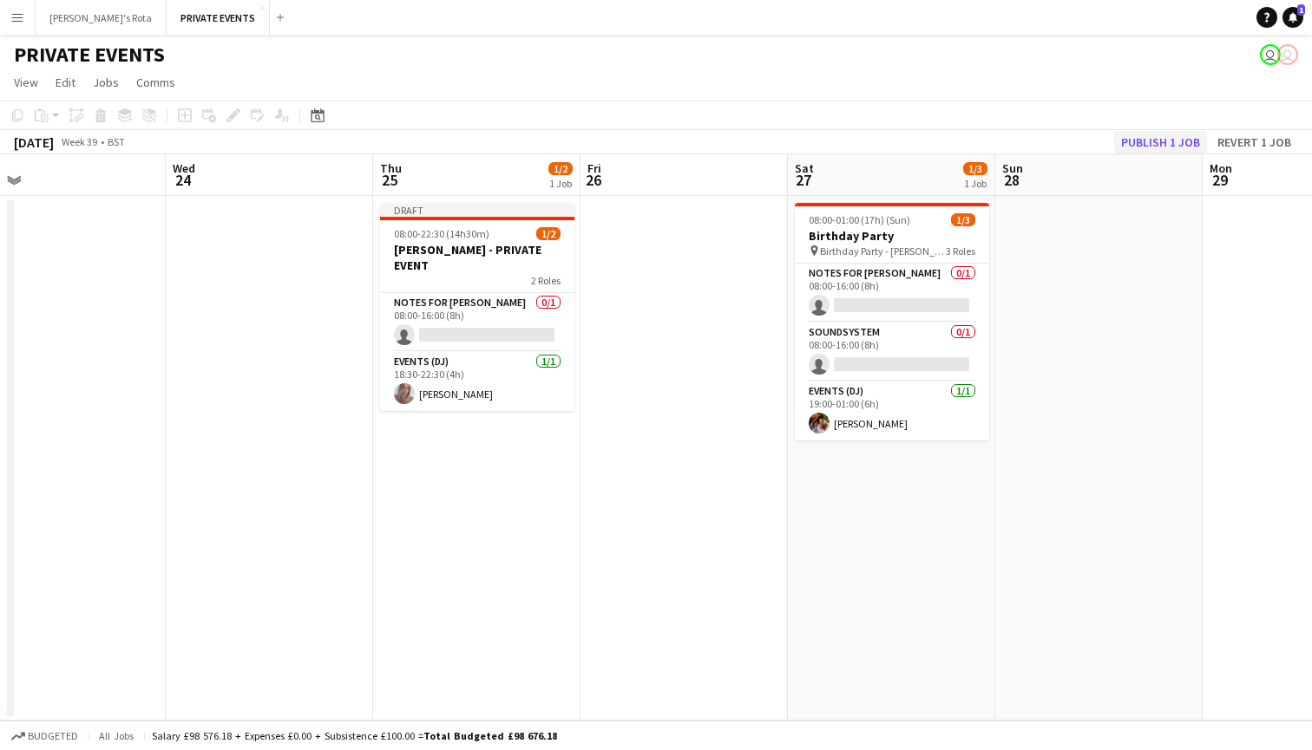
click at [1141, 144] on button "Publish 1 job" at bounding box center [1160, 142] width 93 height 23
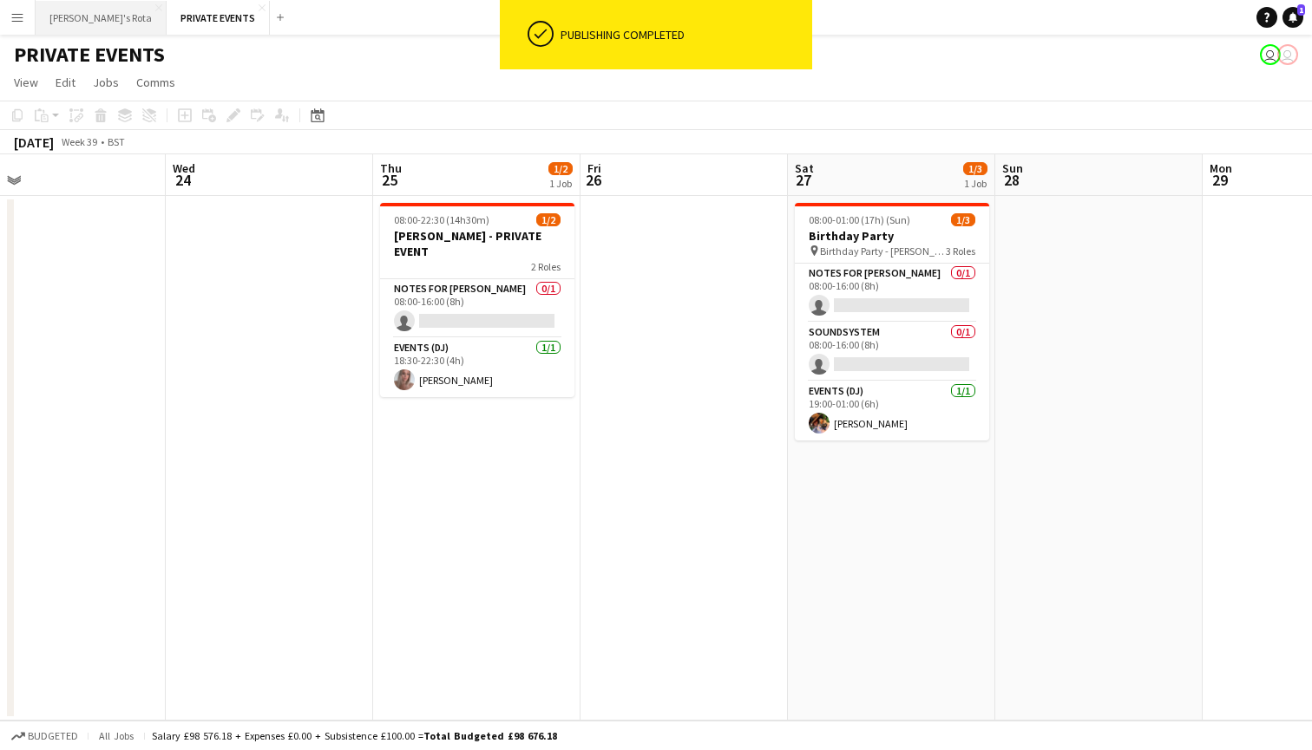
click at [77, 19] on button "[PERSON_NAME]'s Rota Close" at bounding box center [101, 18] width 131 height 34
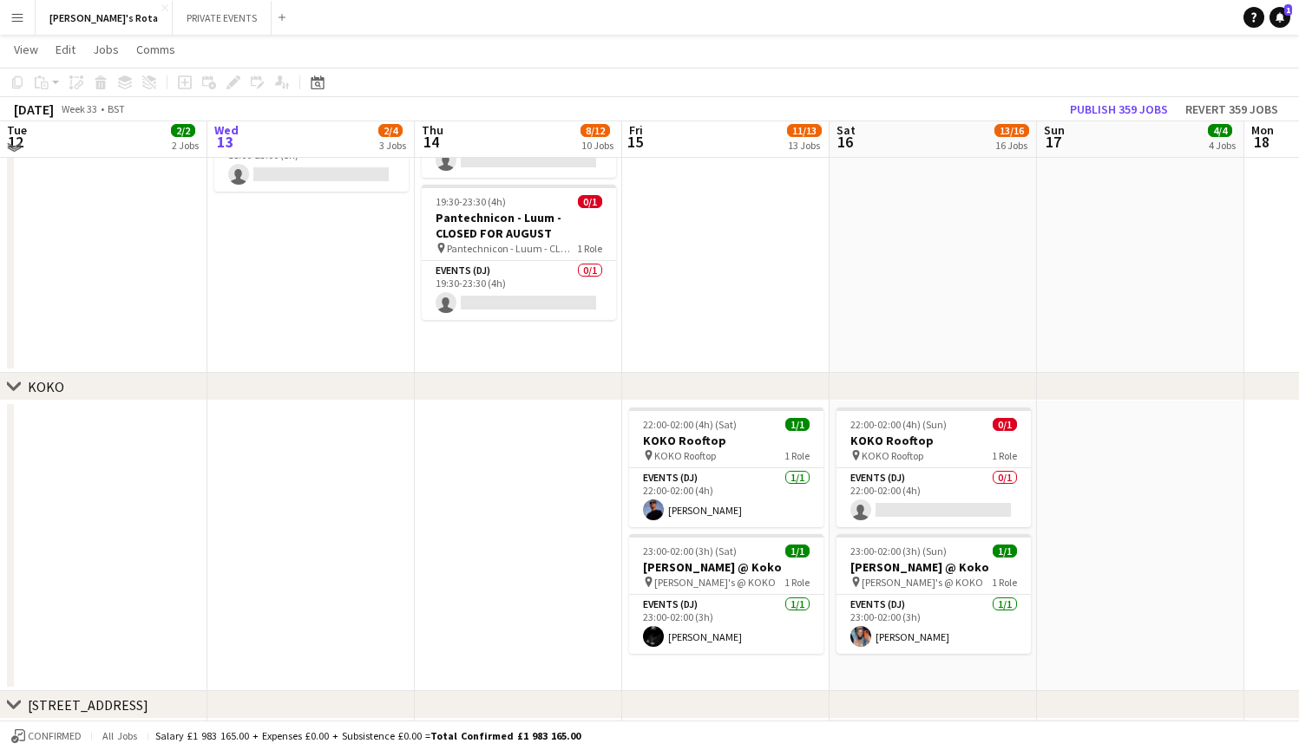
scroll to position [1956, 0]
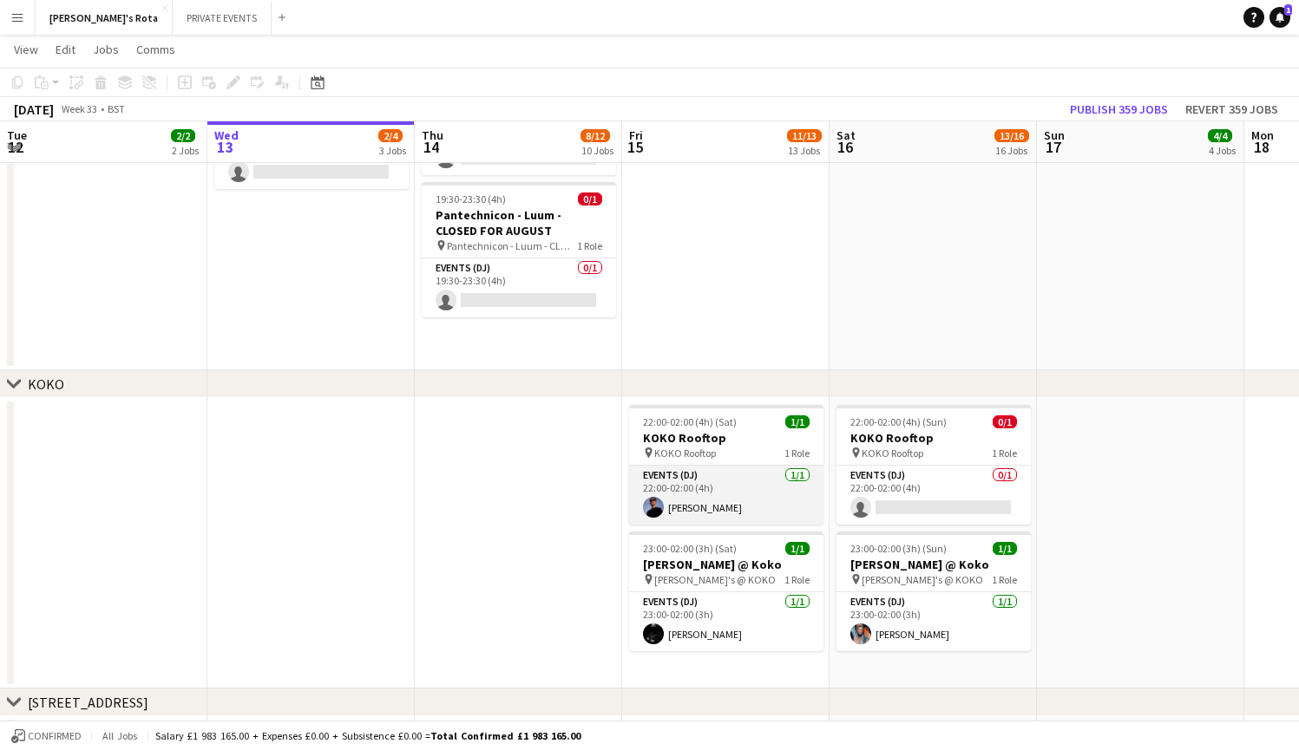
click at [715, 508] on app-card-role "Events (DJ) [DATE] 22:00-02:00 (4h) [PERSON_NAME]" at bounding box center [726, 495] width 194 height 59
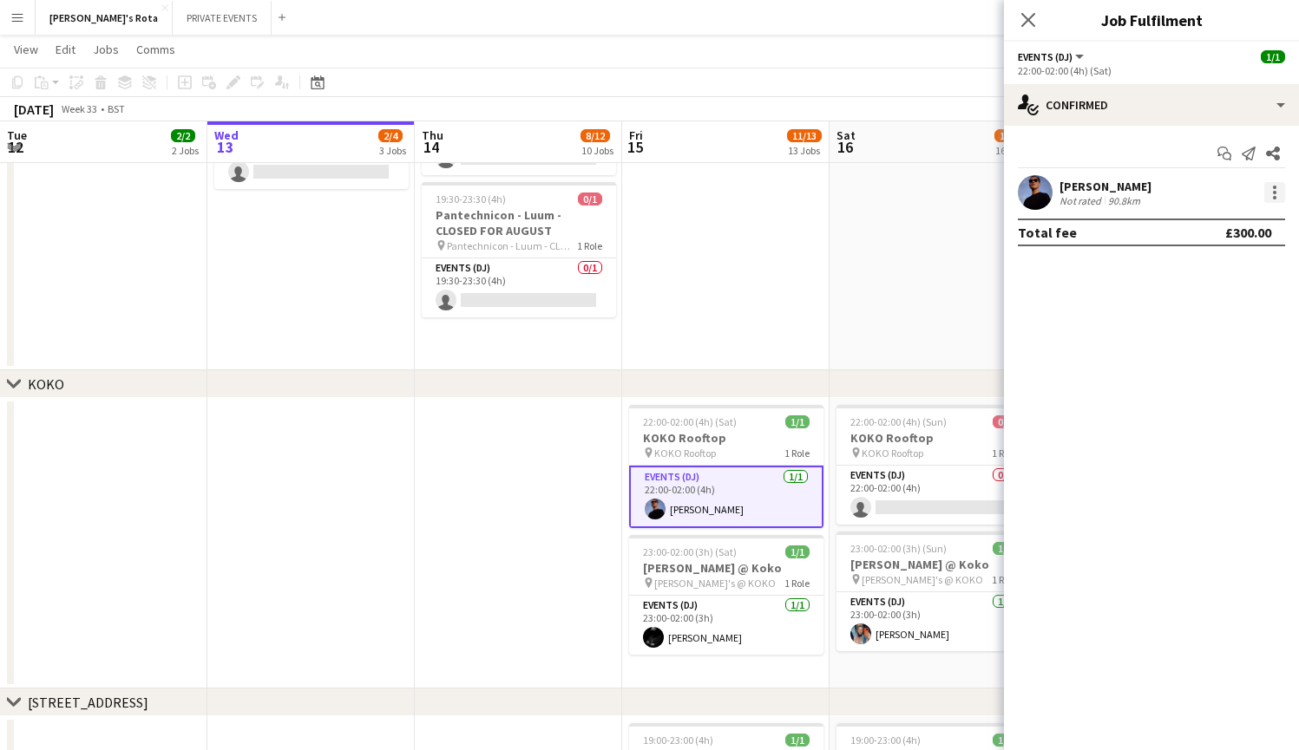
click at [1274, 195] on div at bounding box center [1274, 192] width 21 height 21
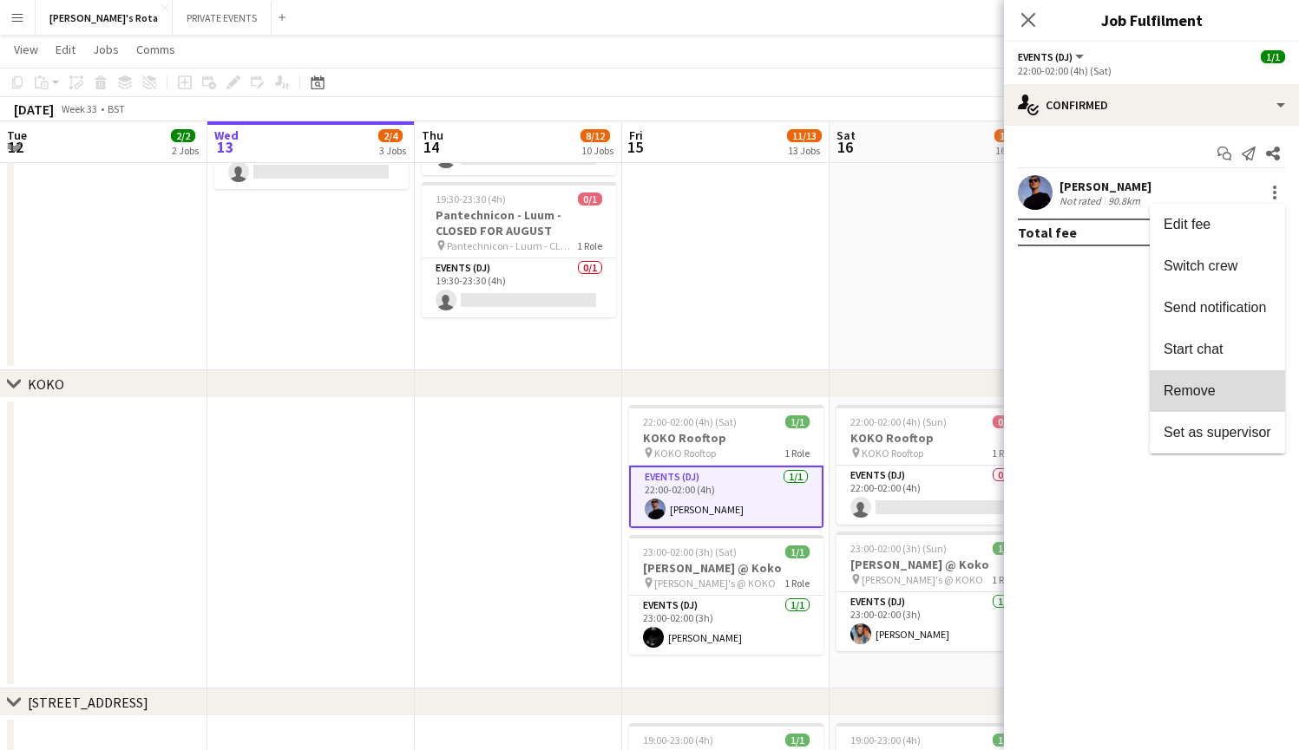
click at [1222, 389] on span "Remove" at bounding box center [1217, 391] width 108 height 16
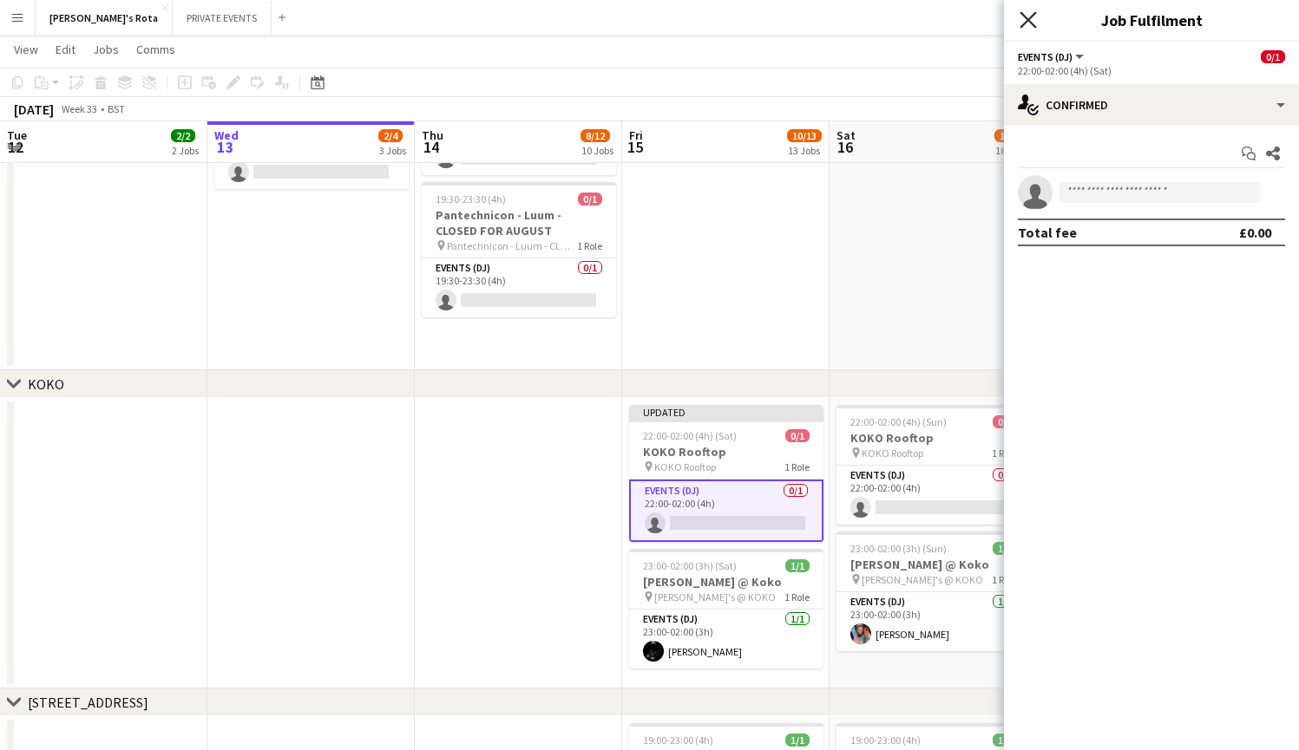
click at [1028, 19] on icon at bounding box center [1027, 19] width 16 height 16
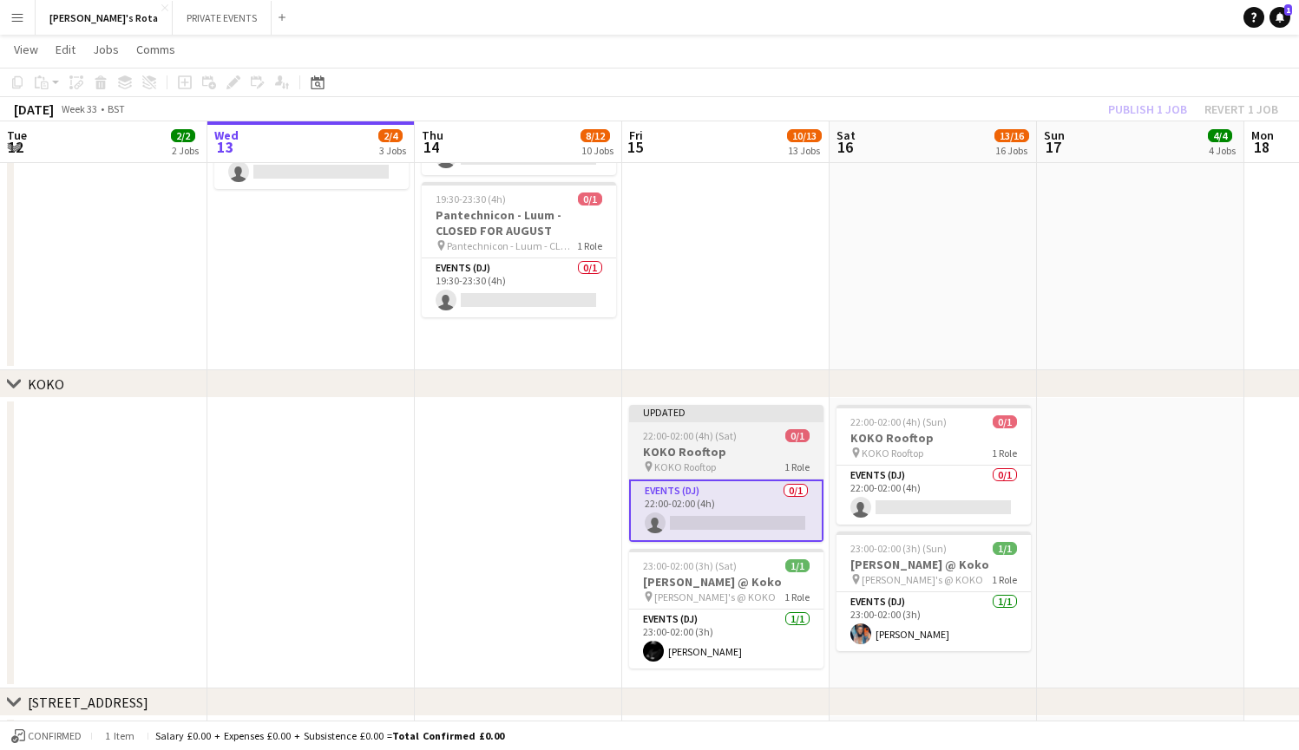
click at [722, 438] on span "22:00-02:00 (4h) (Sat)" at bounding box center [690, 435] width 94 height 13
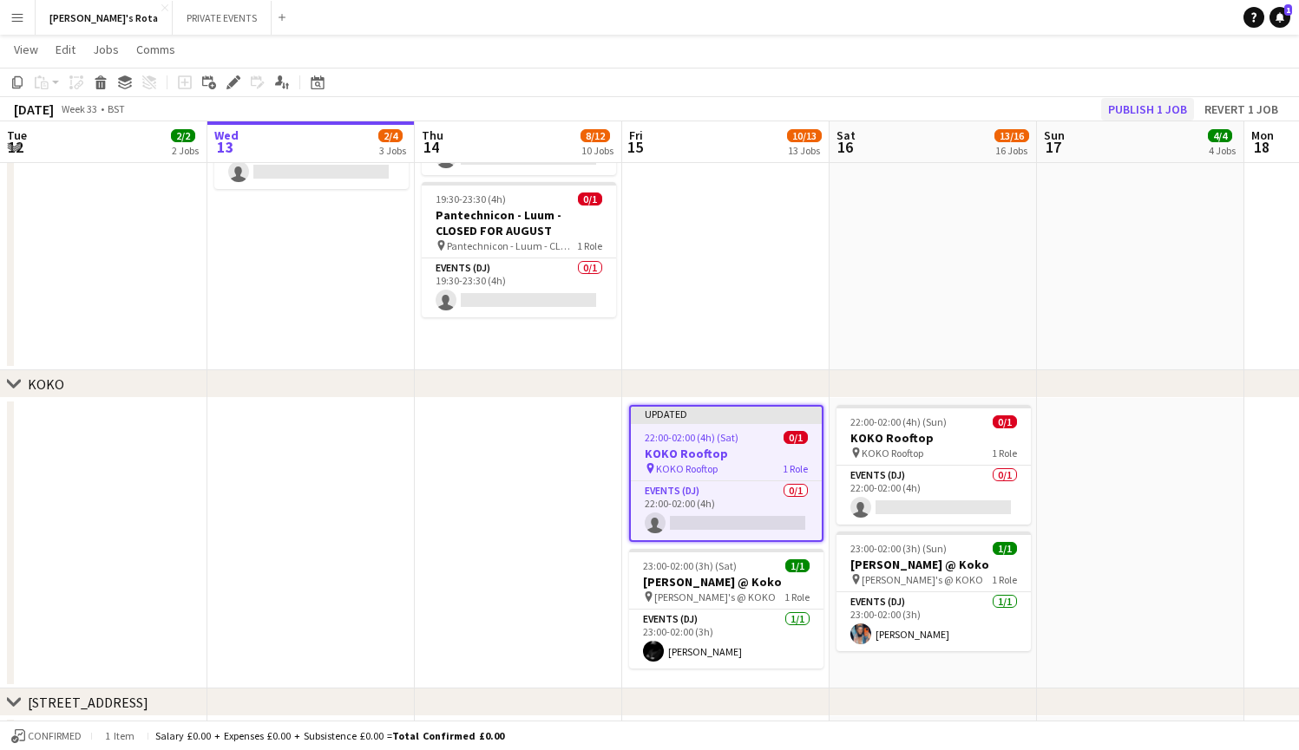
click at [1148, 107] on button "Publish 1 job" at bounding box center [1147, 109] width 93 height 23
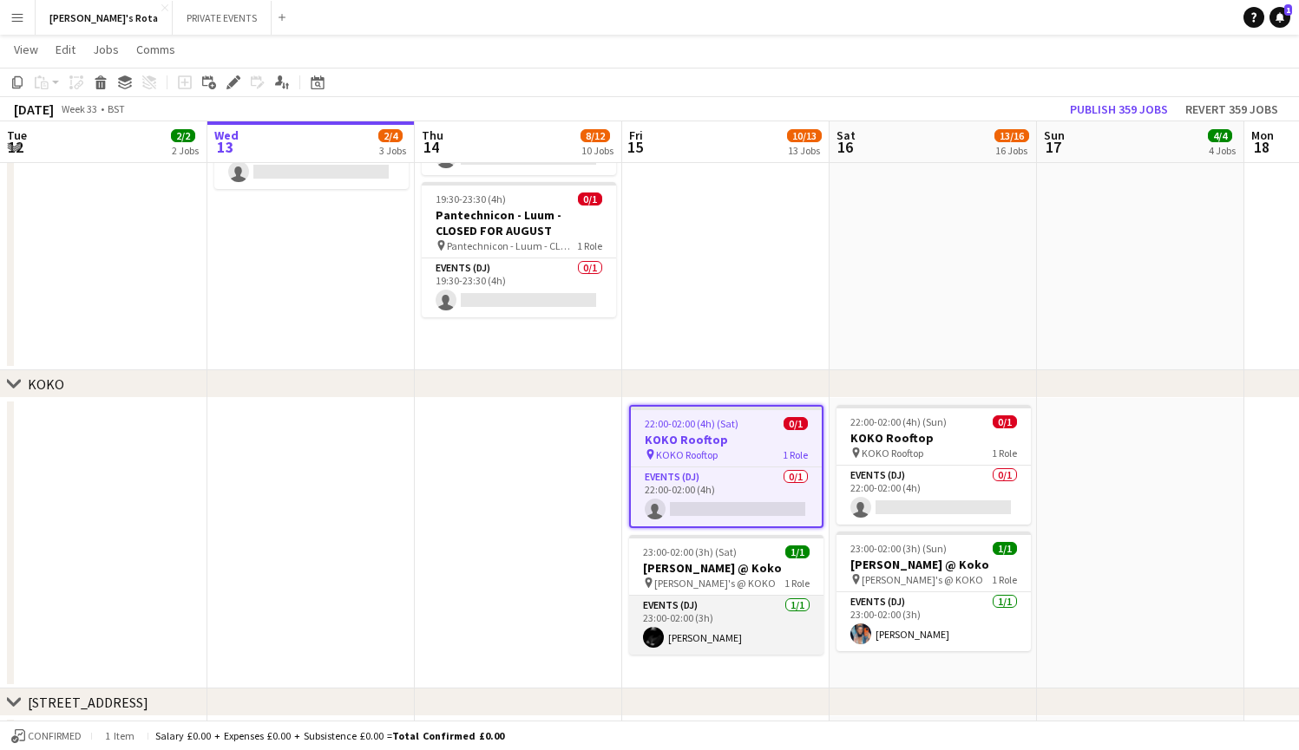
click at [721, 638] on app-card-role "Events (DJ) [DATE] 23:00-02:00 (3h) [PERSON_NAME]" at bounding box center [726, 625] width 194 height 59
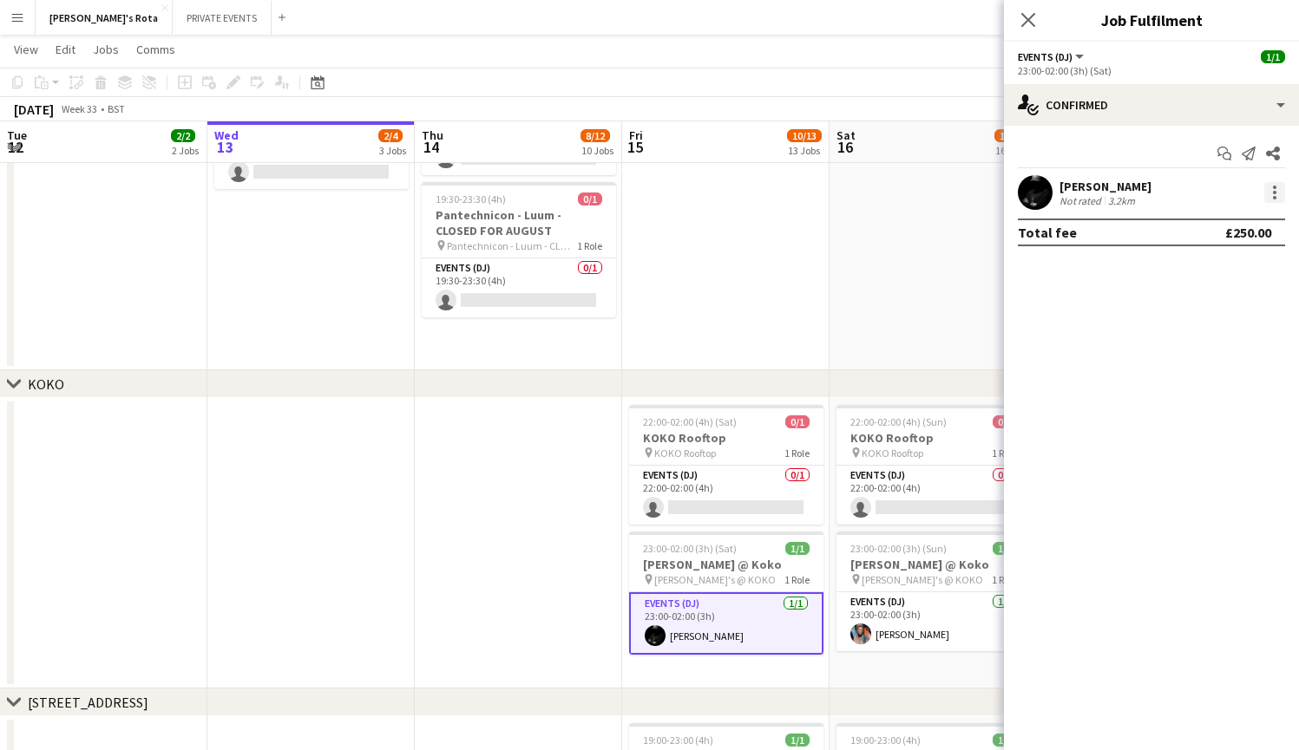
click at [1271, 191] on div at bounding box center [1274, 192] width 21 height 21
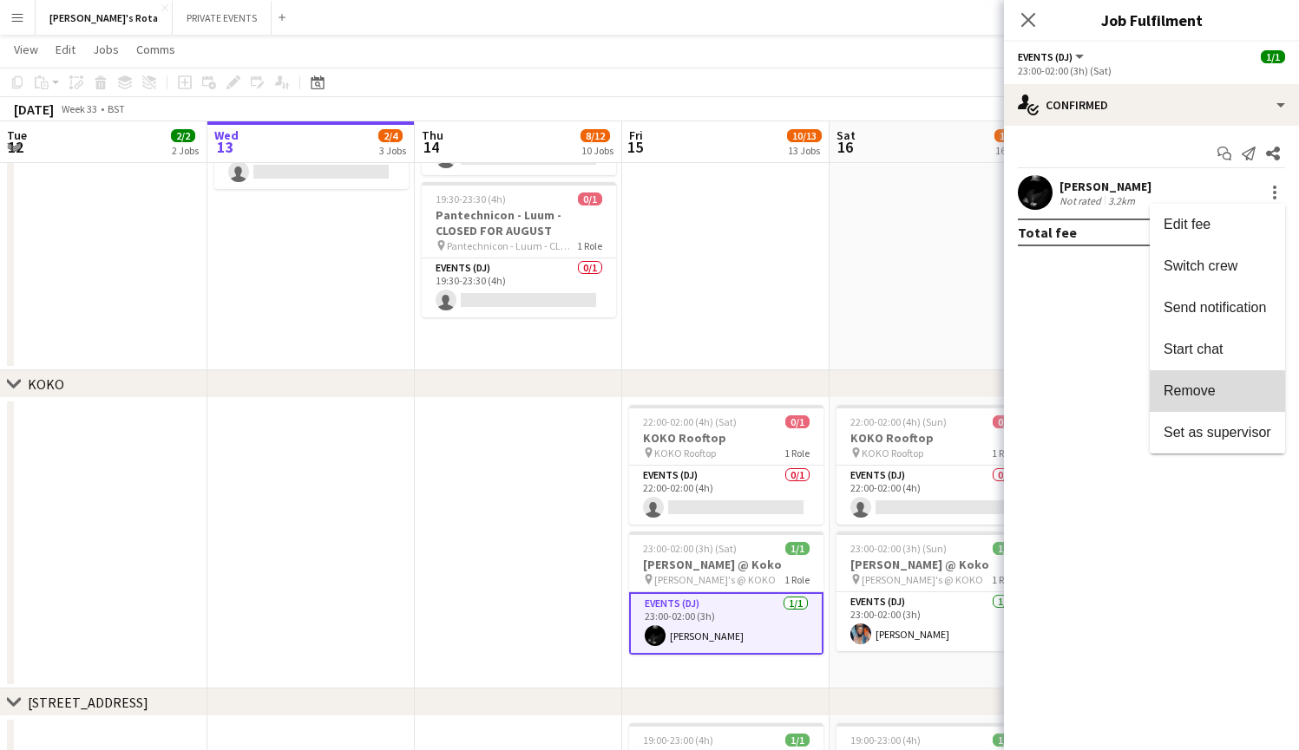
click at [1202, 394] on span "Remove" at bounding box center [1189, 390] width 52 height 15
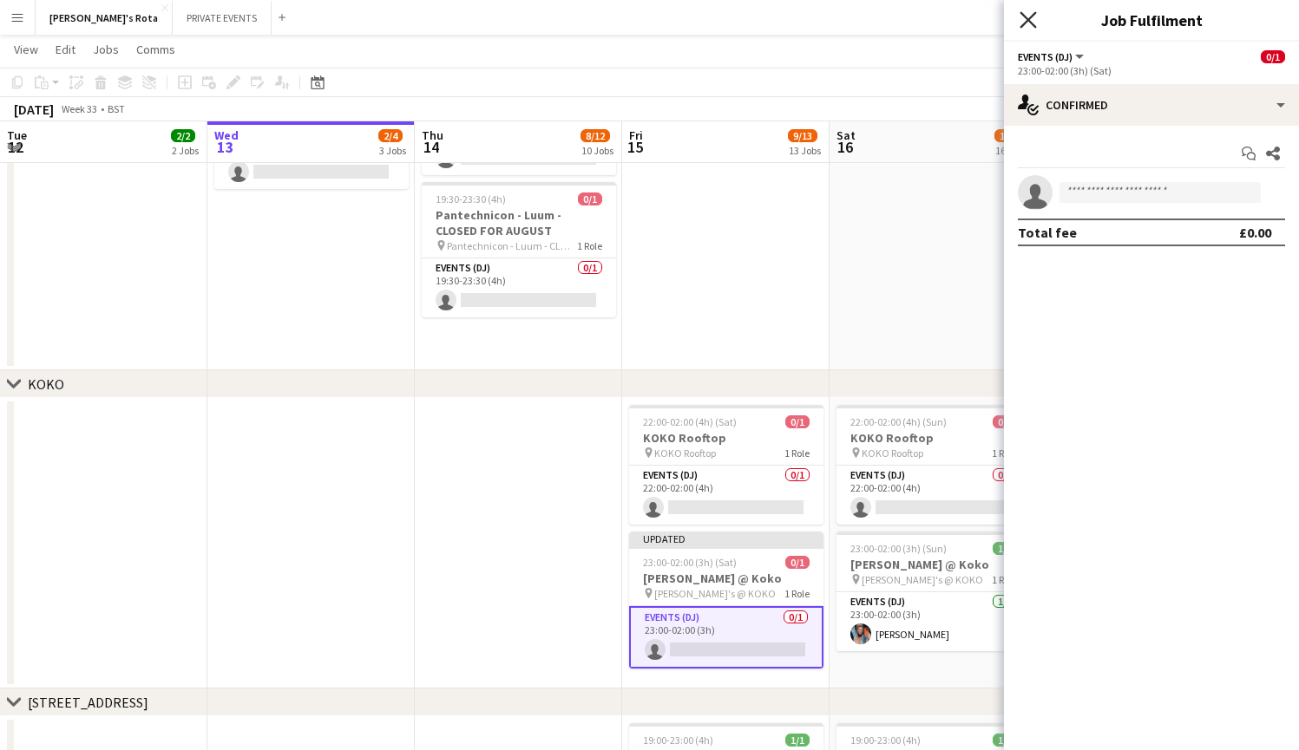
click at [1031, 14] on icon "Close pop-in" at bounding box center [1027, 19] width 16 height 16
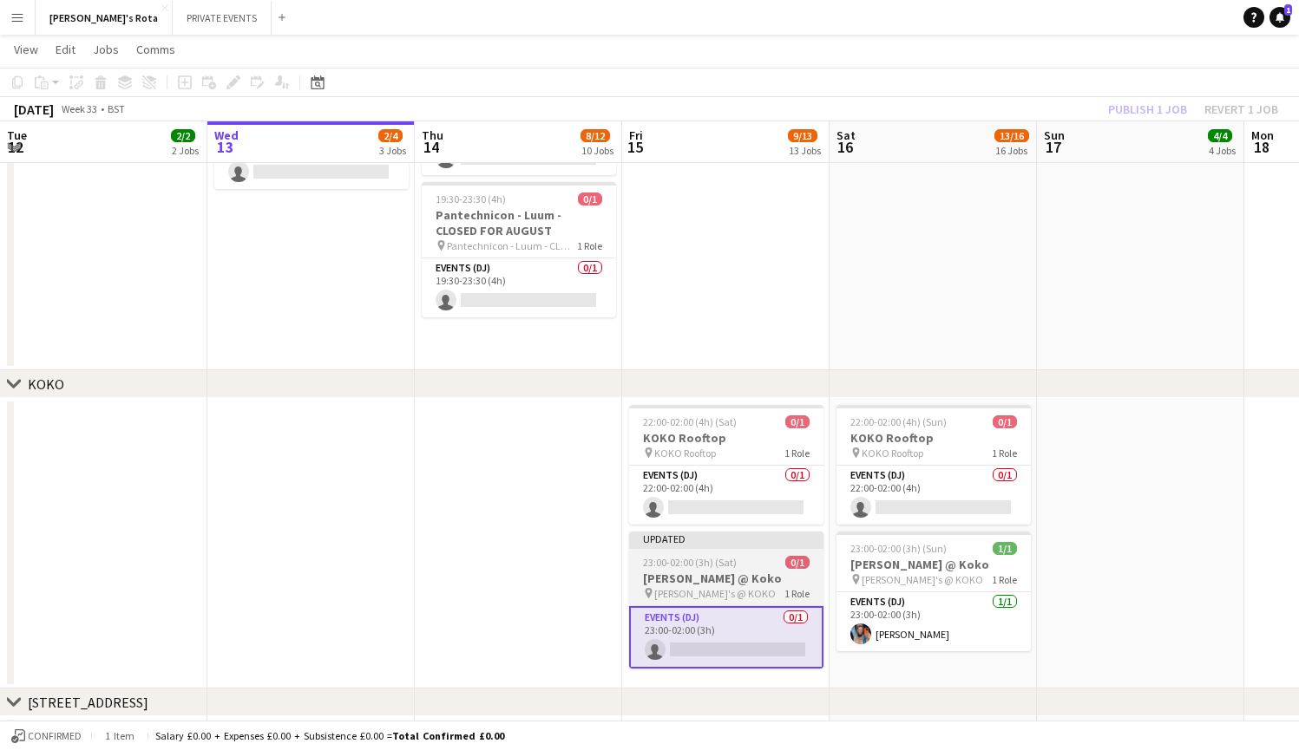
click at [739, 541] on div "Updated" at bounding box center [726, 539] width 194 height 14
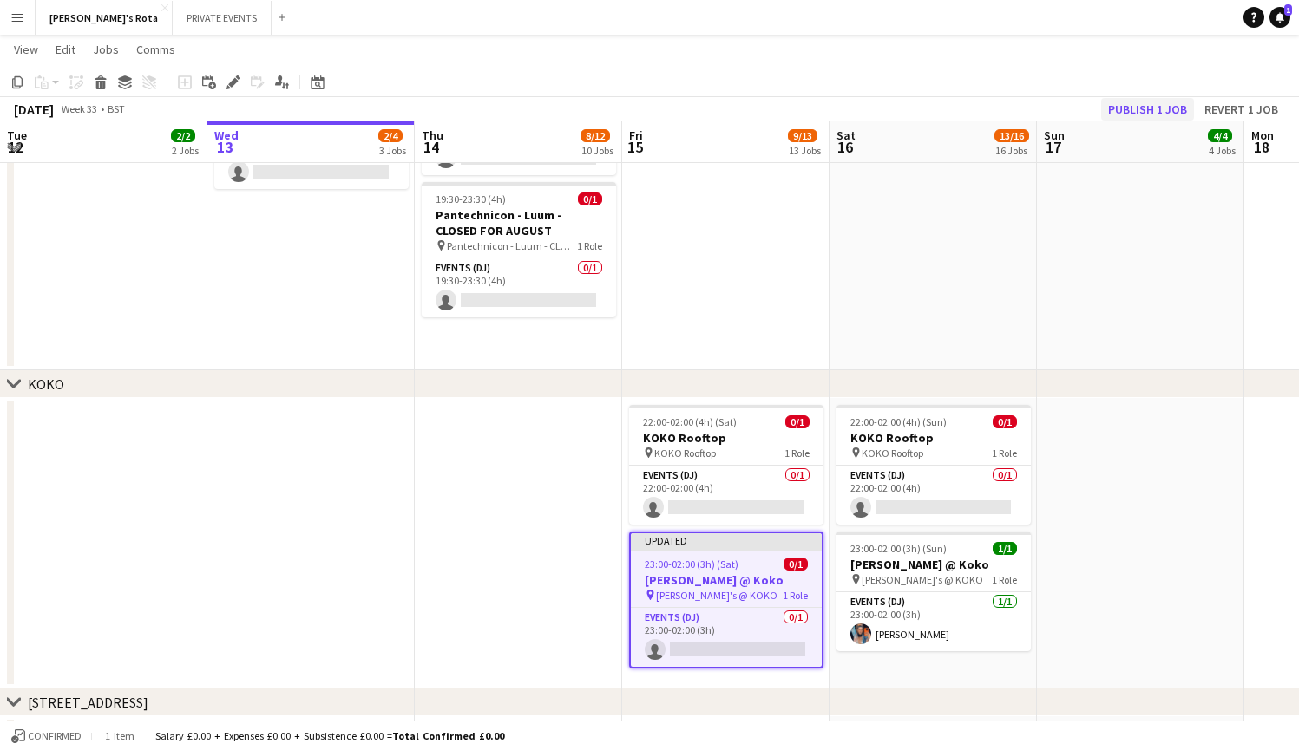
click at [1145, 108] on button "Publish 1 job" at bounding box center [1147, 109] width 93 height 23
